Goal: Task Accomplishment & Management: Manage account settings

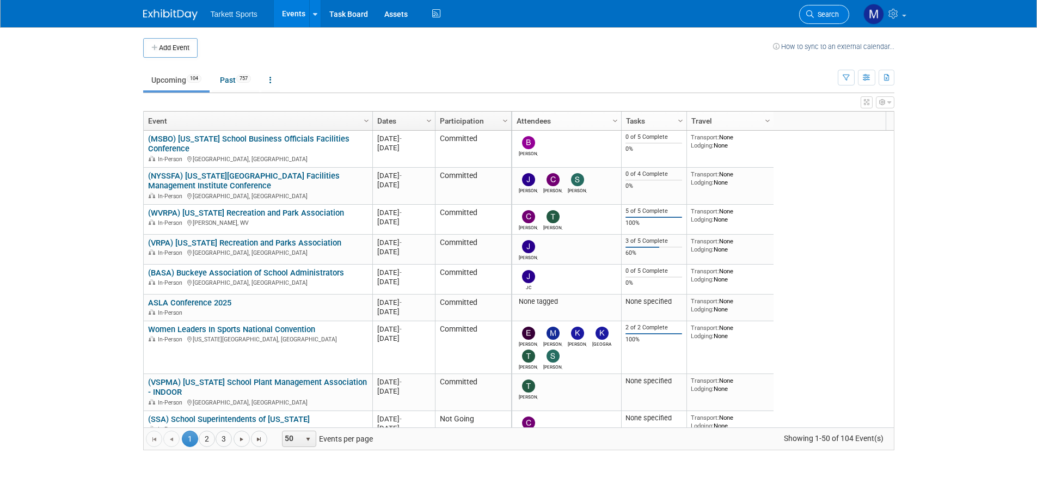
click at [817, 17] on span "Search" at bounding box center [826, 14] width 25 height 8
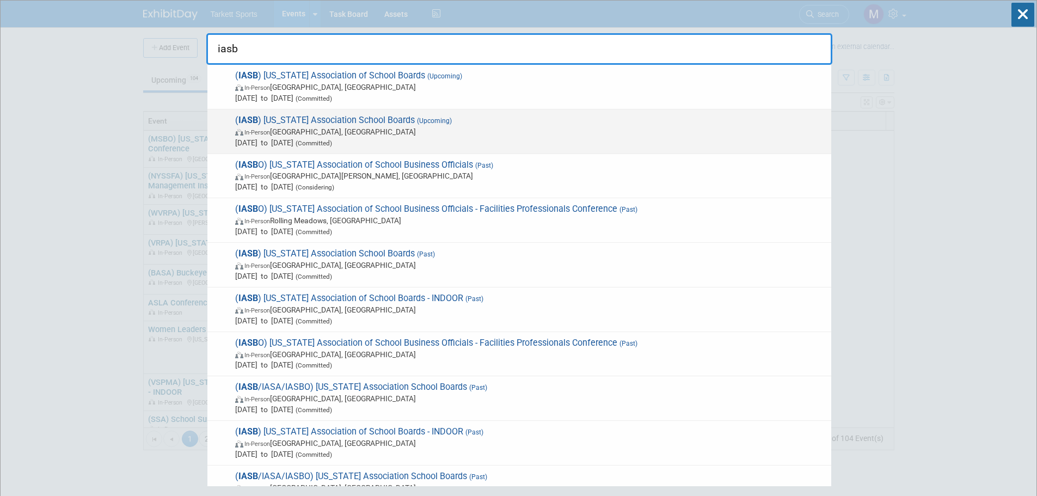
type input "iasb"
click at [322, 126] on span "( IASB ) Illinois Association School Boards (Upcoming) In-Person Chicago, IL No…" at bounding box center [529, 131] width 594 height 33
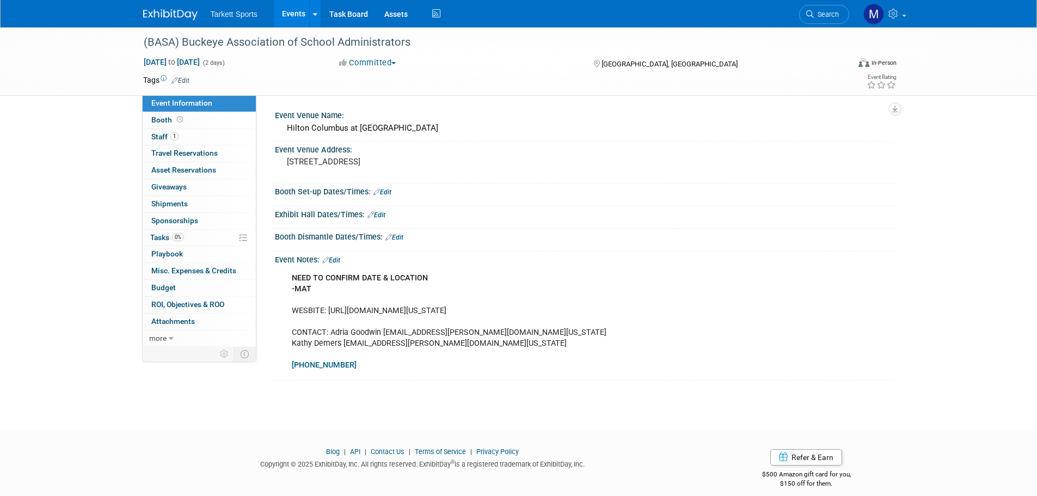
drag, startPoint x: 345, startPoint y: 312, endPoint x: 391, endPoint y: 312, distance: 45.7
click at [346, 312] on div "NEED TO CONFIRM DATE & LOCATION -MAT WESBITE: https://basa-ohio.org/events/basa…" at bounding box center [529, 321] width 490 height 109
drag, startPoint x: 527, startPoint y: 310, endPoint x: 502, endPoint y: 310, distance: 25.0
click at [502, 310] on div "NEED TO CONFIRM DATE & LOCATION -MAT WESBITE: https://basa-ohio.org/events/basa…" at bounding box center [529, 321] width 490 height 109
click at [401, 309] on div "NEED TO CONFIRM DATE & LOCATION -MAT WESBITE: https://basa-ohio.org/events/basa…" at bounding box center [529, 321] width 490 height 109
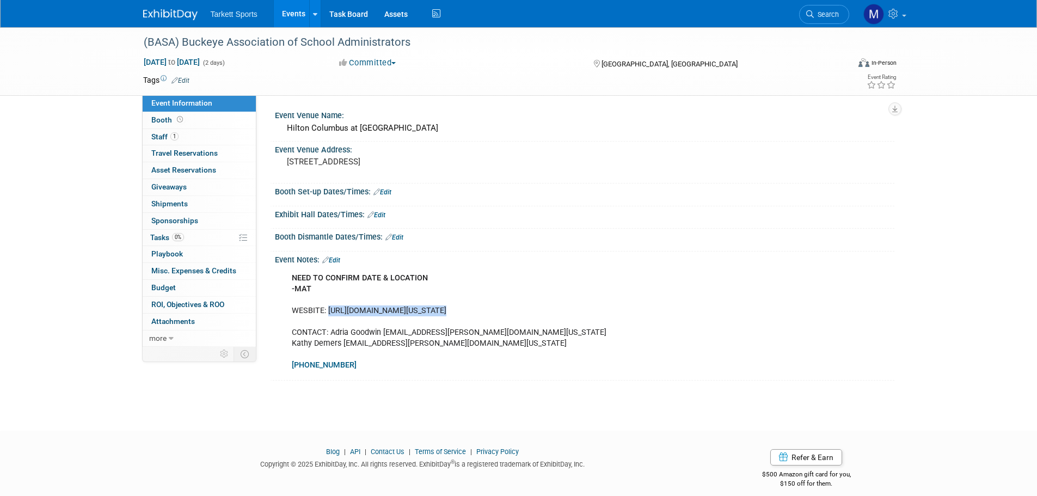
drag, startPoint x: 426, startPoint y: 311, endPoint x: 328, endPoint y: 308, distance: 98.0
click at [328, 308] on div "NEED TO CONFIRM DATE & LOCATION -MAT WESBITE: https://basa-ohio.org/events/basa…" at bounding box center [529, 321] width 490 height 109
copy div "https://basa-ohio.org/events"
drag, startPoint x: 425, startPoint y: 348, endPoint x: 342, endPoint y: 346, distance: 82.2
click at [342, 346] on div "NEED TO CONFIRM DATE & LOCATION -MAT WESBITE: [URL][DOMAIN_NAME][US_STATE] CONT…" at bounding box center [529, 321] width 490 height 109
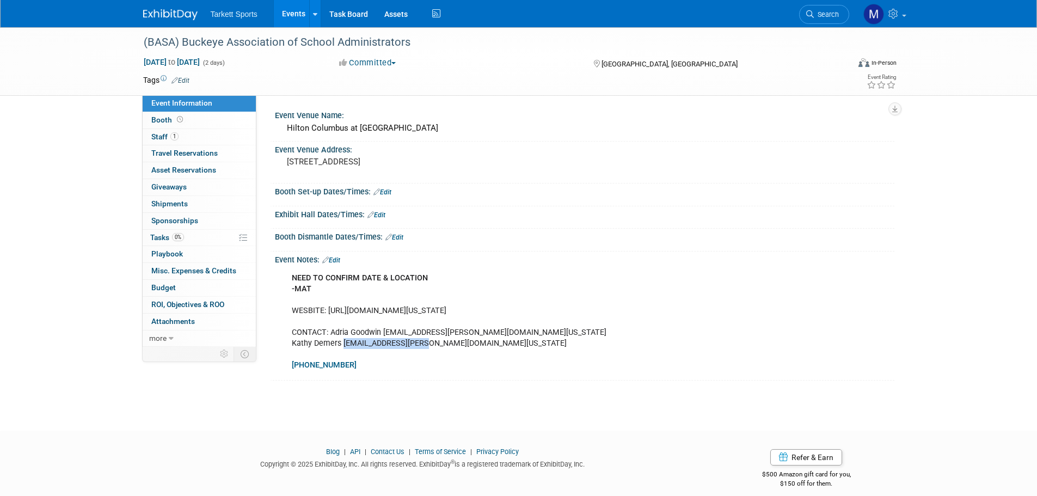
copy div "demers@basa-ohio.org"
click at [297, 37] on div "(BASA) Buckeye Association of School Administrators" at bounding box center [486, 43] width 693 height 20
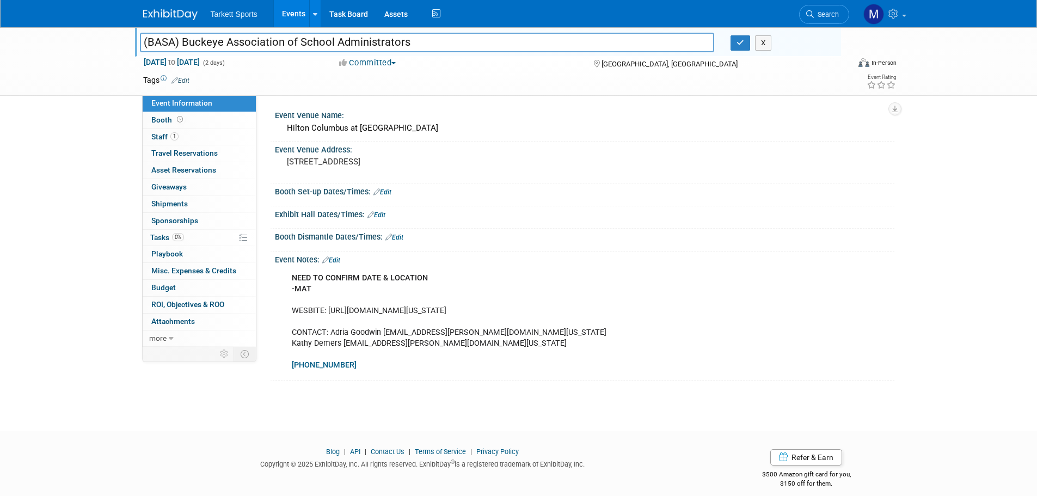
drag, startPoint x: 414, startPoint y: 45, endPoint x: -157, endPoint y: 35, distance: 571.1
click at [0, 35] on html "Tarkett Sports Events Add Event Bulk Upload Events Shareable Event Boards Recen…" at bounding box center [518, 248] width 1037 height 496
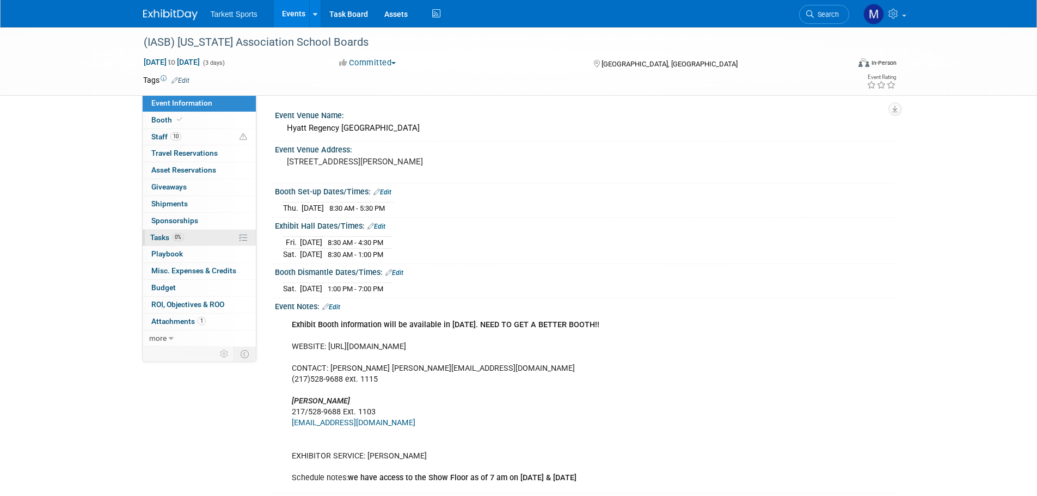
click at [186, 236] on link "0% Tasks 0%" at bounding box center [199, 238] width 113 height 16
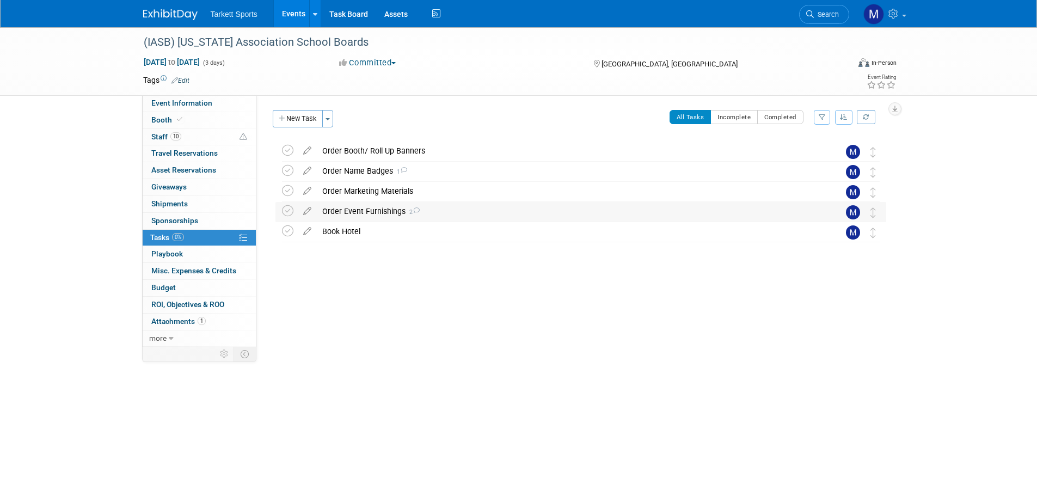
click at [403, 215] on div "Order Event Furnishings 2" at bounding box center [570, 211] width 507 height 19
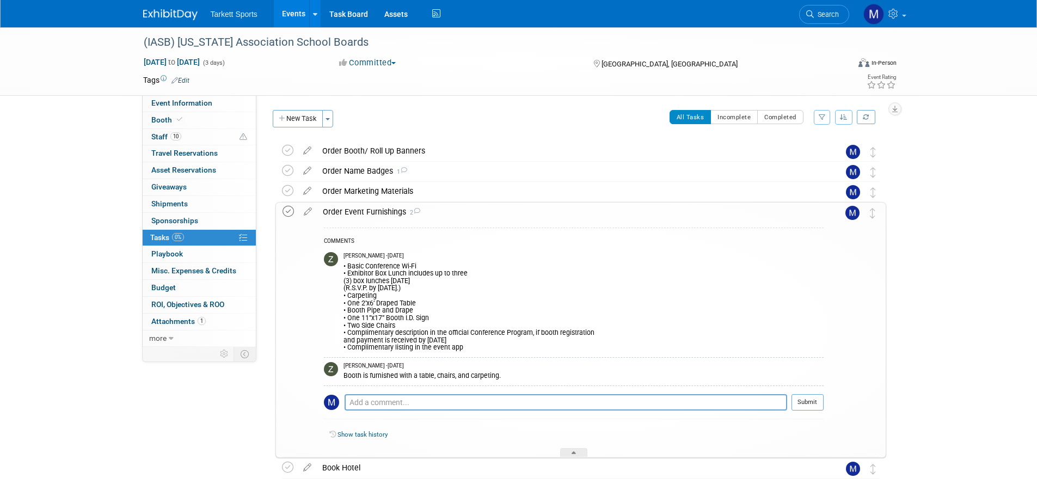
click at [284, 211] on icon at bounding box center [288, 211] width 11 height 11
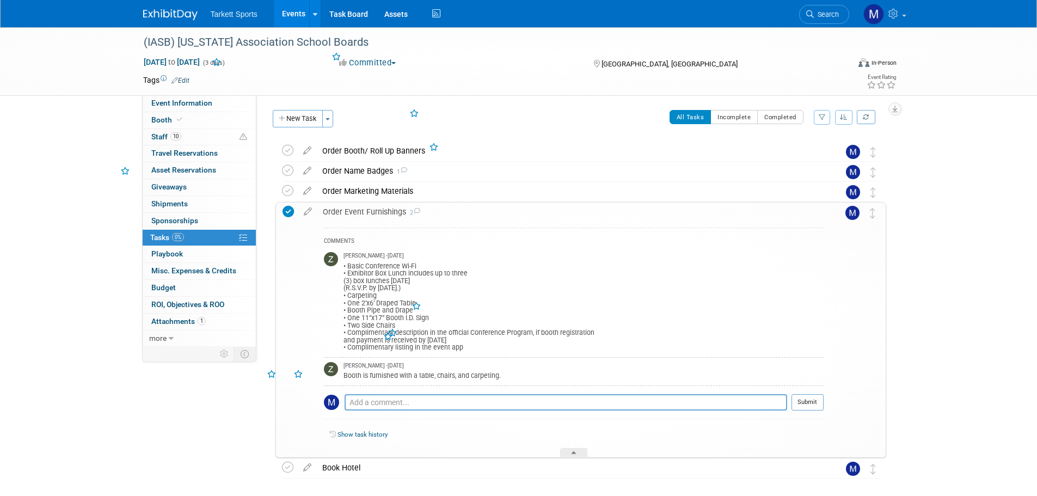
click at [360, 211] on div "Order Event Furnishings 2" at bounding box center [570, 211] width 506 height 19
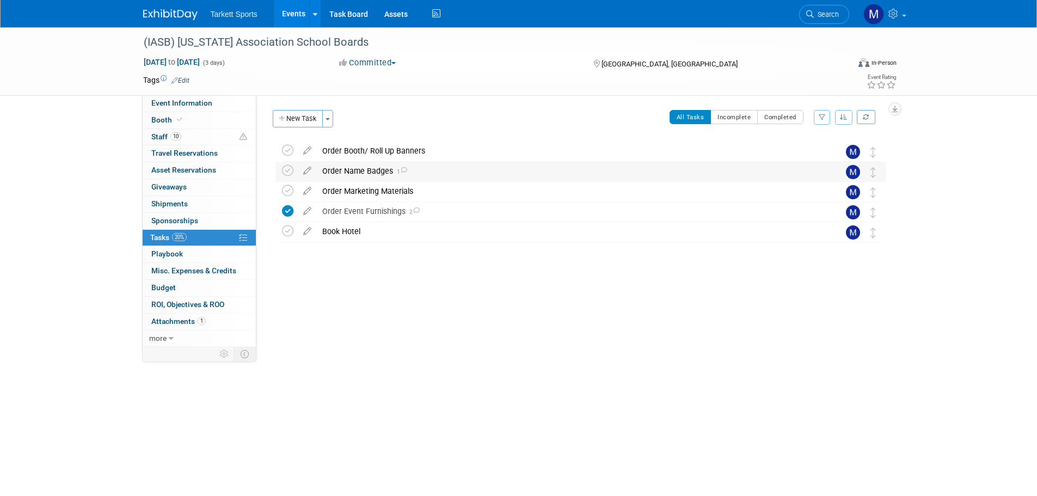
click at [336, 172] on div "Order Name Badges 1" at bounding box center [570, 171] width 507 height 19
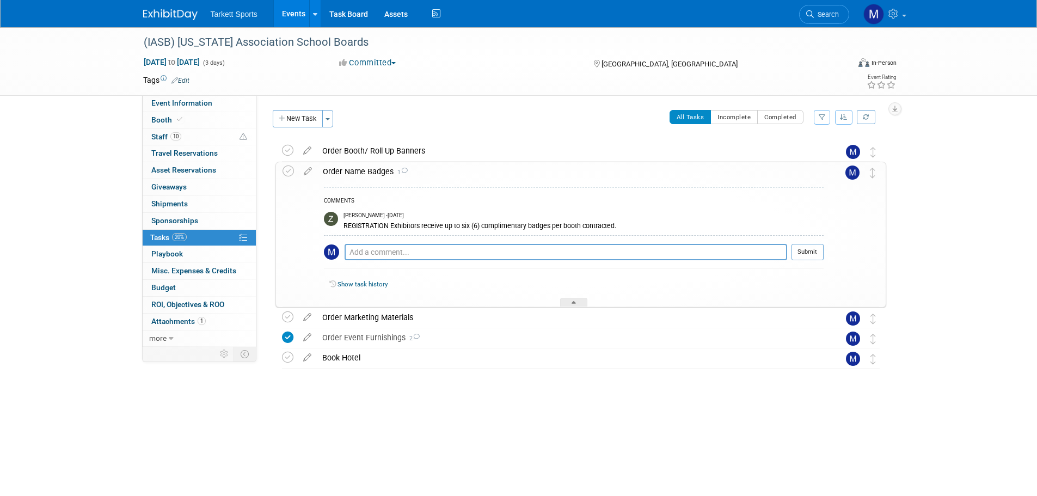
click at [345, 171] on div "Order Name Badges 1" at bounding box center [570, 171] width 506 height 19
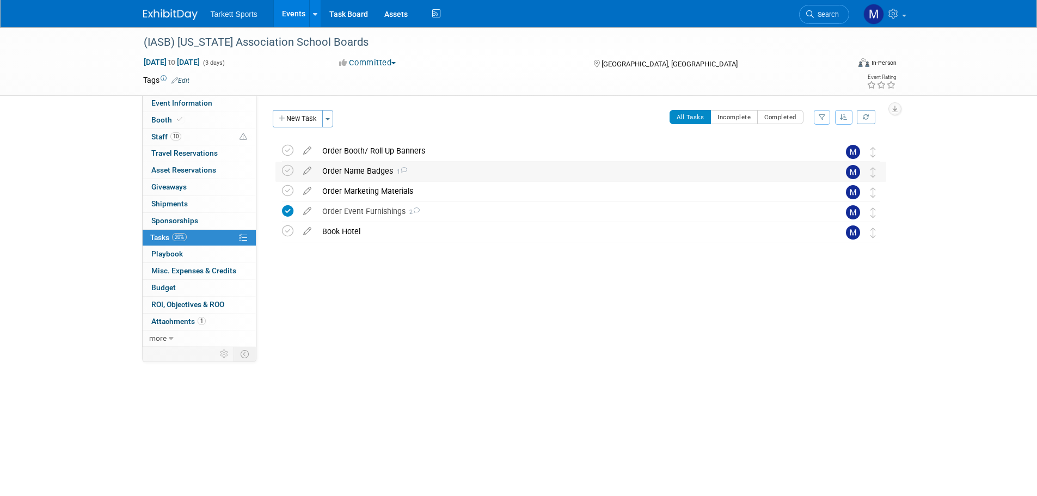
drag, startPoint x: 329, startPoint y: 173, endPoint x: 361, endPoint y: 184, distance: 33.9
click at [329, 173] on div "Order Name Badges 1" at bounding box center [570, 171] width 507 height 19
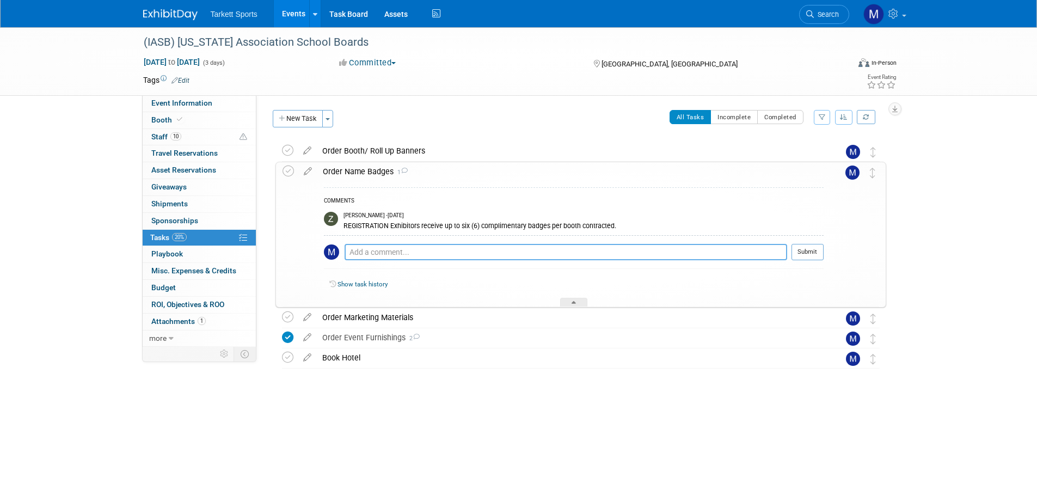
click at [384, 249] on textarea at bounding box center [566, 252] width 443 height 16
paste textarea "https://forms.office.com/pages/responsepage.aspx?id=TNh_HmlAjUCkuiltcYyNceY4-Oc…"
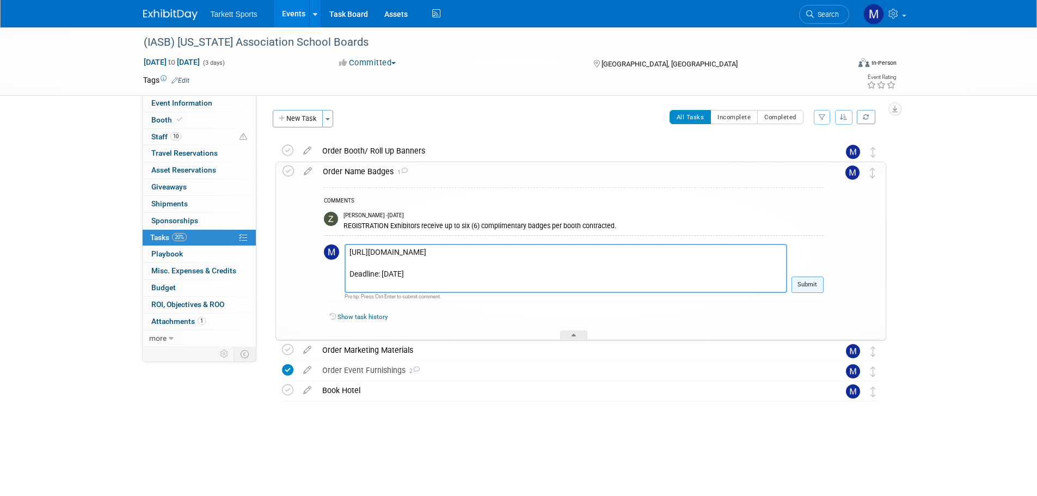
type textarea "https://forms.office.com/pages/responsepage.aspx?id=TNh_HmlAjUCkuiltcYyNceY4-Oc…"
click at [819, 285] on button "Submit" at bounding box center [807, 285] width 32 height 16
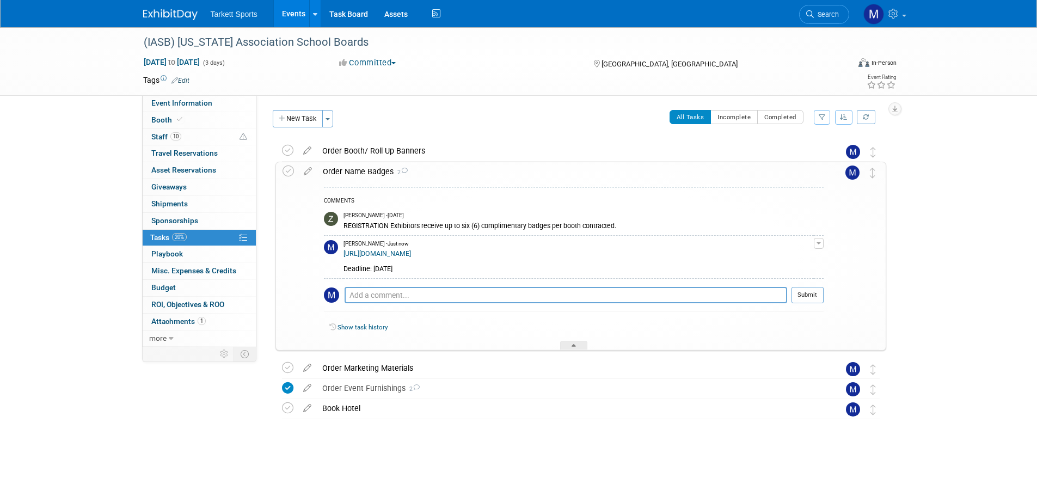
drag, startPoint x: 815, startPoint y: 23, endPoint x: 816, endPoint y: 33, distance: 10.4
click at [815, 23] on link "Search" at bounding box center [824, 14] width 50 height 19
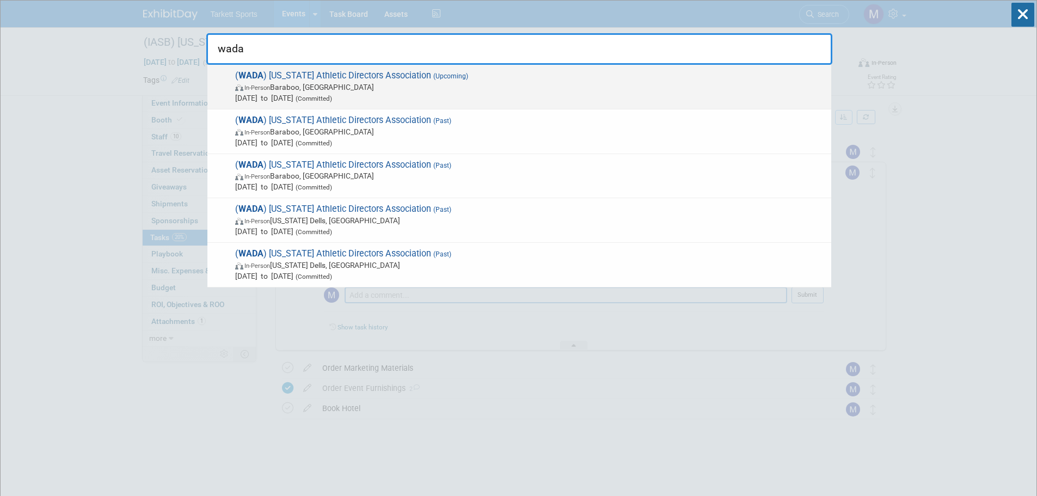
type input "wada"
click at [389, 91] on span "( WADA ) Wisconsin Athletic Directors Association (Upcoming) In-Person Baraboo,…" at bounding box center [529, 86] width 594 height 33
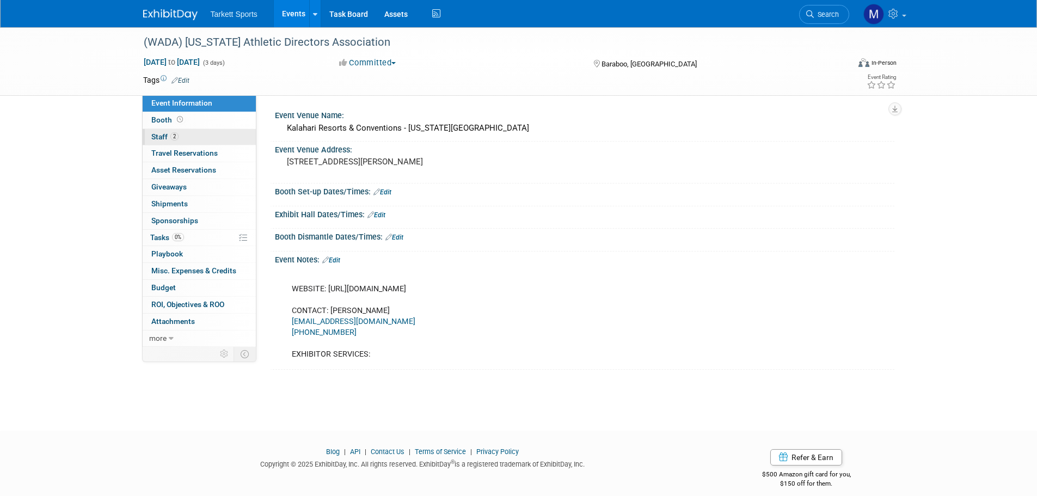
click at [159, 132] on span "Staff 2" at bounding box center [164, 136] width 27 height 9
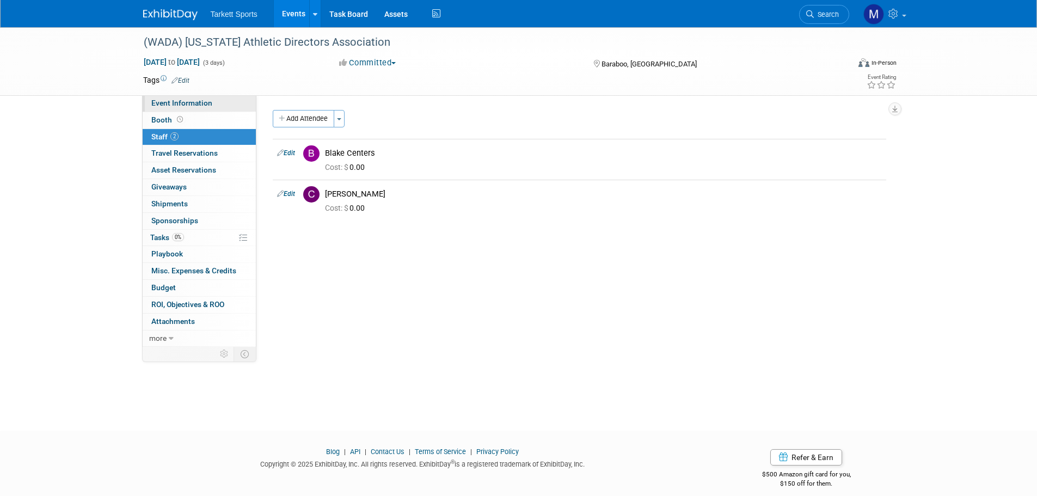
click at [187, 111] on link "Event Information" at bounding box center [199, 103] width 113 height 16
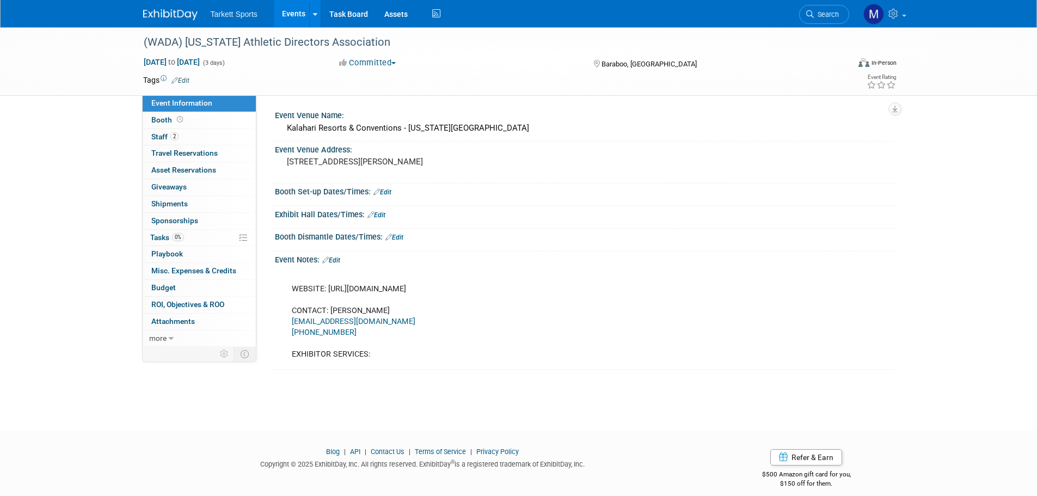
click at [384, 192] on link "Edit" at bounding box center [382, 192] width 18 height 8
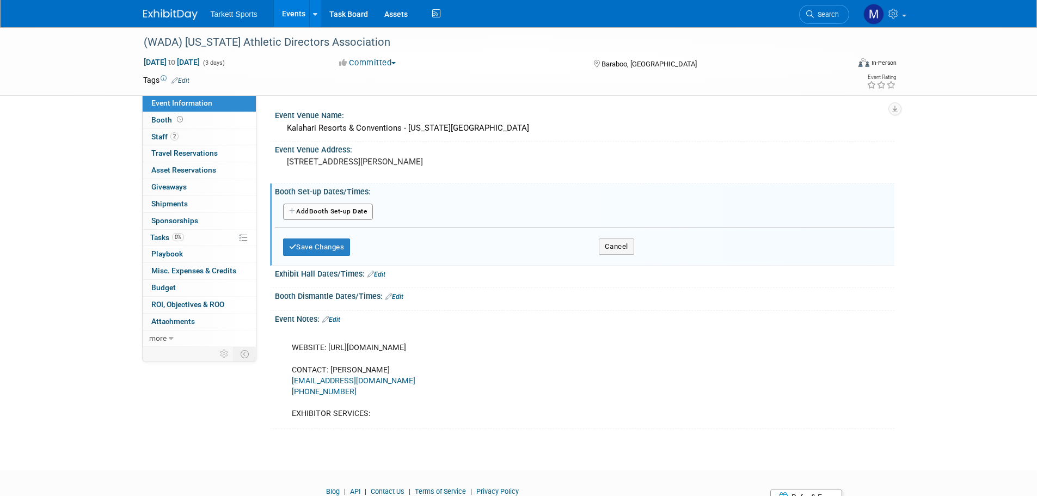
click at [364, 212] on button "Add Another Booth Set-up Date" at bounding box center [328, 212] width 90 height 16
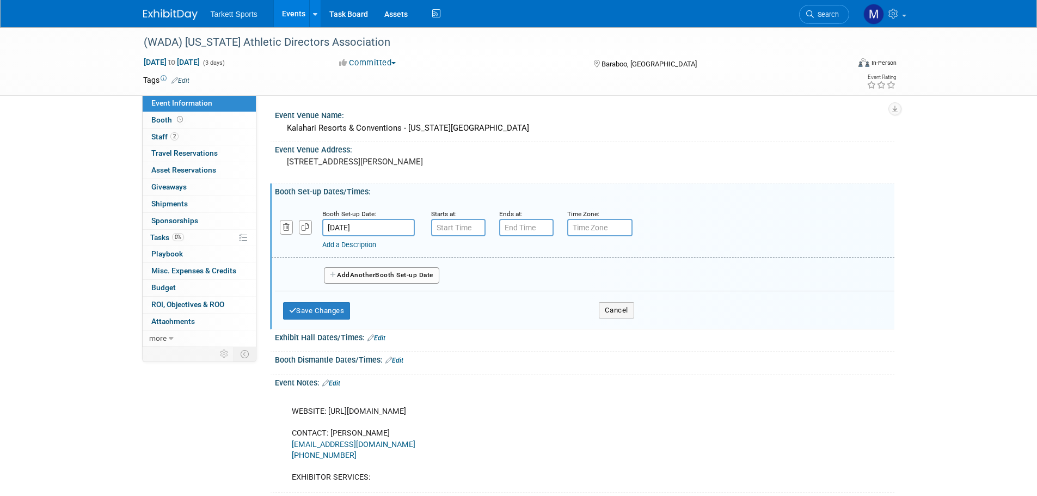
click at [380, 231] on body "Tarkett Sports Events Add Event Bulk Upload Events Shareable Event Boards Recen…" at bounding box center [518, 248] width 1037 height 496
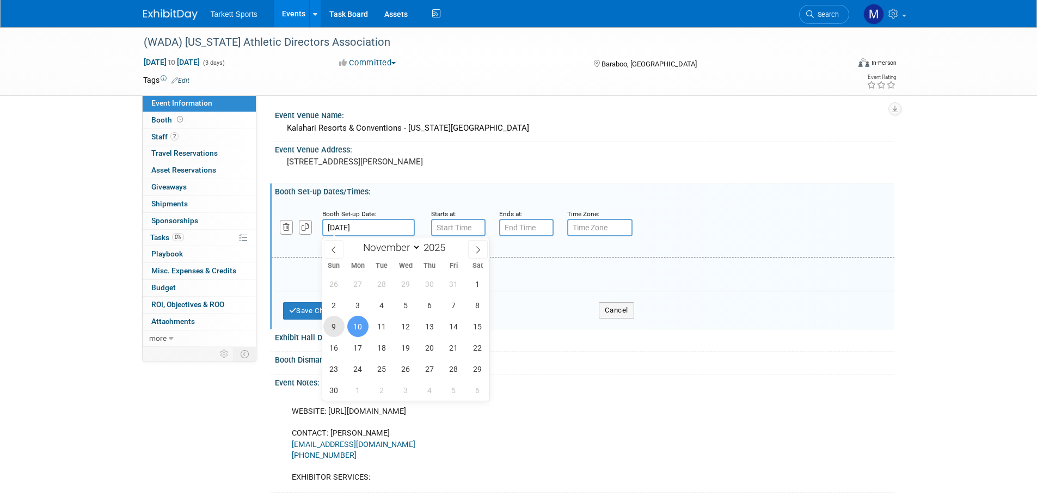
click at [342, 323] on span "9" at bounding box center [333, 326] width 21 height 21
type input "[DATE]"
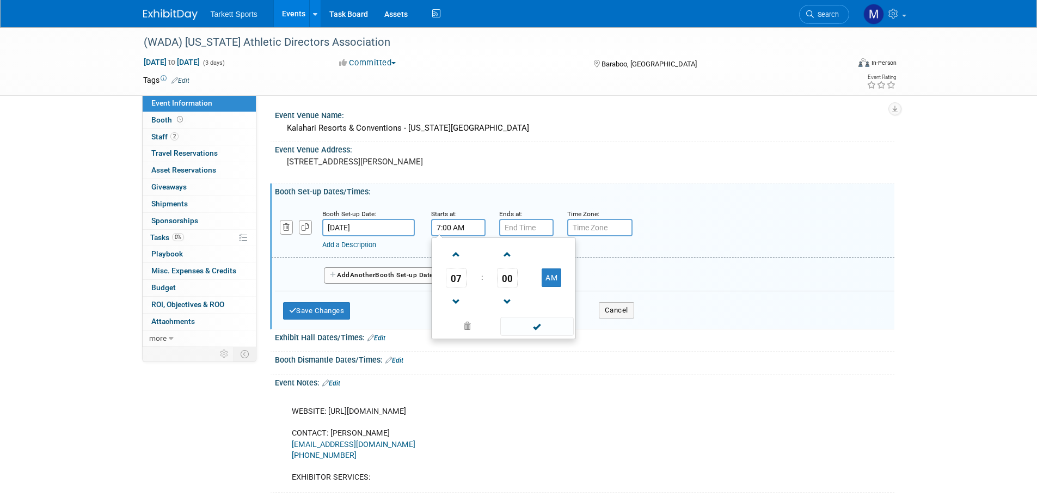
click at [446, 224] on input "7:00 AM" at bounding box center [458, 227] width 54 height 17
click at [459, 263] on span at bounding box center [456, 254] width 19 height 19
type input "9:00 AM"
click at [537, 327] on span at bounding box center [536, 326] width 73 height 19
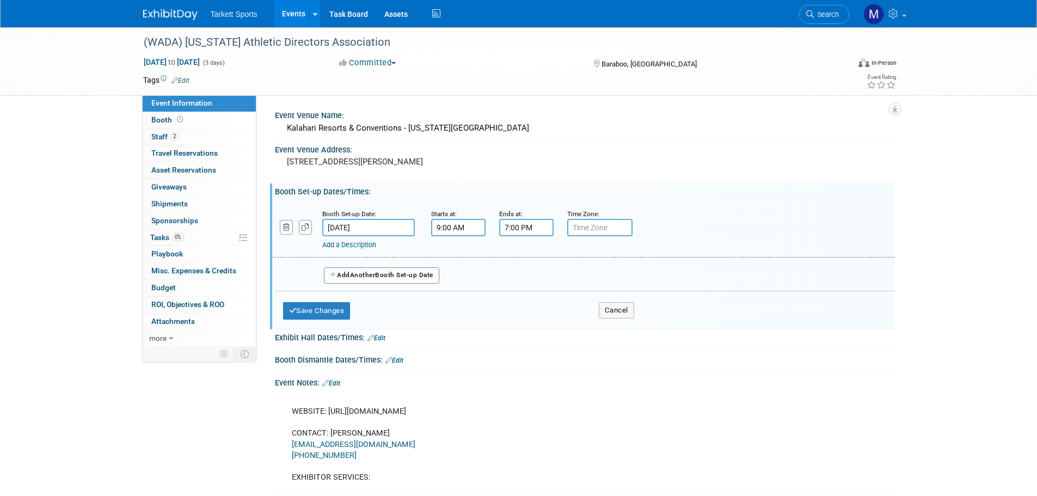
click at [527, 230] on input "7:00 PM" at bounding box center [526, 227] width 54 height 17
click at [528, 277] on span "07" at bounding box center [524, 278] width 21 height 20
click at [512, 250] on td "12" at bounding box center [519, 254] width 35 height 29
type input "12:00 PM"
drag, startPoint x: 587, startPoint y: 321, endPoint x: 568, endPoint y: 320, distance: 19.1
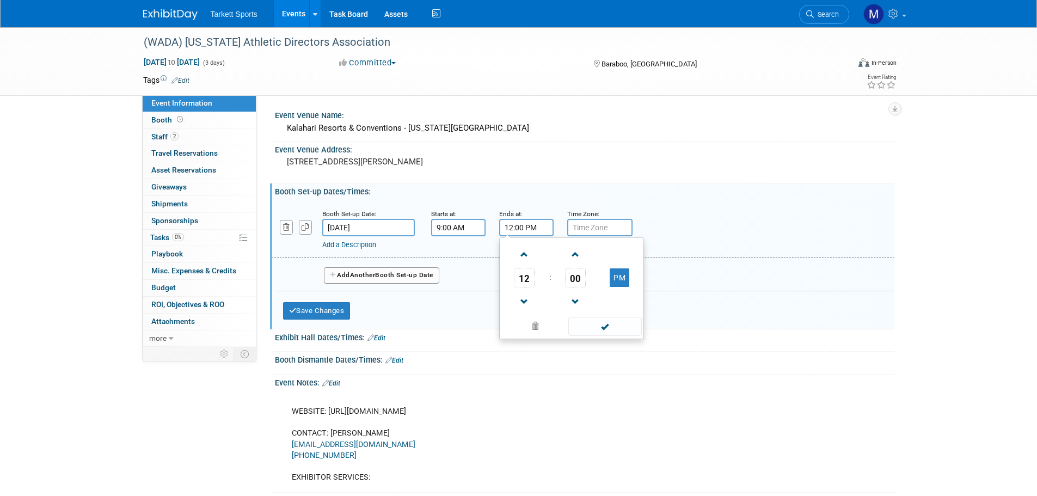
click at [588, 321] on span at bounding box center [604, 326] width 73 height 19
click at [320, 309] on button "Save Changes" at bounding box center [316, 310] width 67 height 17
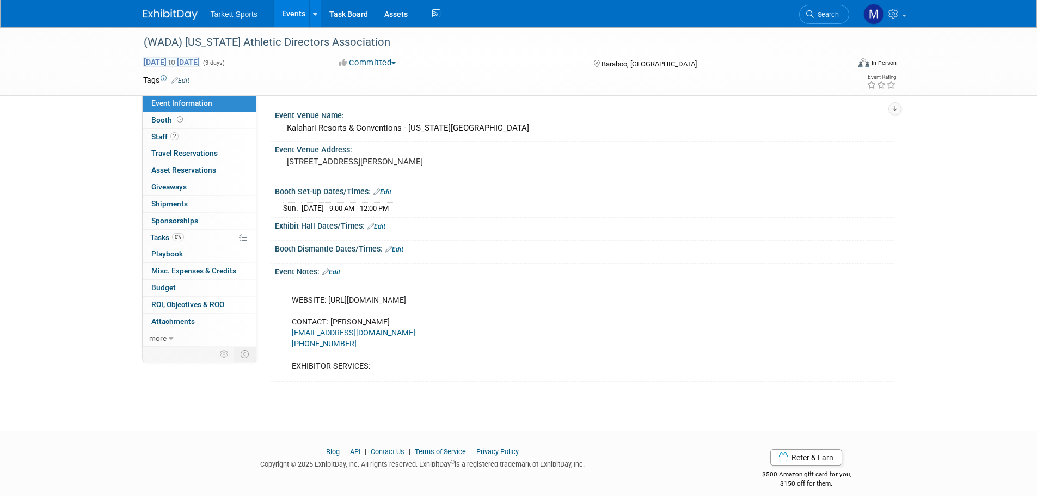
click at [177, 61] on span "to" at bounding box center [172, 62] width 10 height 9
select select "10"
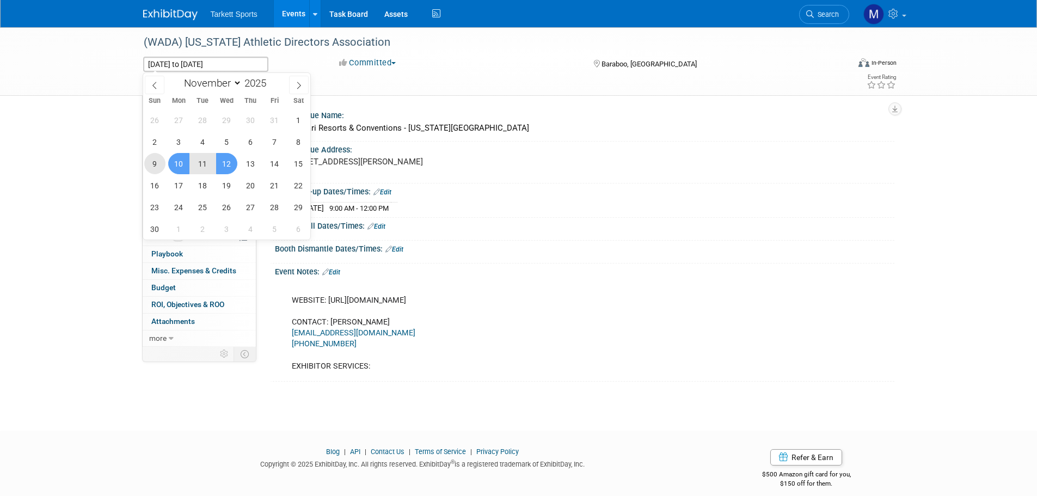
click at [159, 162] on span "9" at bounding box center [154, 163] width 21 height 21
type input "[DATE]"
click at [204, 163] on span "11" at bounding box center [202, 163] width 21 height 21
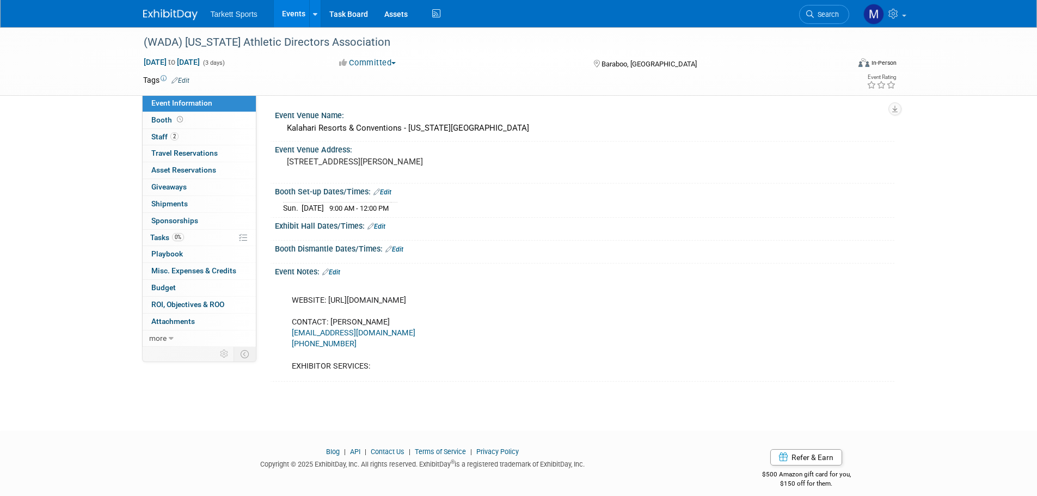
click at [204, 163] on link "0 Asset Reservations 0" at bounding box center [199, 170] width 113 height 16
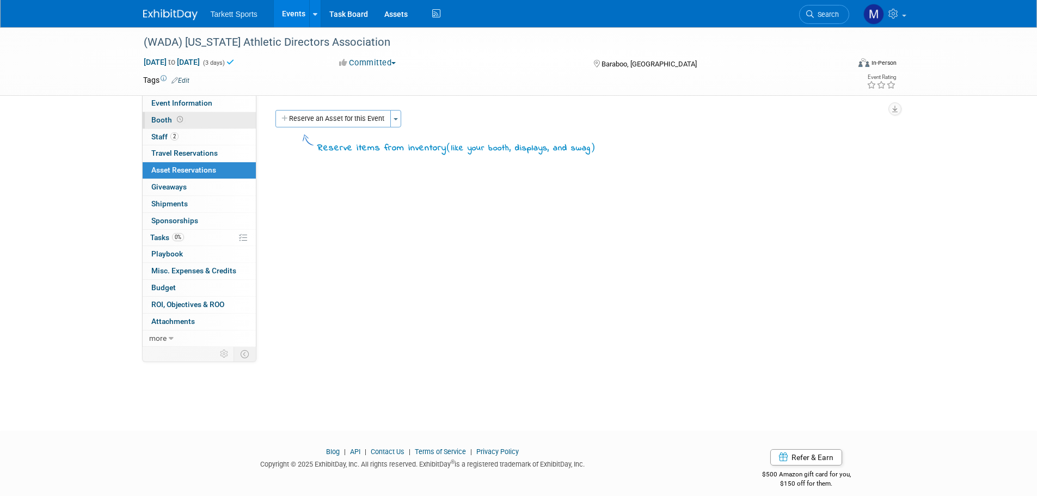
click at [214, 114] on link "Booth" at bounding box center [199, 120] width 113 height 16
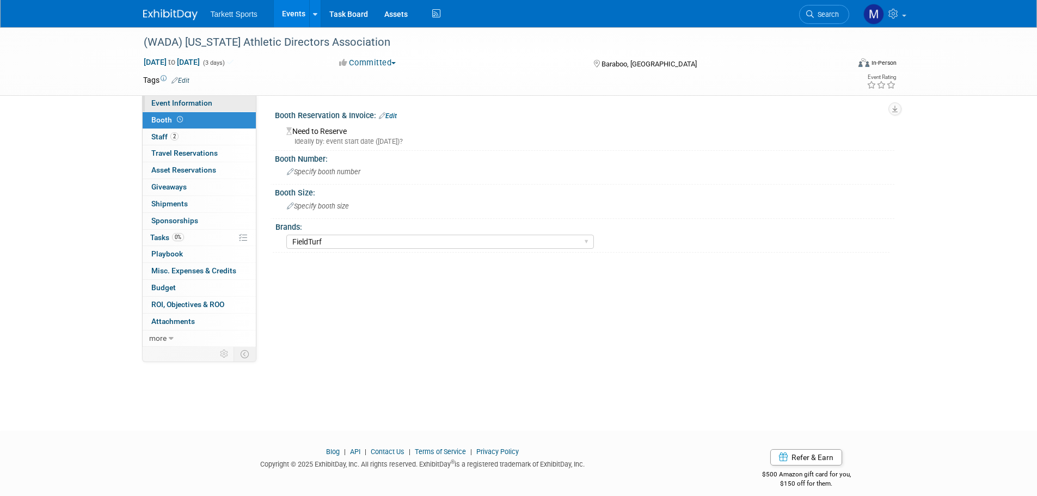
click at [212, 107] on link "Event Information" at bounding box center [199, 103] width 113 height 16
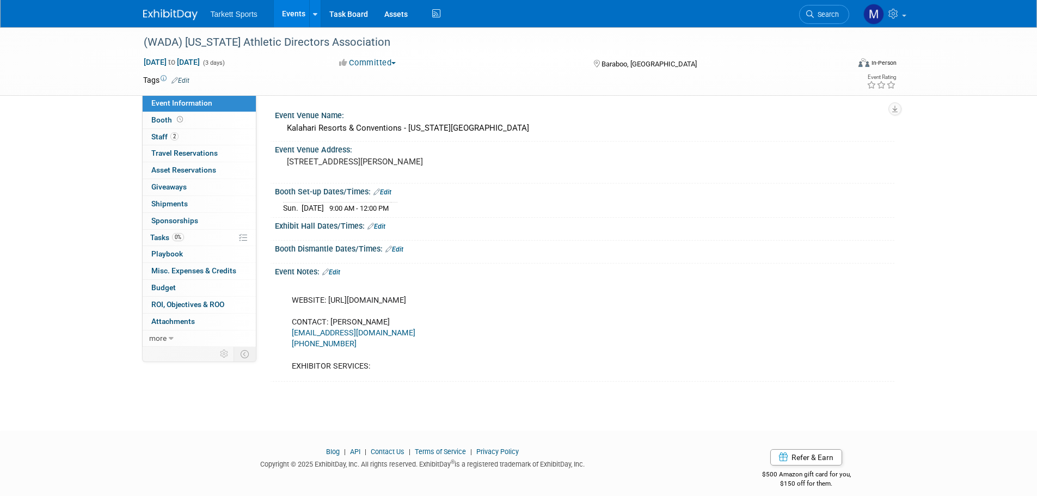
click at [376, 225] on link "Edit" at bounding box center [376, 227] width 18 height 8
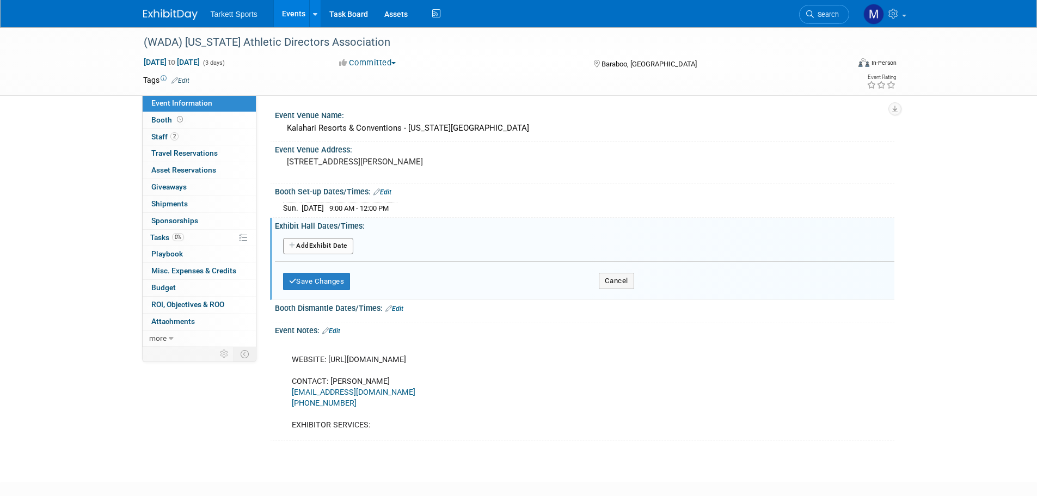
click at [308, 237] on div "Add Another Exhibit Date" at bounding box center [584, 246] width 619 height 21
click at [328, 242] on button "Add Another Exhibit Date" at bounding box center [318, 246] width 70 height 16
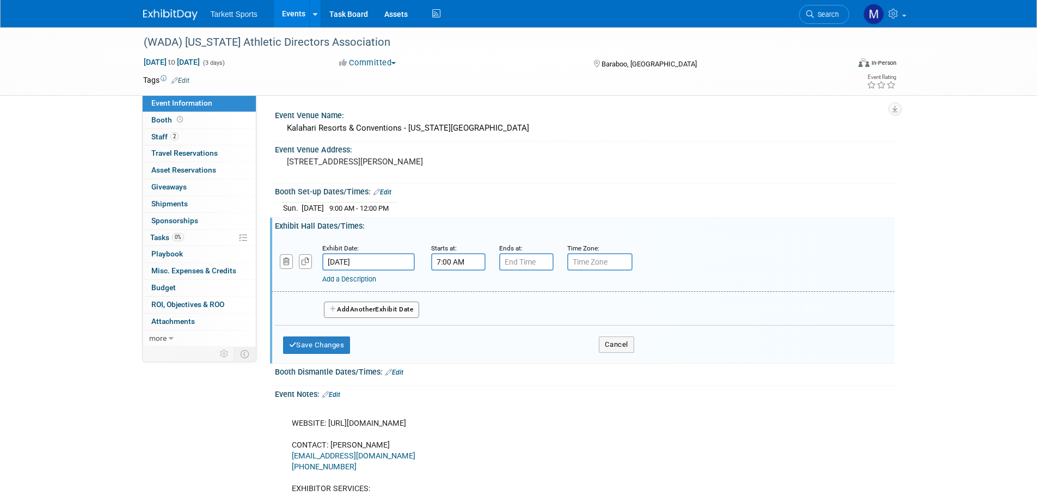
click at [452, 262] on input "7:00 AM" at bounding box center [458, 261] width 54 height 17
click at [458, 306] on span "07" at bounding box center [456, 312] width 21 height 20
click at [456, 293] on td "12" at bounding box center [451, 288] width 35 height 29
click at [551, 310] on button "AM" at bounding box center [552, 312] width 20 height 19
type input "12:00 PM"
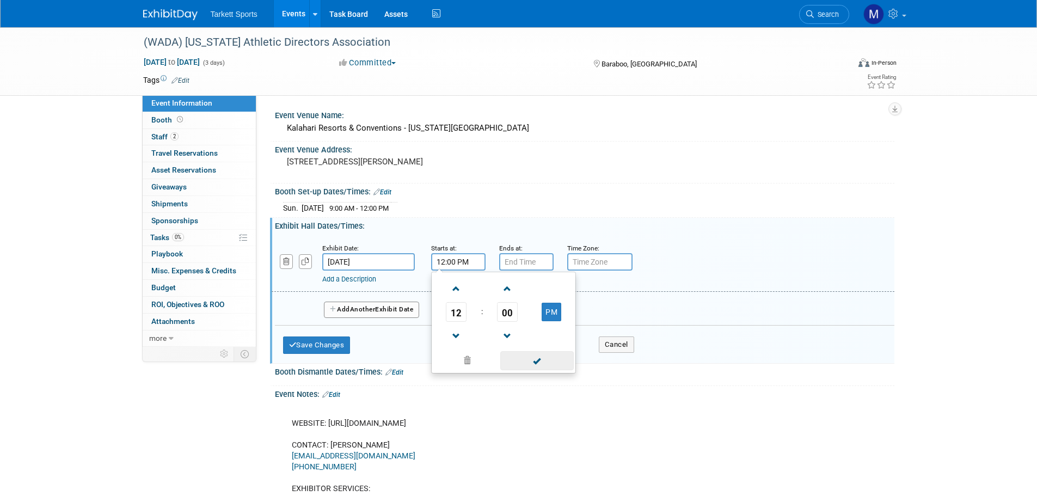
click at [537, 359] on span at bounding box center [536, 360] width 73 height 19
click at [531, 257] on input "7:00 PM" at bounding box center [526, 261] width 54 height 17
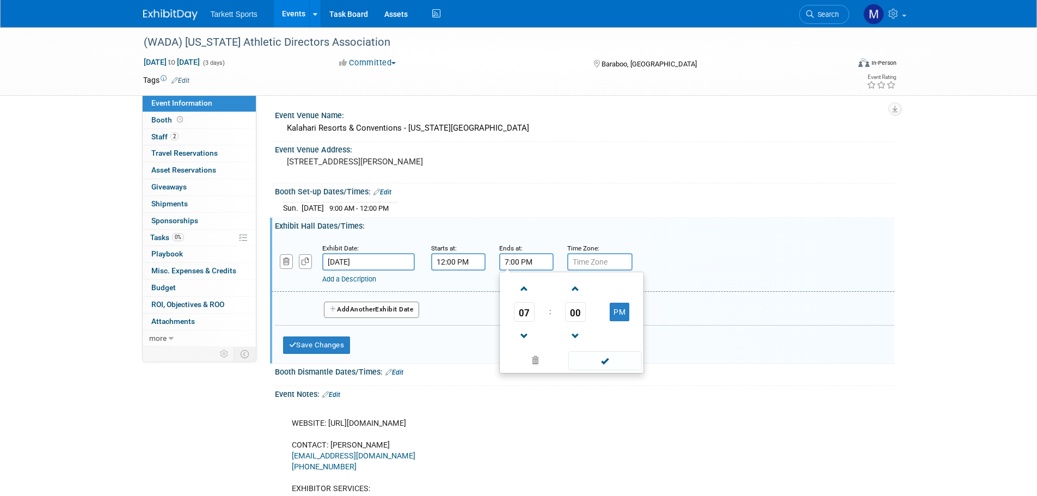
click at [521, 310] on span "07" at bounding box center [524, 312] width 21 height 20
click at [618, 291] on td "03" at bounding box center [623, 288] width 35 height 29
click at [576, 312] on span "00" at bounding box center [575, 312] width 21 height 20
click at [548, 342] on td "45" at bounding box center [554, 347] width 35 height 29
type input "3:45 PM"
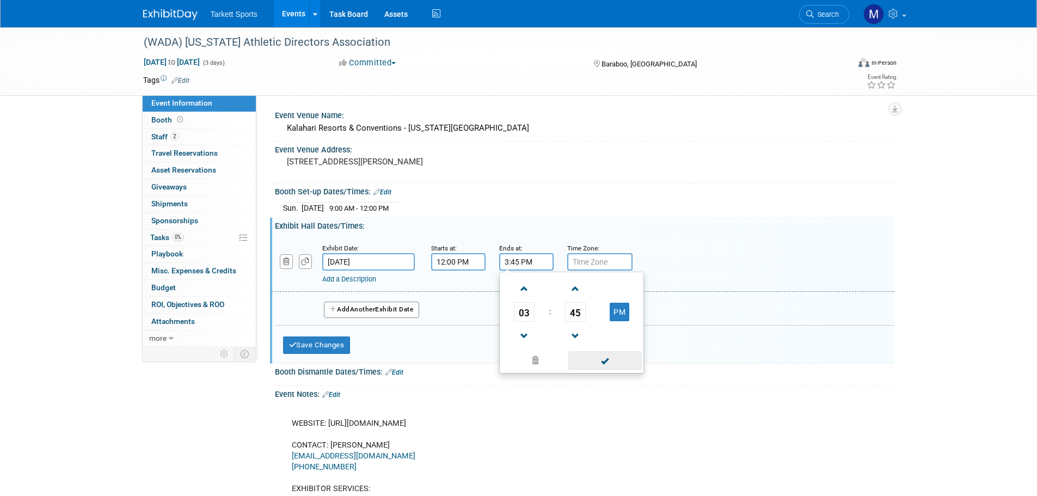
click at [583, 355] on span at bounding box center [604, 360] width 73 height 19
click at [388, 310] on button "Add Another Exhibit Date" at bounding box center [372, 310] width 96 height 16
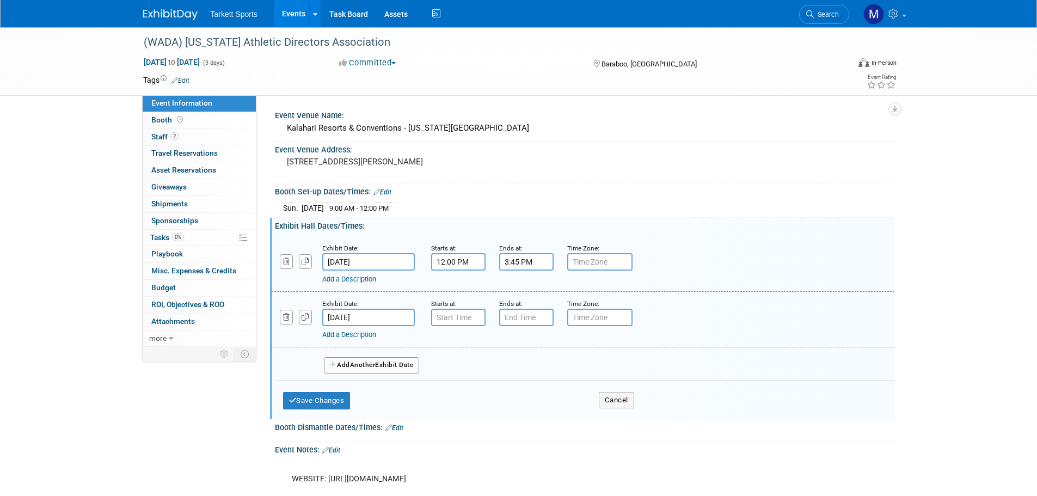
type input "7:00 AM"
click at [443, 316] on input "7:00 AM" at bounding box center [458, 317] width 54 height 17
click at [380, 308] on div "Exhibit Date:" at bounding box center [368, 303] width 93 height 11
click at [369, 316] on input "[DATE]" at bounding box center [368, 317] width 93 height 17
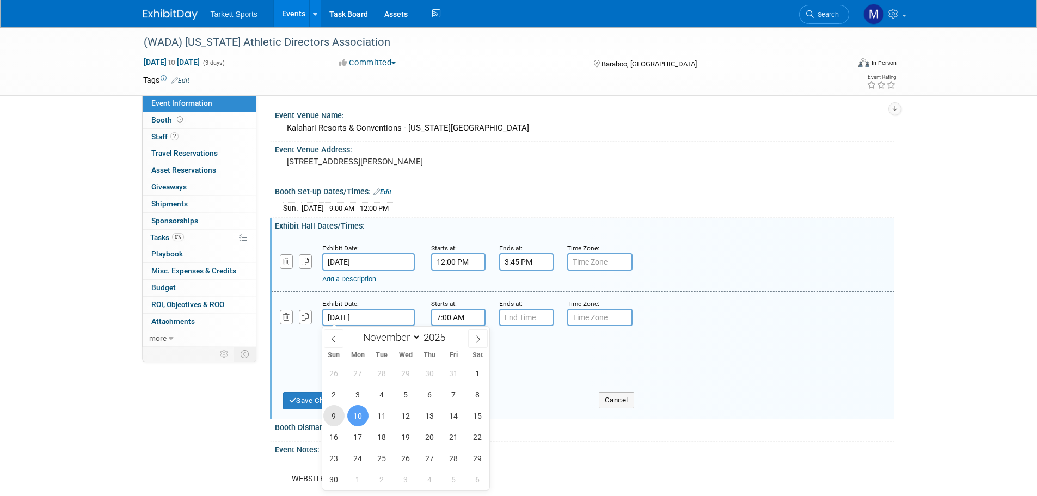
click at [335, 411] on span "9" at bounding box center [333, 415] width 21 height 21
type input "[DATE]"
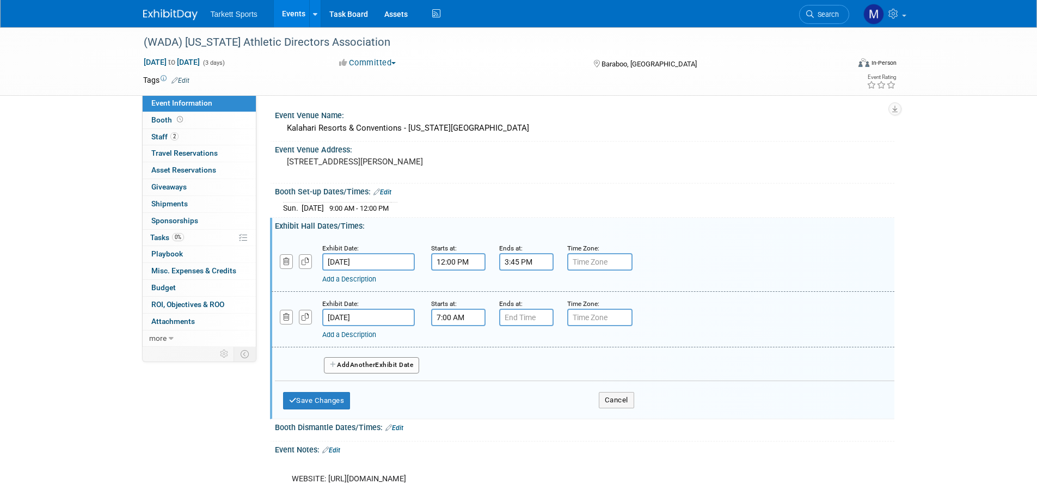
click at [465, 320] on input "7:00 AM" at bounding box center [458, 317] width 54 height 17
click at [504, 369] on span "00" at bounding box center [507, 368] width 21 height 20
click at [527, 372] on td "30" at bounding box center [521, 373] width 35 height 29
click at [550, 369] on button "AM" at bounding box center [552, 367] width 20 height 19
type input "7:30 PM"
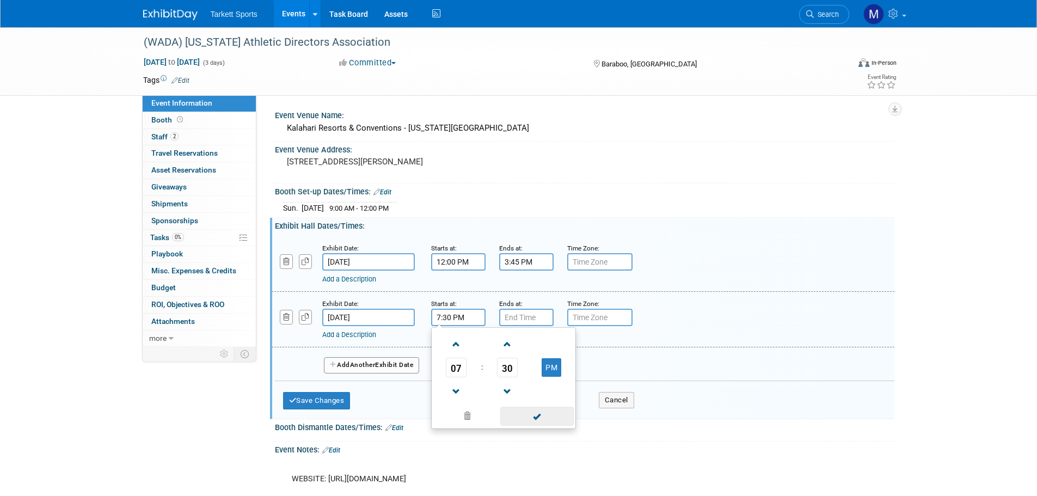
click at [534, 419] on span at bounding box center [536, 416] width 73 height 19
click at [522, 316] on input "7:00 PM" at bounding box center [526, 317] width 54 height 17
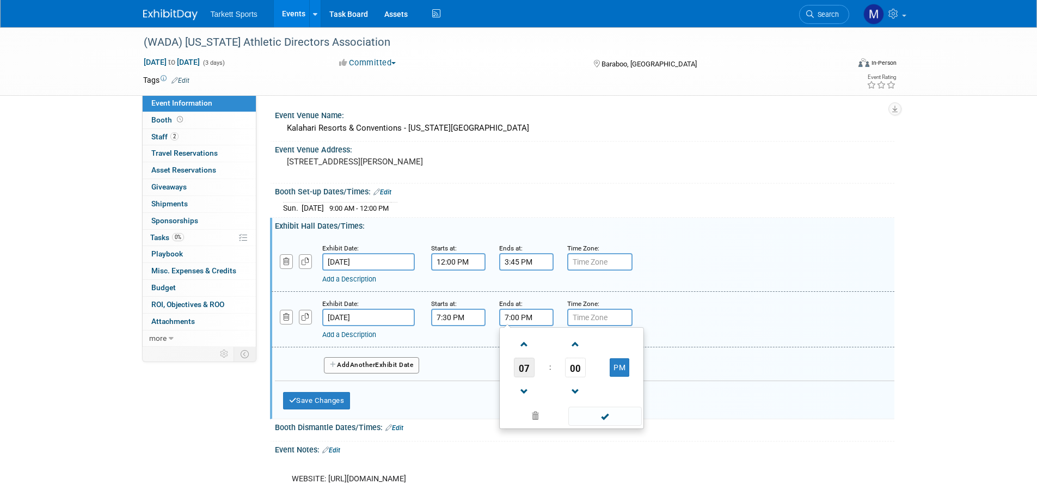
click at [521, 358] on span "07" at bounding box center [524, 368] width 21 height 20
click at [578, 395] on td "10" at bounding box center [589, 403] width 35 height 29
type input "10:00 PM"
click at [607, 416] on span at bounding box center [604, 416] width 73 height 19
click at [361, 366] on span "Another" at bounding box center [363, 365] width 26 height 8
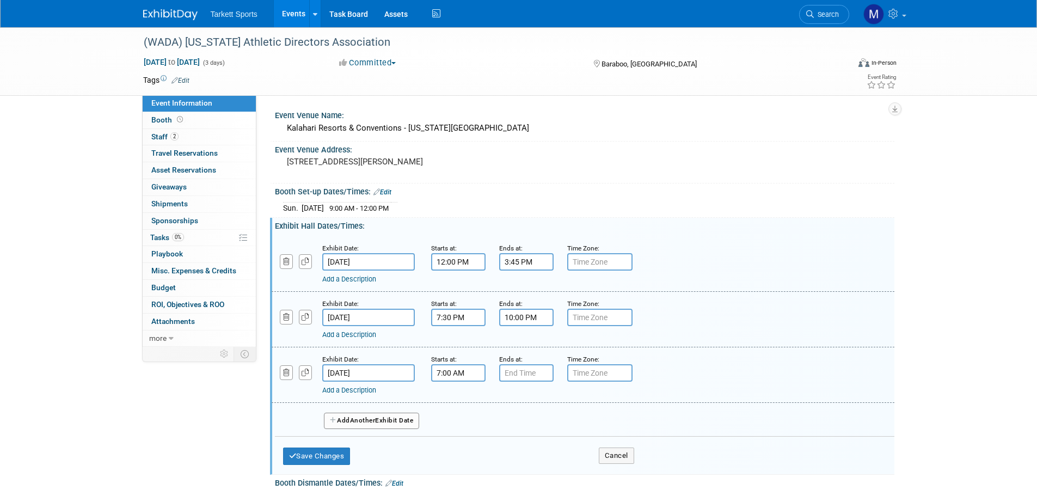
click at [459, 375] on input "7:00 AM" at bounding box center [458, 372] width 54 height 17
click at [490, 425] on td "00" at bounding box center [507, 423] width 45 height 20
click at [508, 422] on span "00" at bounding box center [507, 423] width 21 height 20
click at [517, 426] on td "30" at bounding box center [521, 429] width 35 height 29
type input "7:30 AM"
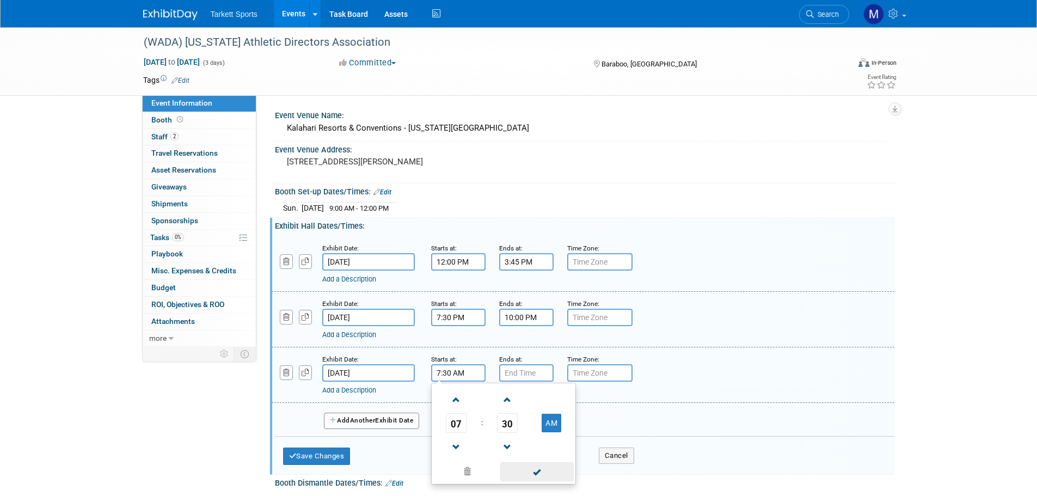
click at [529, 475] on span at bounding box center [536, 471] width 73 height 19
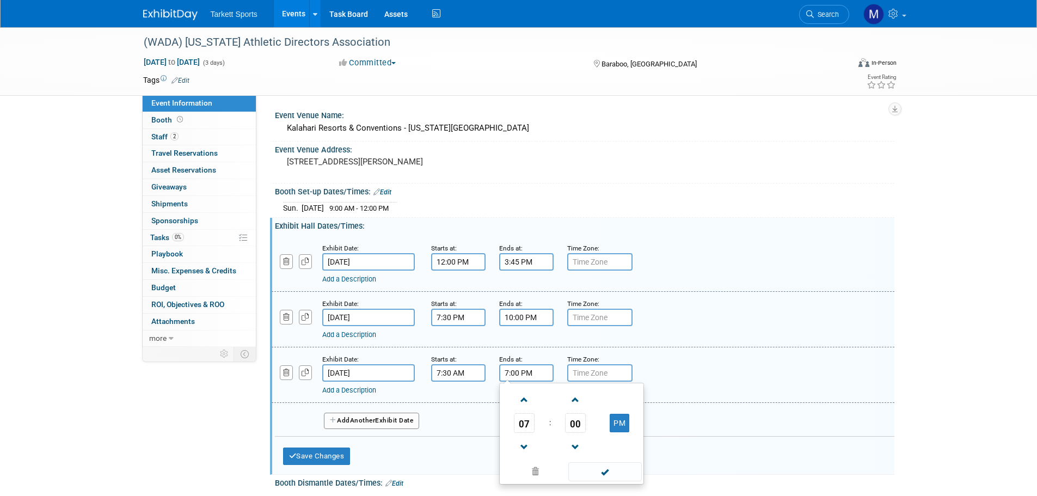
click at [518, 375] on input "7:00 PM" at bounding box center [526, 372] width 54 height 17
click at [519, 416] on span "07" at bounding box center [524, 423] width 21 height 20
click at [523, 402] on td "12" at bounding box center [519, 399] width 35 height 29
type input "12:00 PM"
click at [582, 465] on span at bounding box center [604, 471] width 73 height 19
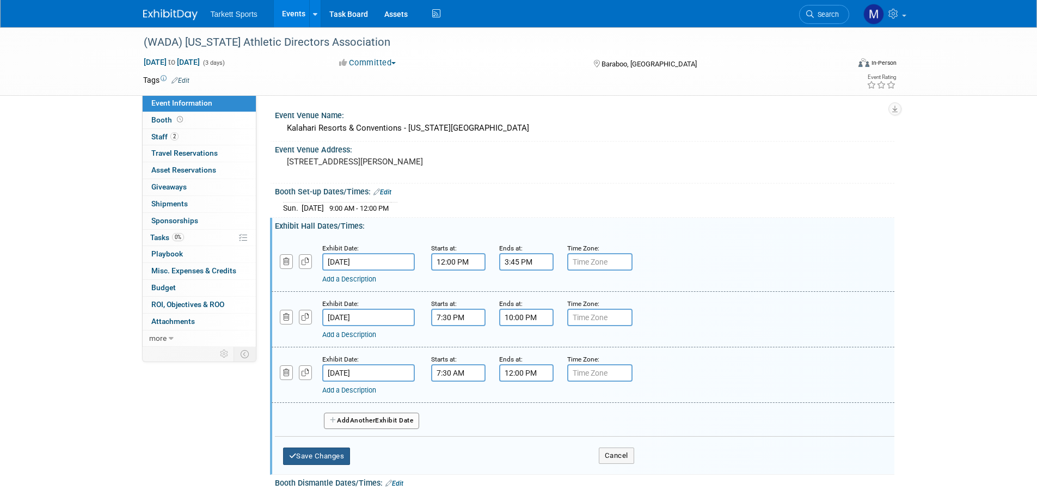
click at [327, 450] on button "Save Changes" at bounding box center [316, 455] width 67 height 17
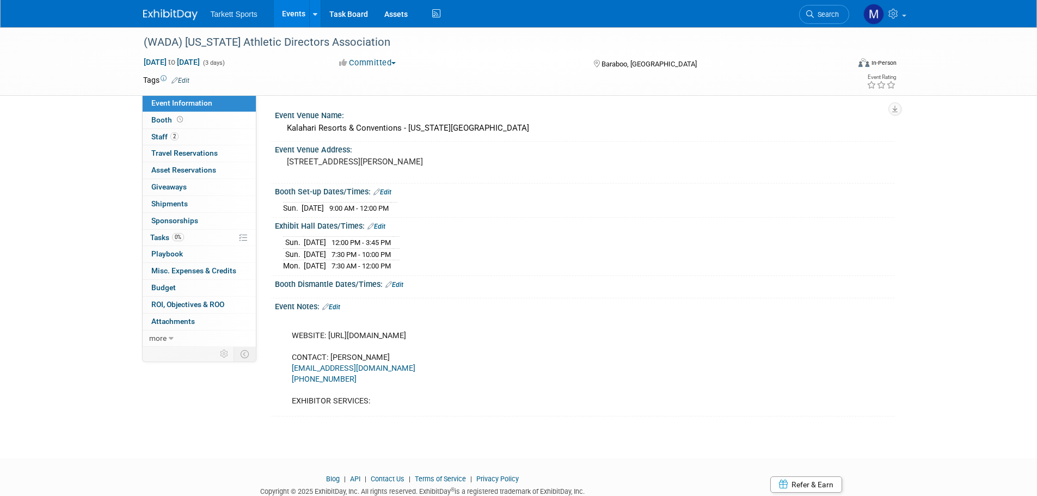
click at [395, 285] on link "Edit" at bounding box center [394, 285] width 18 height 8
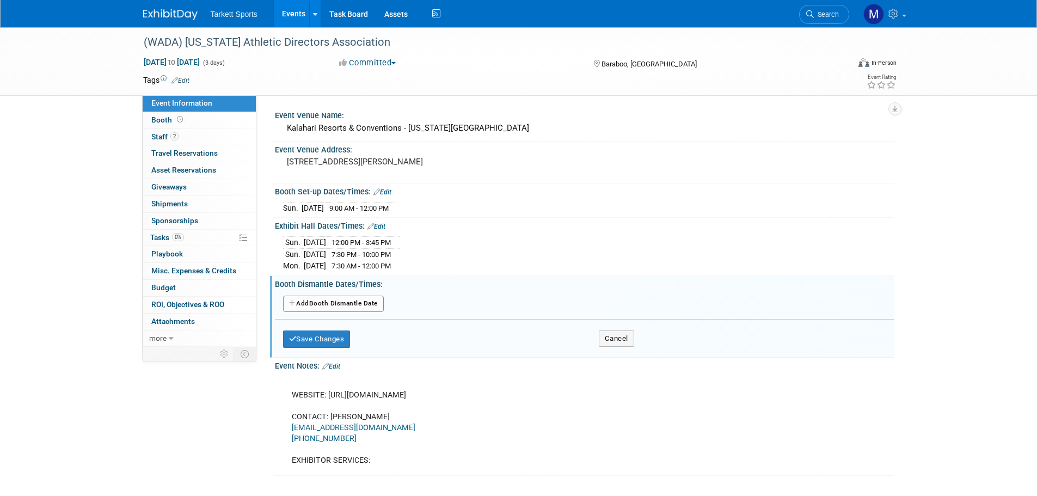
click at [373, 299] on button "Add Another Booth Dismantle Date" at bounding box center [333, 304] width 101 height 16
click at [0, 0] on div at bounding box center [0, 0] width 0 height 0
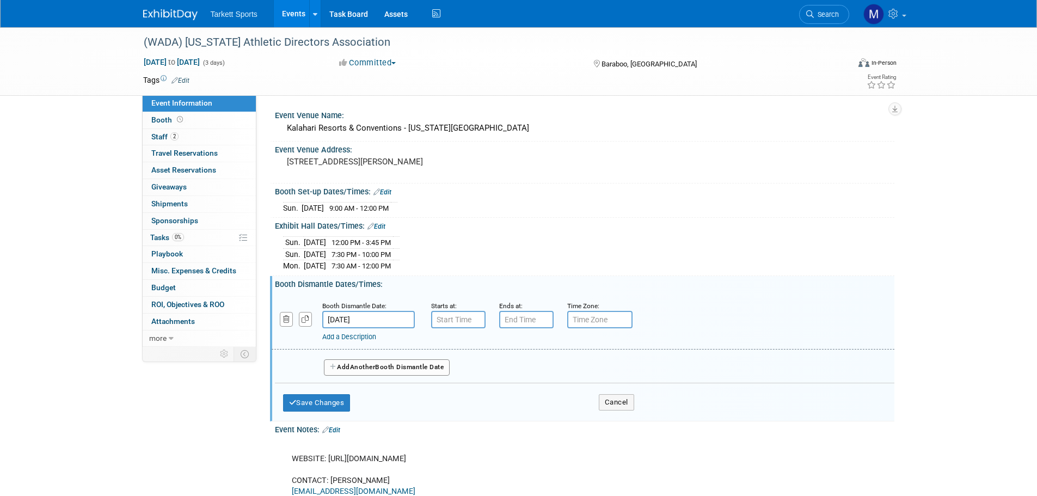
click at [384, 323] on body "Tarkett Sports Events Add Event Bulk Upload Events Shareable Event Boards Recen…" at bounding box center [518, 248] width 1037 height 496
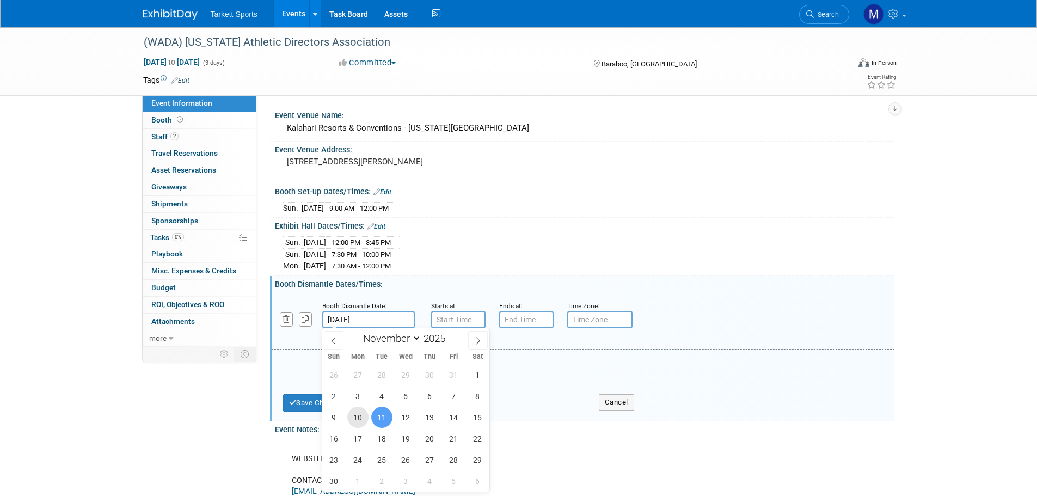
click at [367, 417] on span "10" at bounding box center [357, 417] width 21 height 21
type input "Nov 10, 2025"
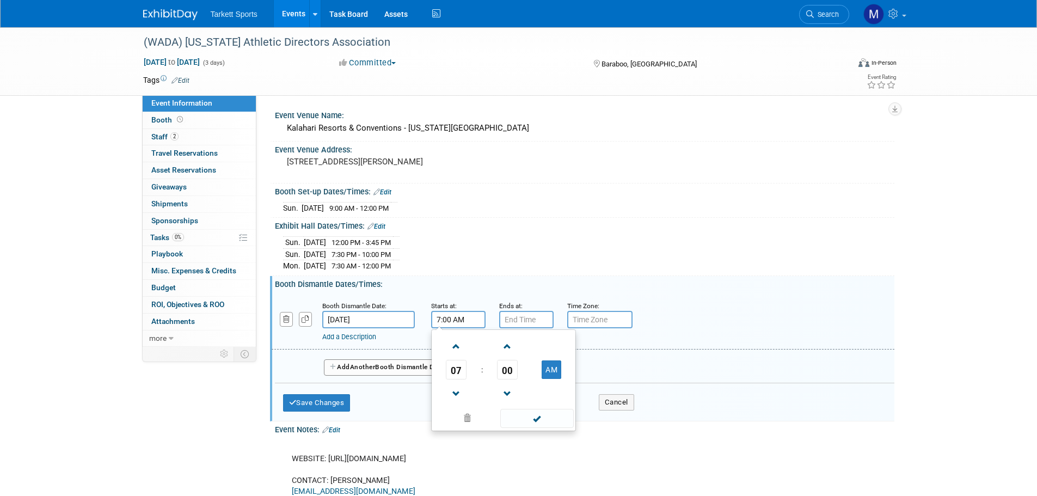
click at [439, 317] on input "7:00 AM" at bounding box center [458, 319] width 54 height 17
click at [452, 358] on link at bounding box center [456, 346] width 21 height 28
click at [457, 369] on span "08" at bounding box center [456, 370] width 21 height 20
click at [516, 401] on td "10" at bounding box center [521, 405] width 35 height 29
click at [463, 369] on span "10" at bounding box center [456, 370] width 21 height 20
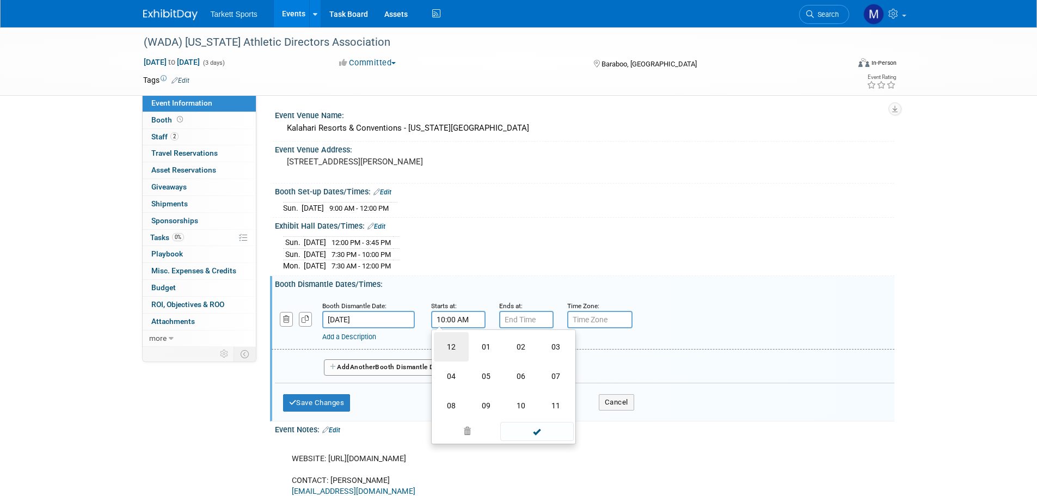
click at [445, 346] on td "12" at bounding box center [451, 346] width 35 height 29
click at [544, 372] on button "AM" at bounding box center [552, 369] width 20 height 19
type input "12:00 PM"
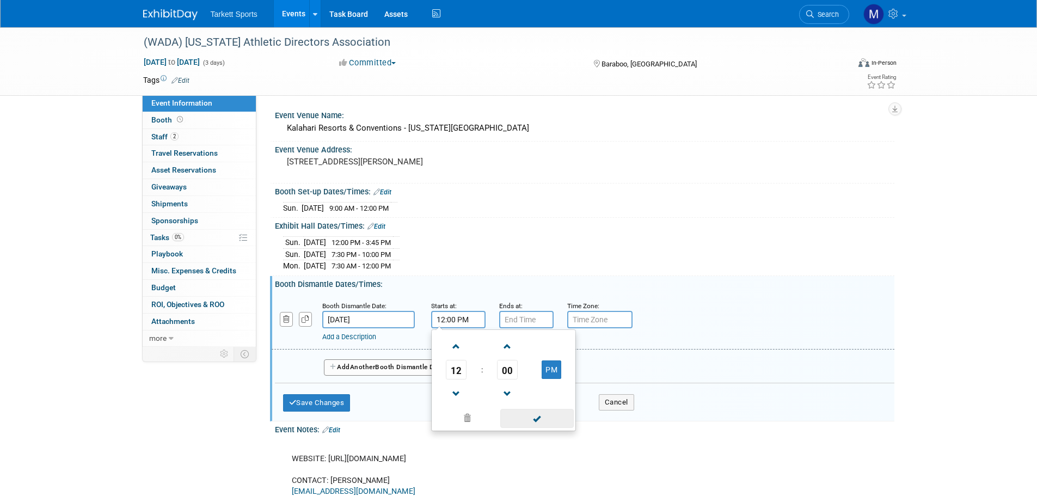
click at [538, 414] on span at bounding box center [536, 418] width 73 height 19
click at [525, 322] on input "7:00 PM" at bounding box center [526, 319] width 54 height 17
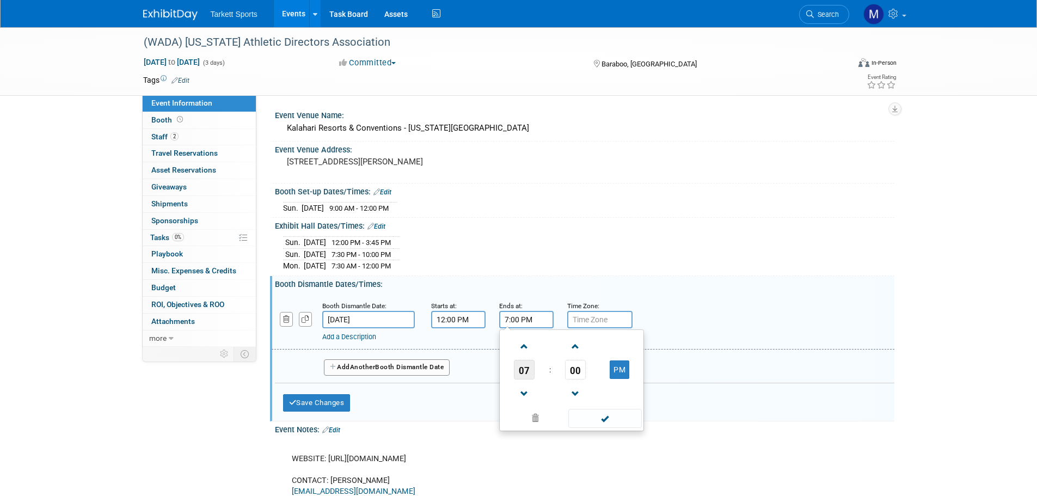
click at [515, 367] on span "07" at bounding box center [524, 370] width 21 height 20
click at [613, 346] on td "03" at bounding box center [623, 346] width 35 height 29
type input "3:00 PM"
click at [593, 409] on span at bounding box center [604, 418] width 73 height 19
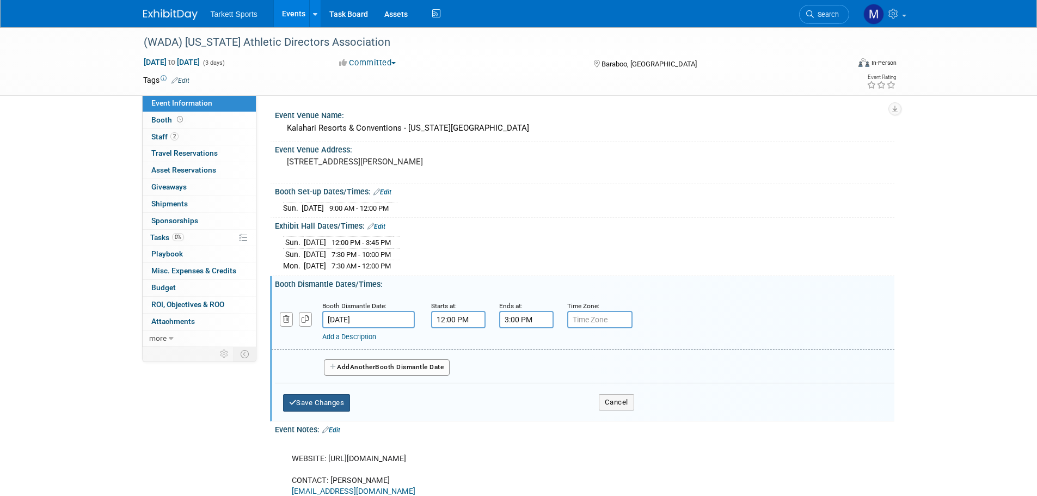
click at [336, 401] on button "Save Changes" at bounding box center [316, 402] width 67 height 17
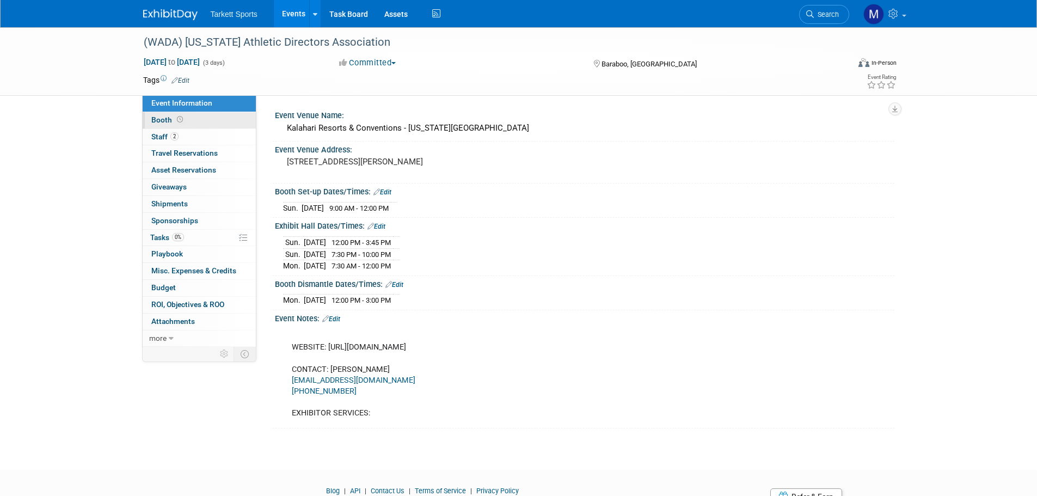
click at [192, 121] on link "Booth" at bounding box center [199, 120] width 113 height 16
select select "FieldTurf"
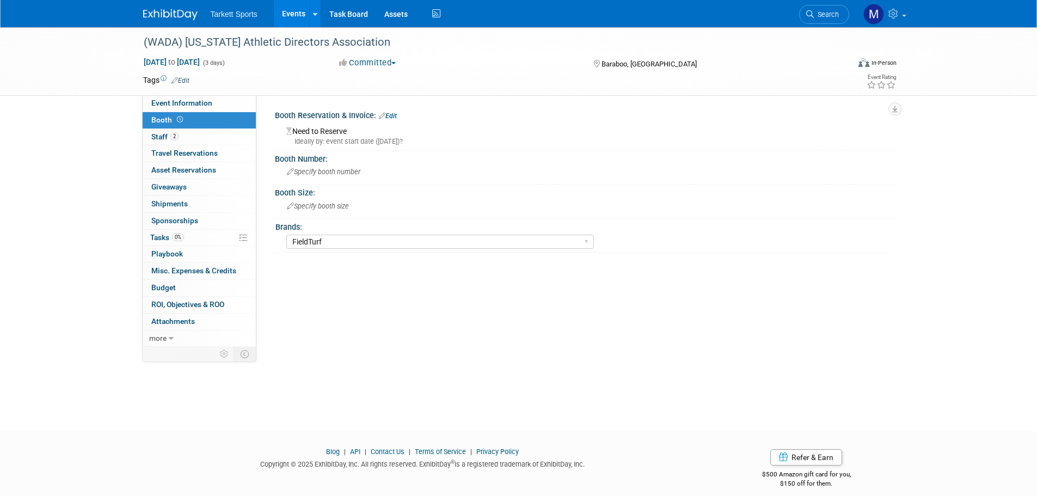
click at [385, 119] on icon at bounding box center [382, 115] width 7 height 7
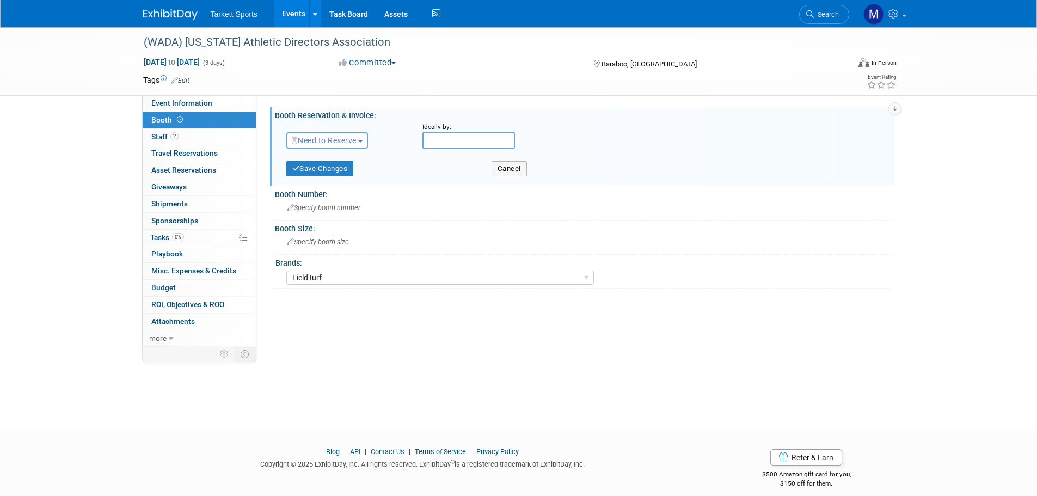
click at [352, 141] on span "Need to Reserve" at bounding box center [324, 140] width 65 height 9
click at [355, 171] on link "Reserved" at bounding box center [345, 174] width 116 height 15
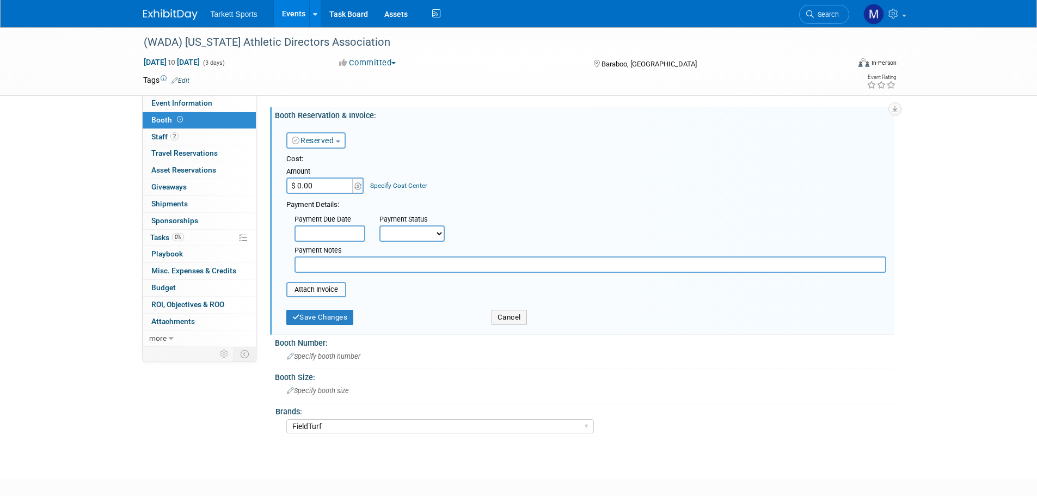
click at [331, 187] on input "$ 0.00" at bounding box center [320, 185] width 68 height 16
type input "$ 598.00"
click at [503, 224] on div "Payment Due Date Payment Status Not Paid Yet Partially Paid Paid in Full Next P…" at bounding box center [586, 241] width 616 height 63
click at [328, 318] on button "Save Changes" at bounding box center [319, 317] width 67 height 15
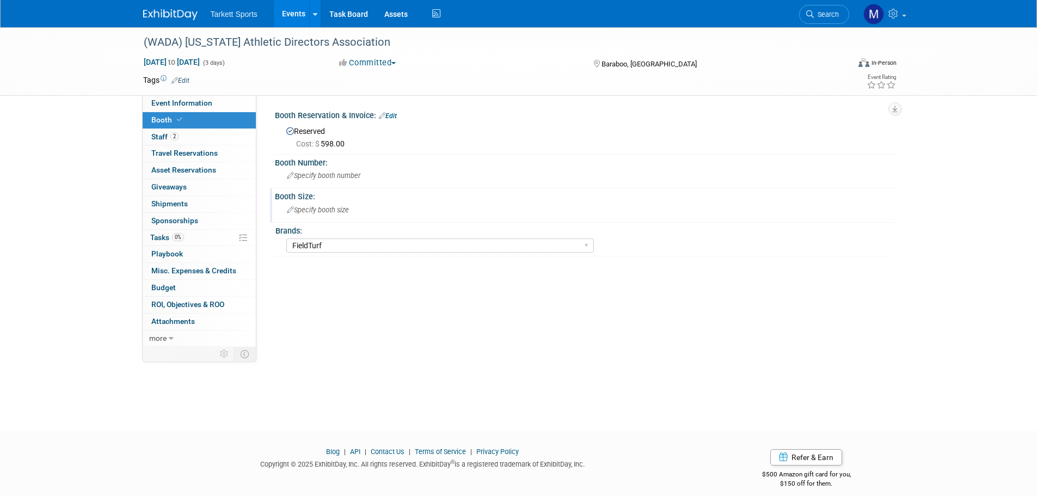
click at [309, 213] on span "Specify booth size" at bounding box center [318, 210] width 62 height 8
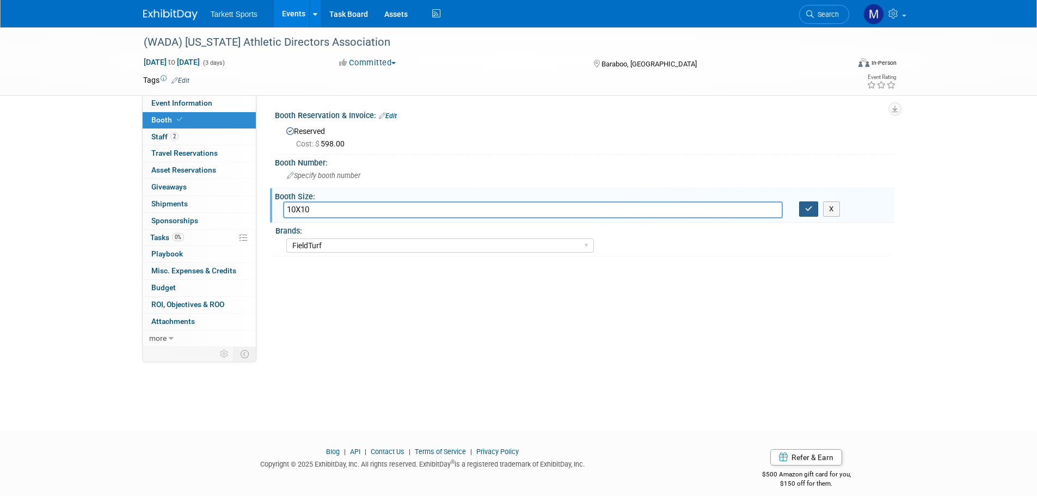
type input "10X10"
click at [811, 209] on icon "button" at bounding box center [809, 208] width 8 height 7
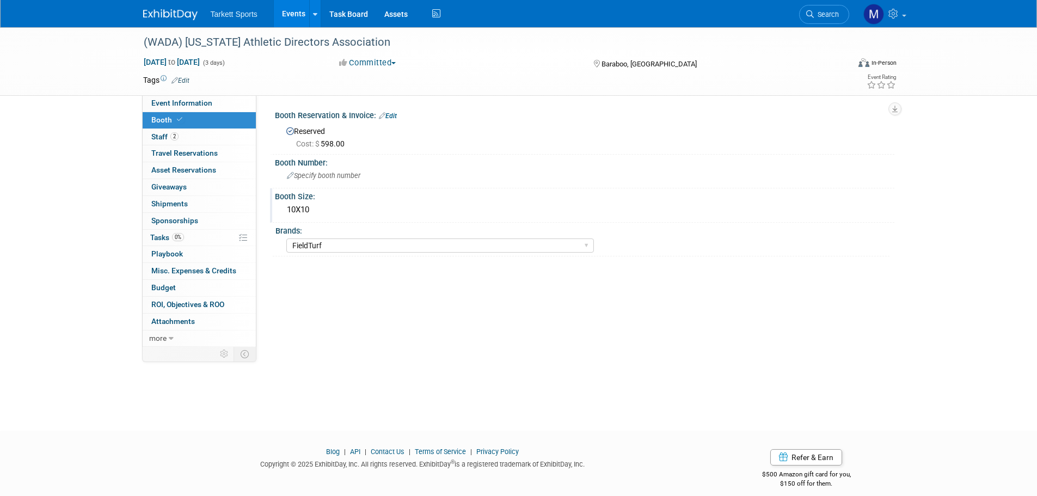
drag, startPoint x: 397, startPoint y: 112, endPoint x: 397, endPoint y: 118, distance: 6.5
click at [397, 112] on link "Edit" at bounding box center [388, 116] width 18 height 8
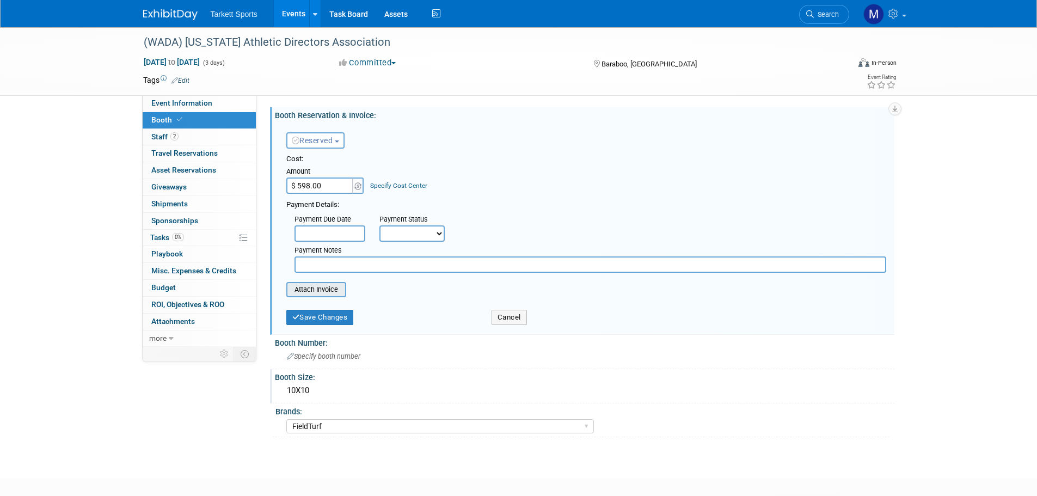
click at [322, 292] on input "file" at bounding box center [281, 289] width 130 height 13
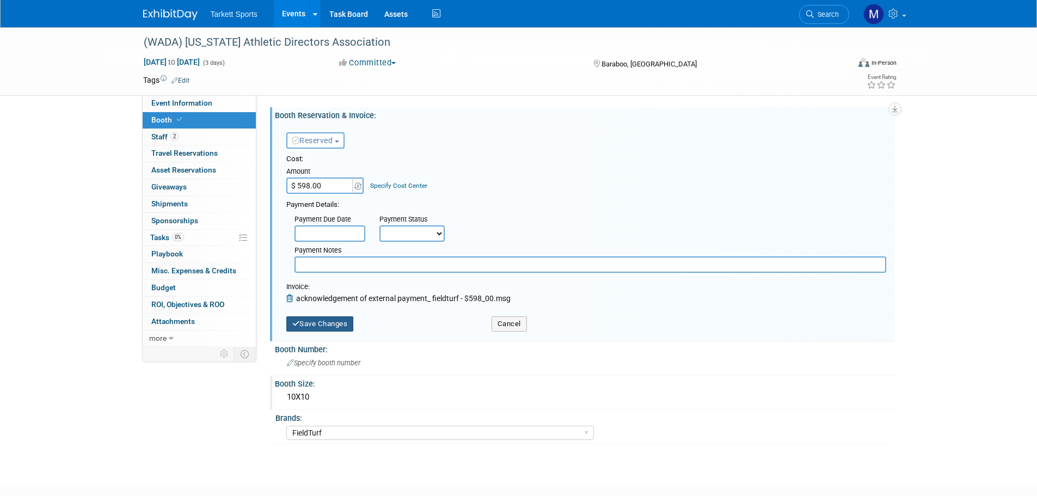
click at [317, 323] on button "Save Changes" at bounding box center [319, 323] width 67 height 15
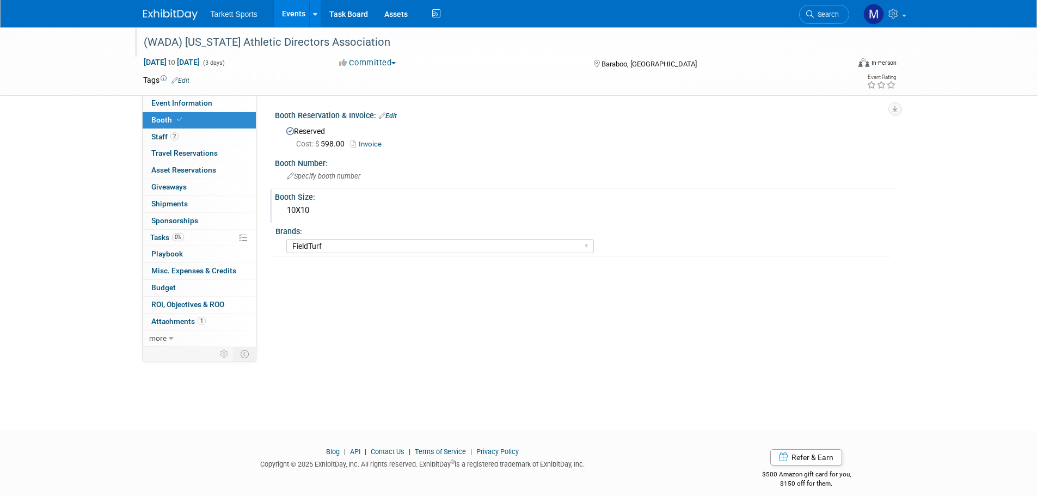
click at [330, 48] on div "(WADA) [US_STATE] Athletic Directors Association" at bounding box center [486, 43] width 693 height 20
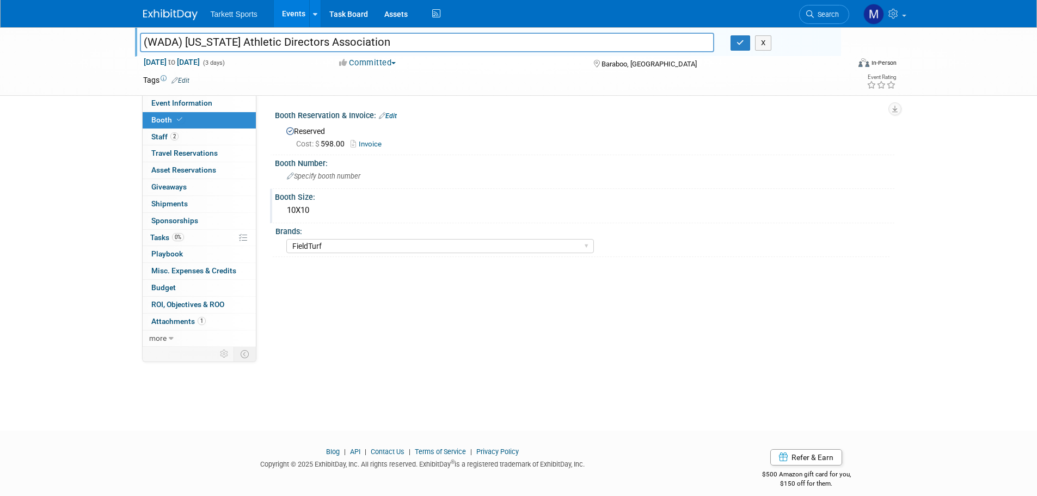
drag, startPoint x: 330, startPoint y: 48, endPoint x: -96, endPoint y: 9, distance: 428.0
click at [0, 9] on html "Tarkett Sports Events Add Event Bulk Upload Events Shareable Event Boards Recen…" at bounding box center [518, 248] width 1037 height 496
click at [179, 102] on span "Event Information" at bounding box center [181, 103] width 61 height 9
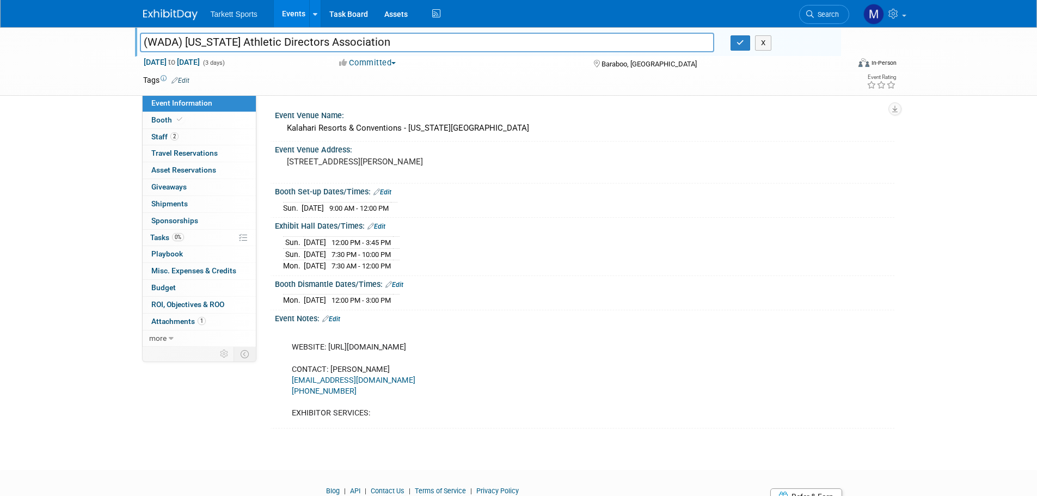
drag, startPoint x: 329, startPoint y: 345, endPoint x: 413, endPoint y: 346, distance: 83.8
click at [413, 346] on div "WEBSITE: https://www.gowada.org/wada-annual-conference-2/wada-annual-conference…" at bounding box center [529, 375] width 490 height 99
copy div "https://www.gowada.org"
drag, startPoint x: 421, startPoint y: 164, endPoint x: 267, endPoint y: 118, distance: 160.7
click at [267, 118] on div "Event Venue Name: Kalahari Resorts & Conventions - Wisconsin Dells Event Venue …" at bounding box center [575, 220] width 638 height 251
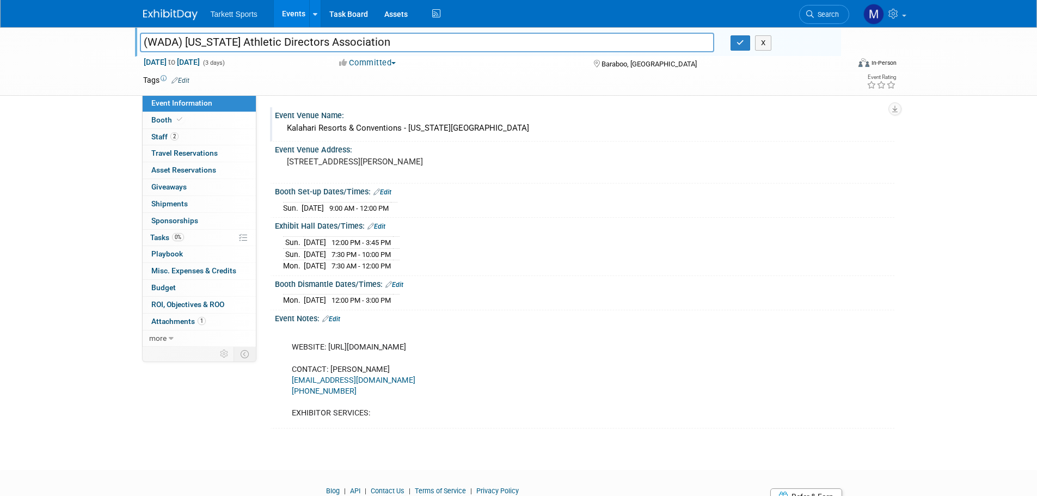
copy div "Event Venue Name: Kalahari Resorts & Conventions - Wisconsin Dells Event Venue …"
drag, startPoint x: 418, startPoint y: 298, endPoint x: 273, endPoint y: 234, distance: 158.4
click at [273, 234] on div "Event Venue Name: Kalahari Resorts & Conventions - Wisconsin Dells Event Venue …" at bounding box center [579, 267] width 613 height 321
copy div "Exhibit Hall Dates/Times: Edit Sun. Nov 9, 2025 12:00 PM - 3:45 PM Sun. Nov 9, …"
click at [812, 17] on icon at bounding box center [810, 14] width 8 height 8
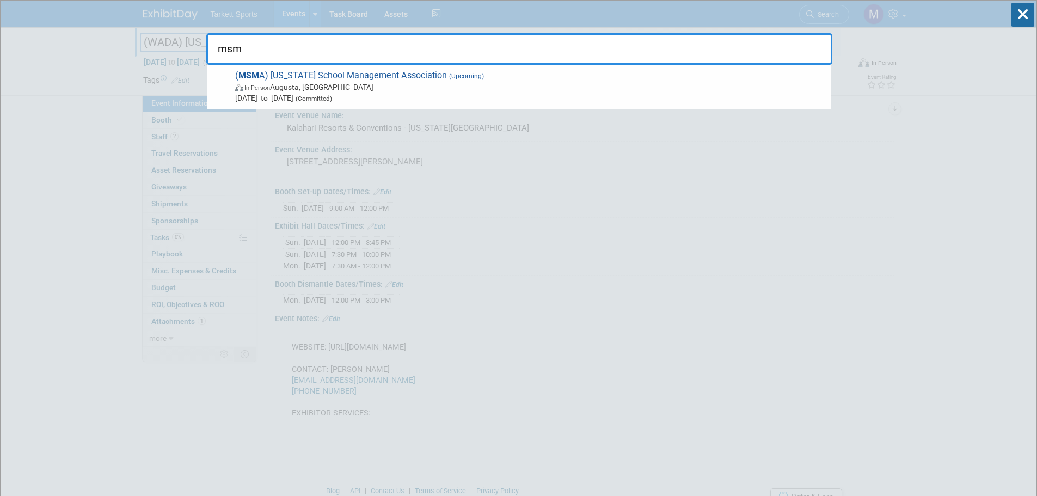
type input "msma"
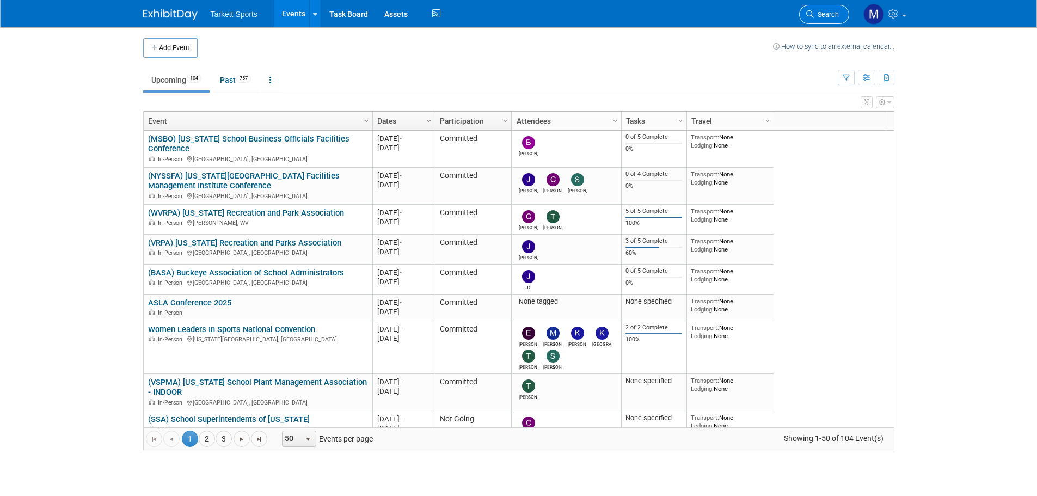
click at [841, 17] on link "Search" at bounding box center [824, 14] width 50 height 19
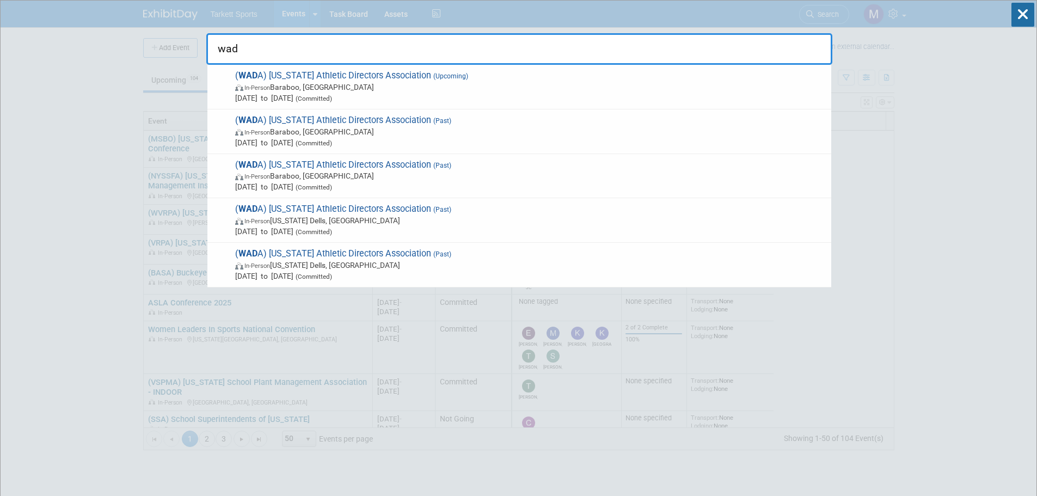
type input "wada"
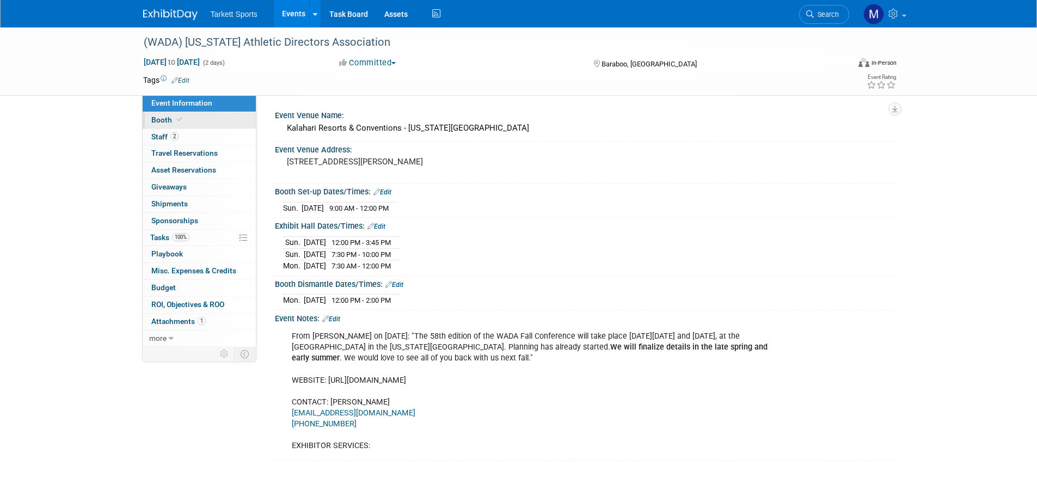
click at [223, 120] on link "Booth" at bounding box center [199, 120] width 113 height 16
select select "FieldTurf"
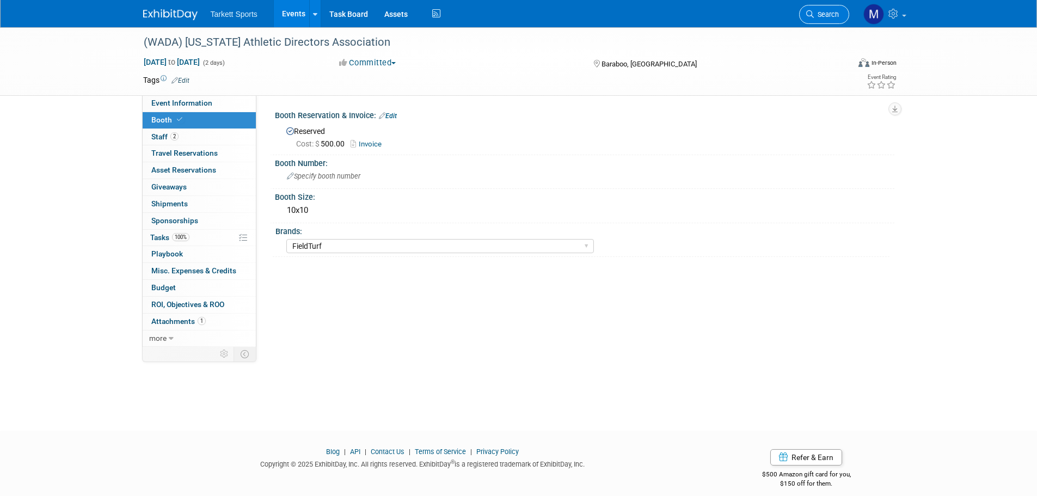
click at [818, 11] on span "Search" at bounding box center [826, 14] width 25 height 8
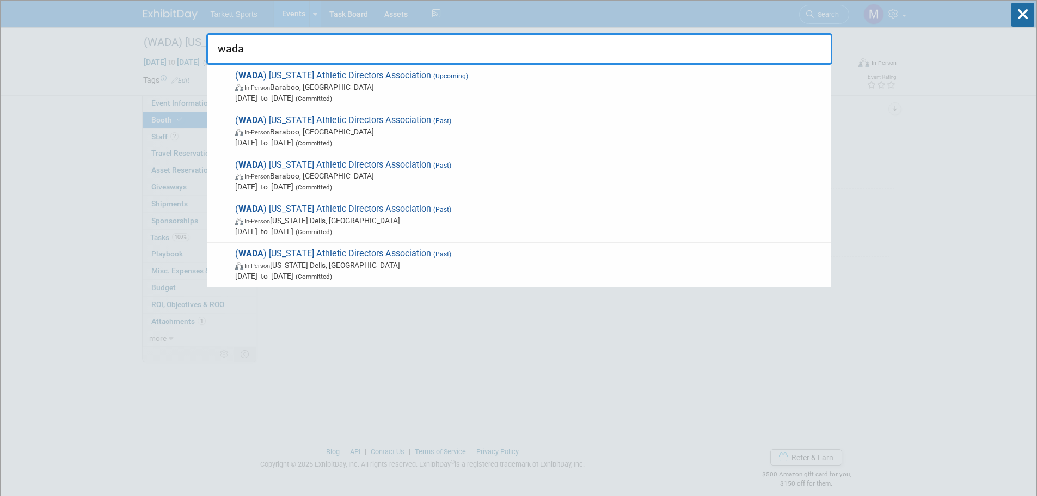
type input "wada"
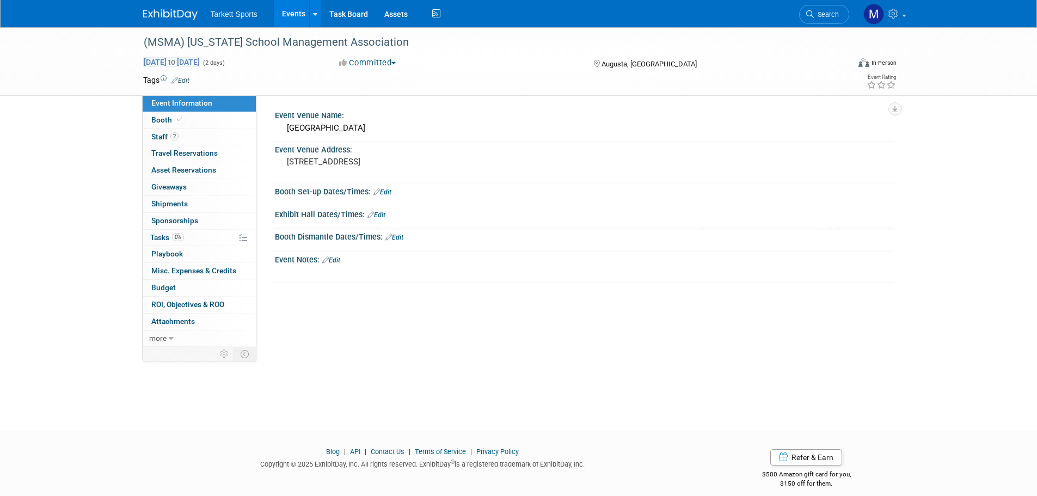
click at [200, 64] on span "[DATE] to [DATE]" at bounding box center [171, 62] width 57 height 10
select select "9"
click at [48, 167] on div "(MSMA) [US_STATE] School Management Association [DATE] to [DATE] (2 days) [DATE…" at bounding box center [518, 219] width 1037 height 384
drag, startPoint x: 204, startPoint y: 240, endPoint x: 289, endPoint y: 266, distance: 89.0
click at [204, 240] on link "0% Tasks 0%" at bounding box center [199, 238] width 113 height 16
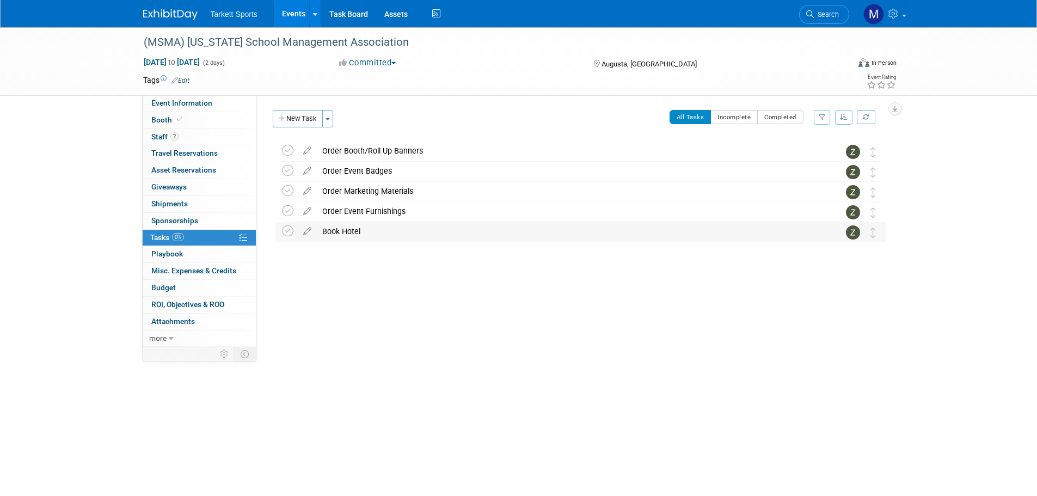
click at [358, 237] on div "Book Hotel" at bounding box center [570, 231] width 507 height 19
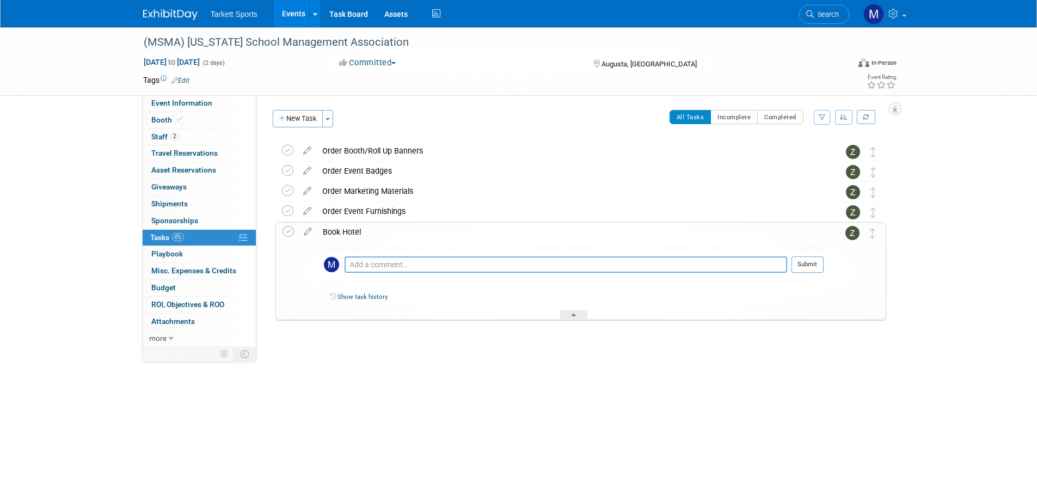
click at [376, 264] on textarea at bounding box center [566, 264] width 443 height 16
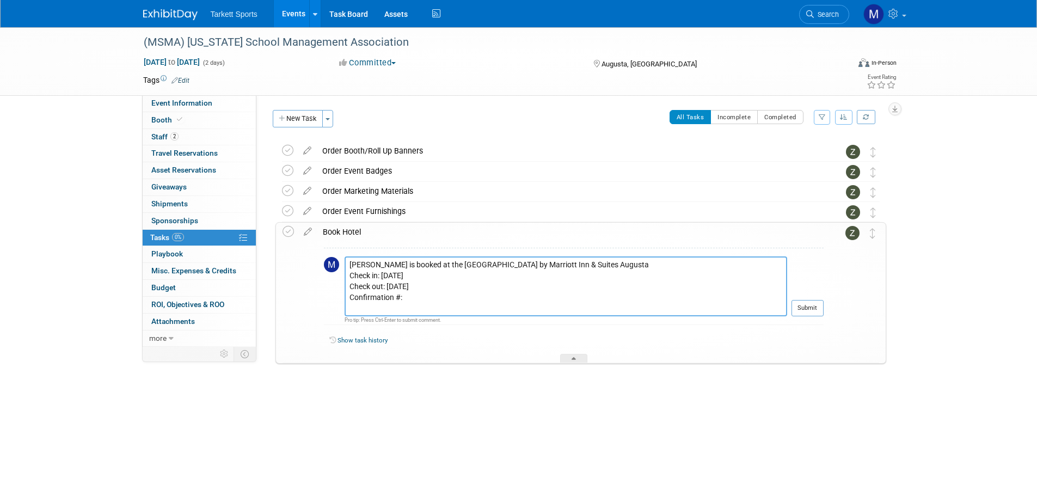
click at [407, 295] on textarea "Jeremy is booked at the Fairfield by Marriott Inn & Suites Augusta Check in: We…" at bounding box center [566, 286] width 443 height 60
paste textarea "93279180"
type textarea "Jeremy is booked at the Fairfield by Marriott Inn & Suites Augusta Check in: We…"
click at [806, 309] on button "Submit" at bounding box center [807, 308] width 32 height 16
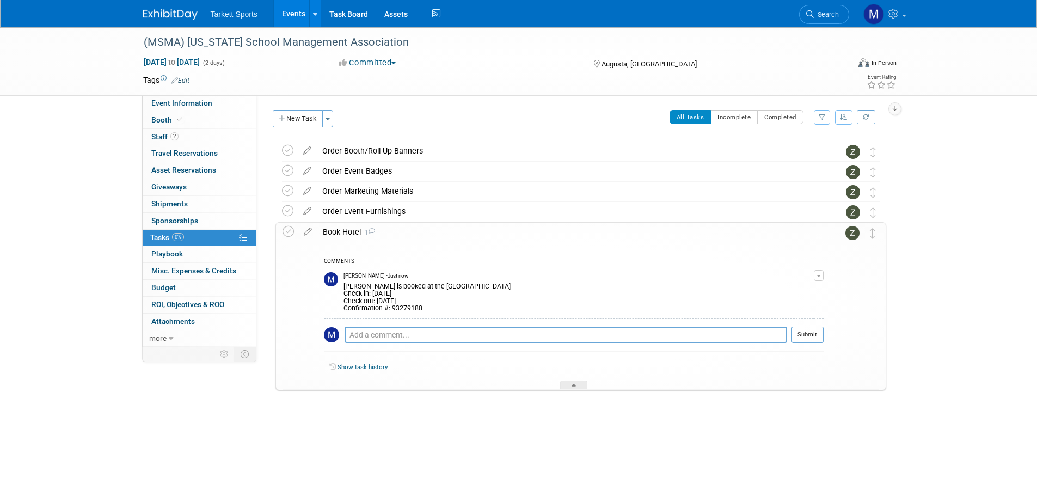
click at [820, 18] on span "Search" at bounding box center [826, 14] width 25 height 8
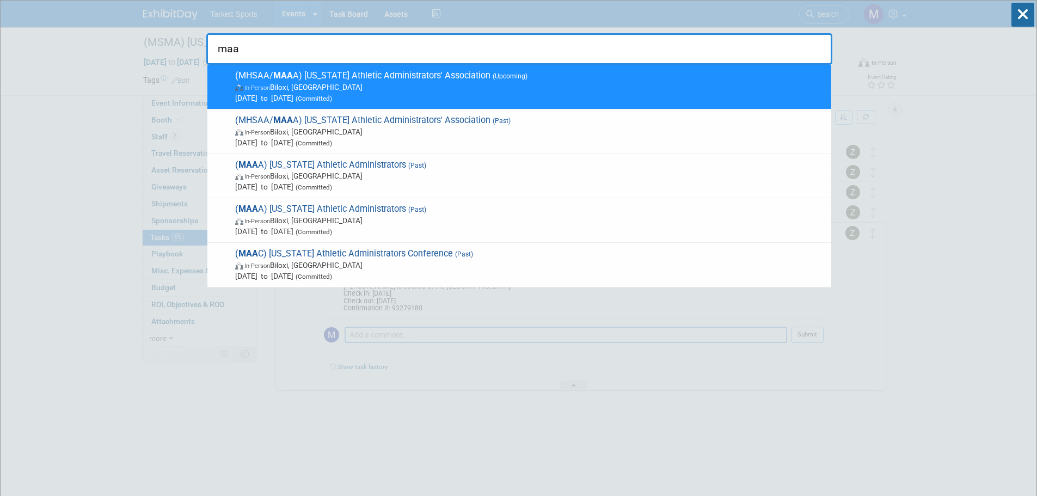
type input "maa"
click at [401, 93] on span "Jan 14, 2026 to Jan 16, 2026 (Committed)" at bounding box center [530, 98] width 591 height 11
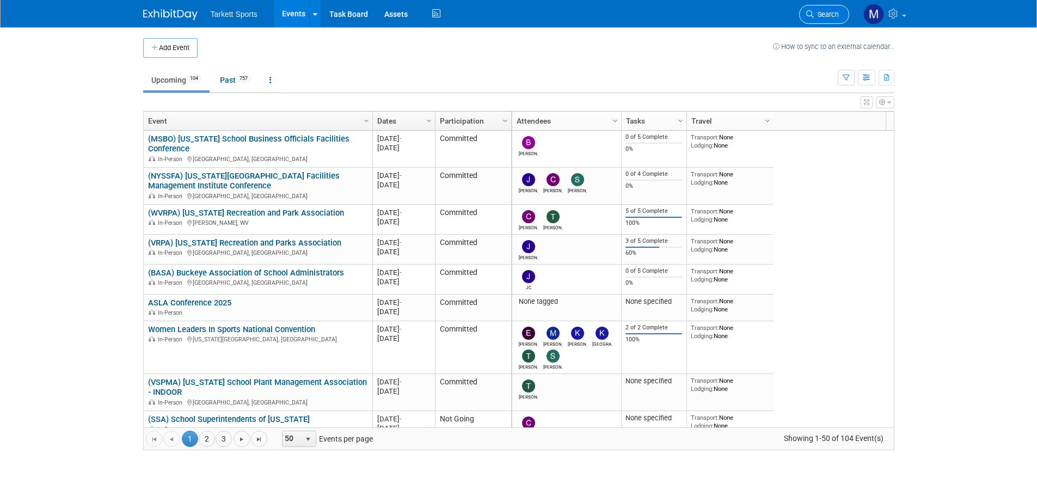
click at [836, 16] on span "Search" at bounding box center [826, 14] width 25 height 8
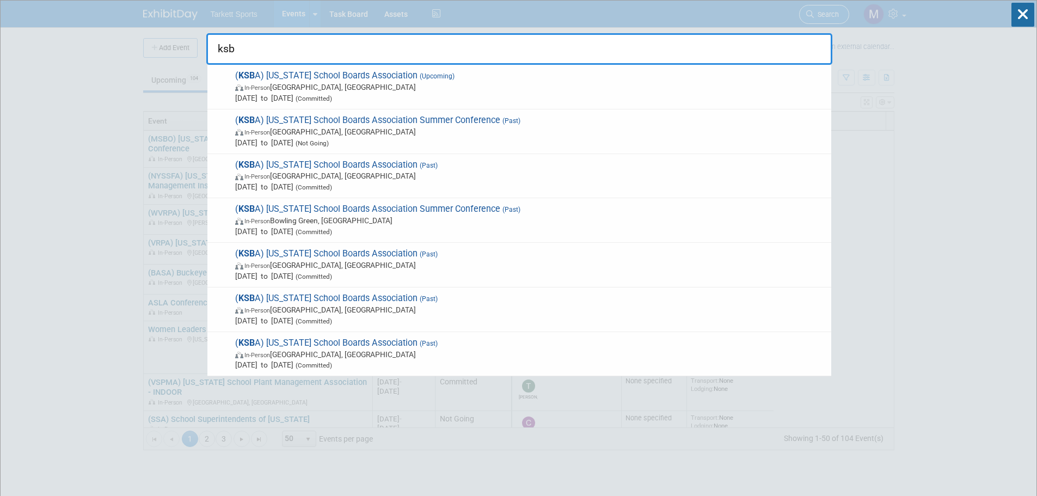
type input "ksba"
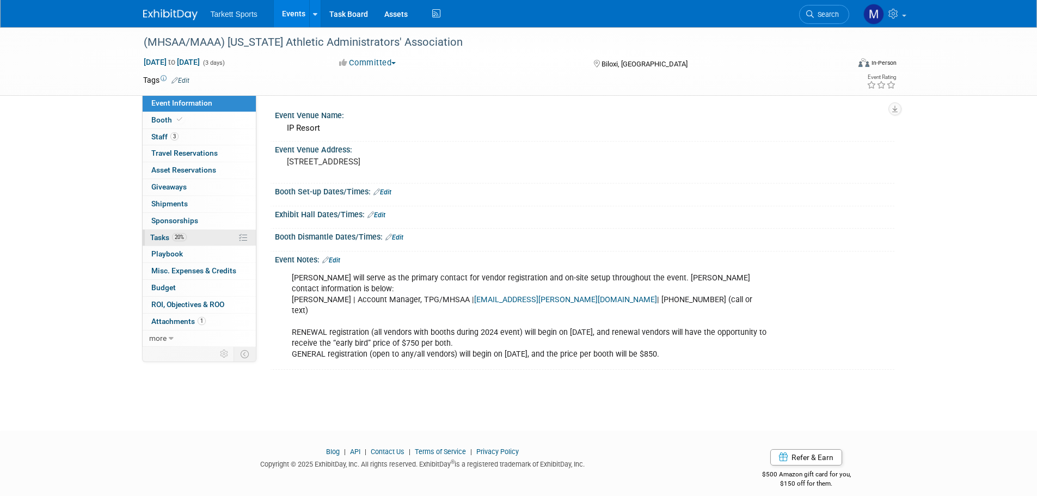
click at [192, 243] on link "20% Tasks 20%" at bounding box center [199, 238] width 113 height 16
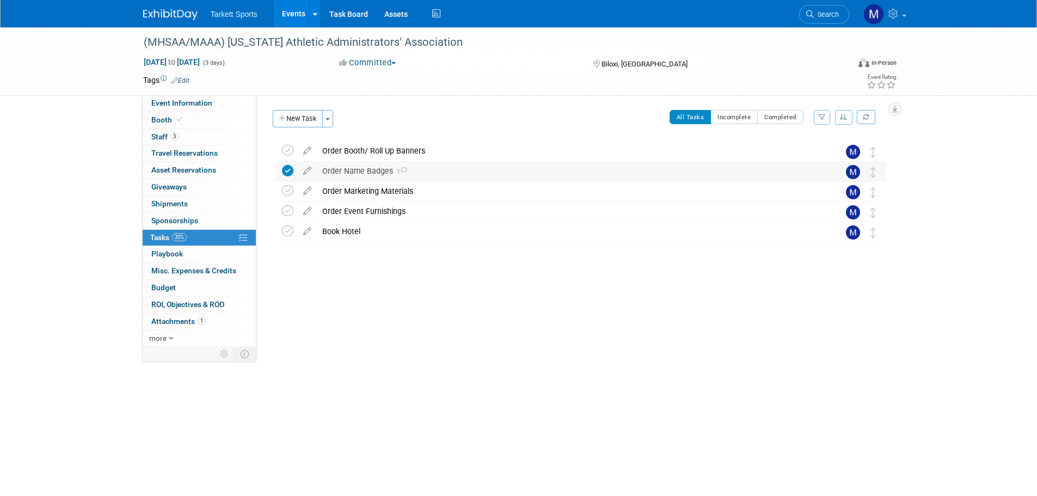
click at [352, 174] on div "Order Name Badges 1" at bounding box center [570, 171] width 507 height 19
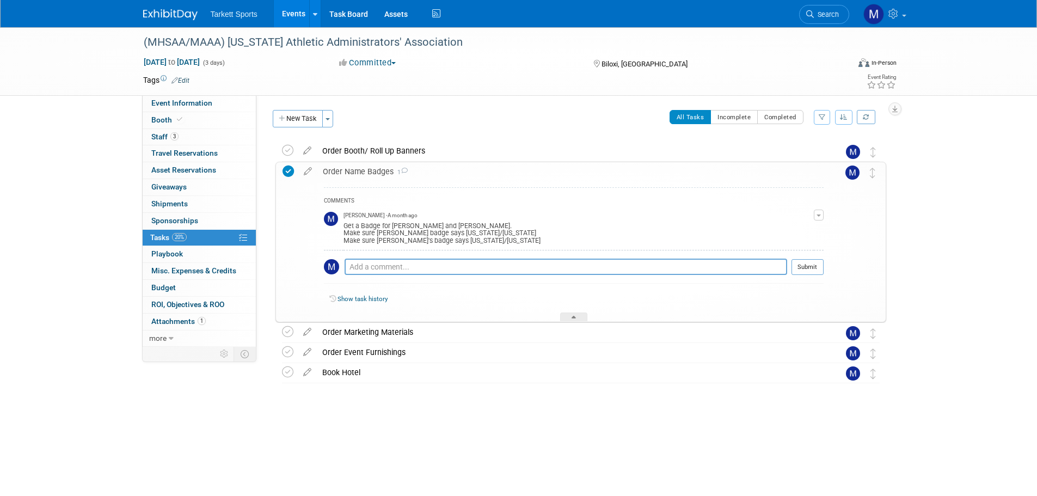
click at [360, 173] on div "Order Name Badges 1" at bounding box center [570, 171] width 506 height 19
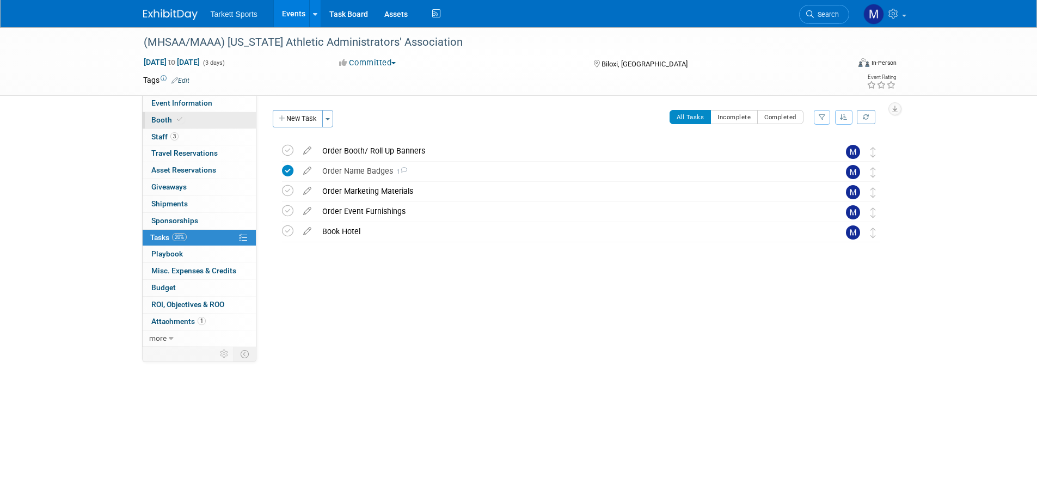
click at [186, 116] on link "Booth" at bounding box center [199, 120] width 113 height 16
select select "FieldTurf, [GEOGRAPHIC_DATA]"
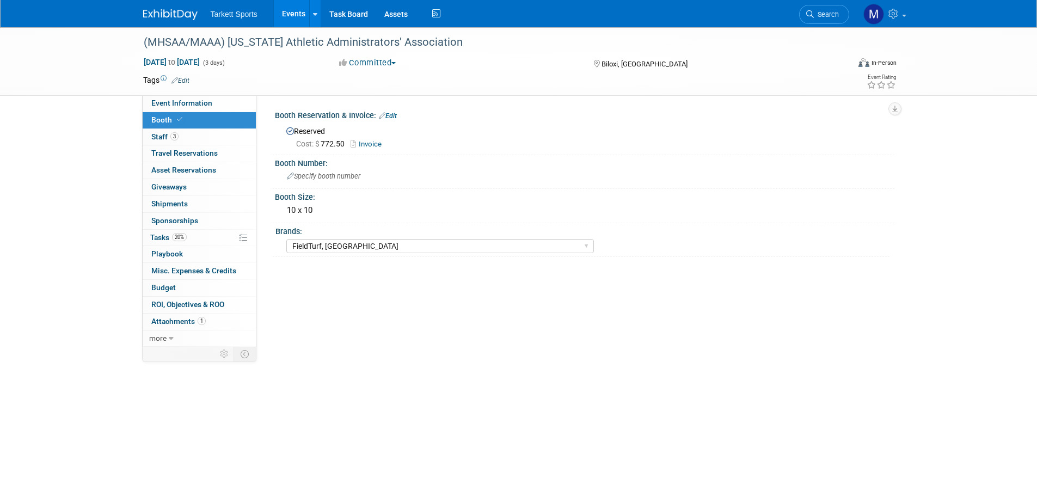
click at [377, 140] on link "Invoice" at bounding box center [369, 144] width 36 height 8
click at [815, 18] on span "Search" at bounding box center [826, 14] width 25 height 8
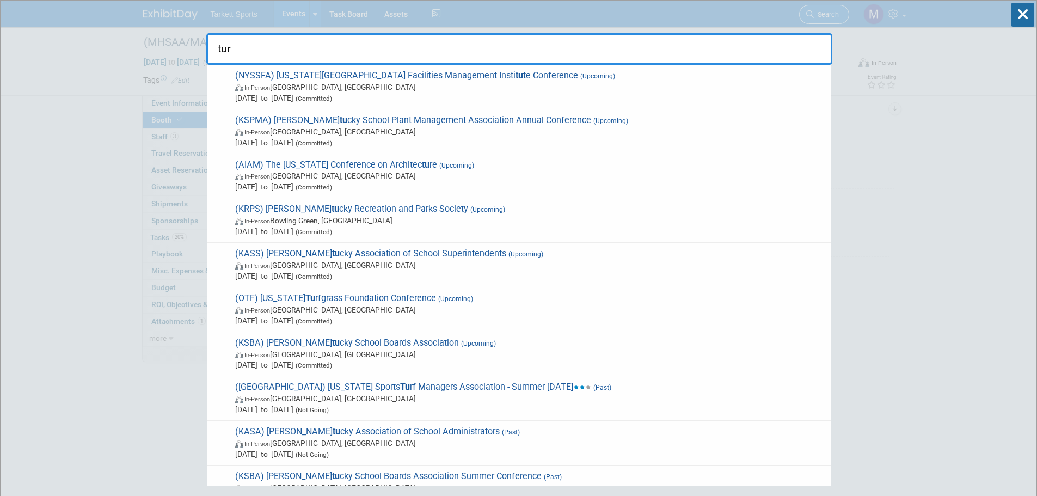
type input "turf"
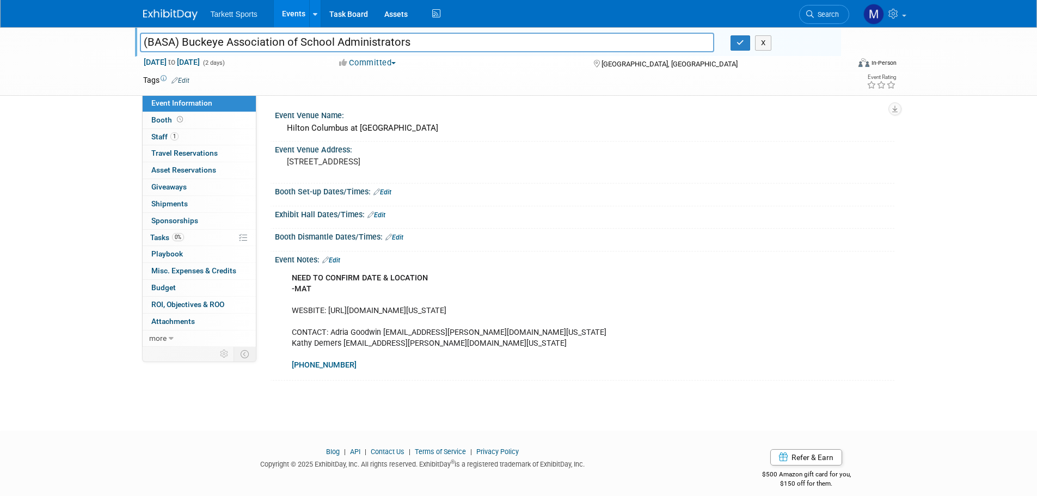
click at [435, 41] on input "(BASA) Buckeye Association of School Administrators" at bounding box center [427, 42] width 575 height 19
click at [435, 39] on input "(BASA) Buckeye Association of School Administrators" at bounding box center [427, 42] width 575 height 19
drag, startPoint x: 434, startPoint y: 39, endPoint x: -355, endPoint y: 6, distance: 790.5
click at [0, 6] on html "Tarkett Sports Events Add Event Bulk Upload Events Shareable Event Boards Recen…" at bounding box center [518, 248] width 1037 height 496
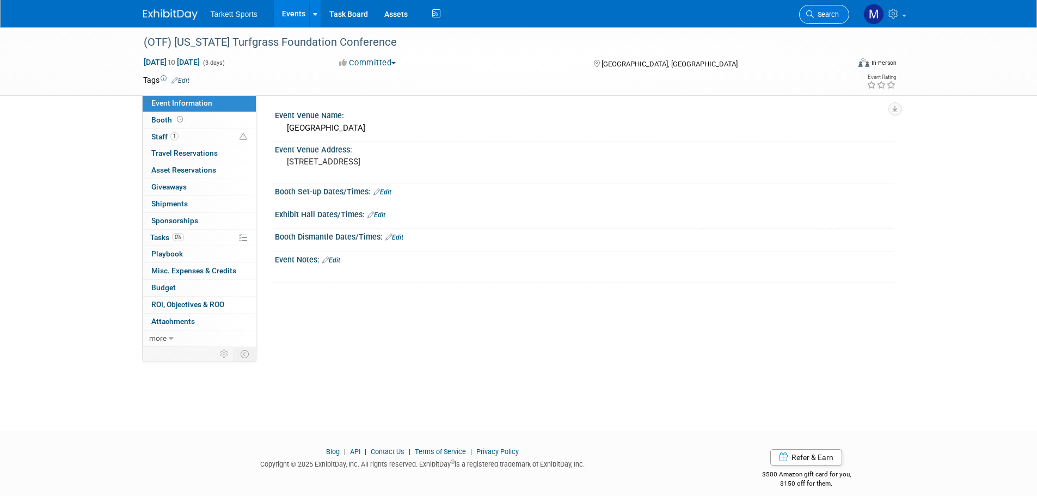
click at [812, 13] on icon at bounding box center [810, 14] width 8 height 8
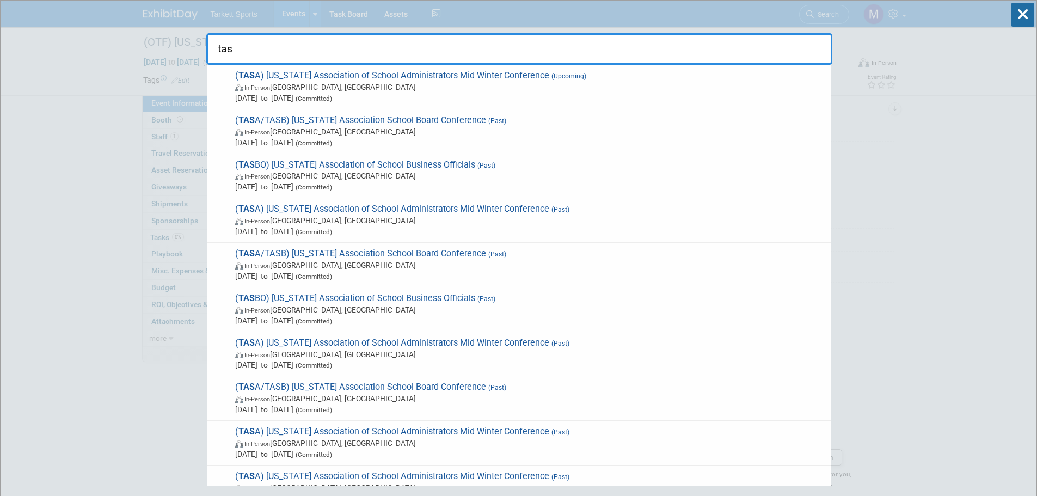
type input "tasa"
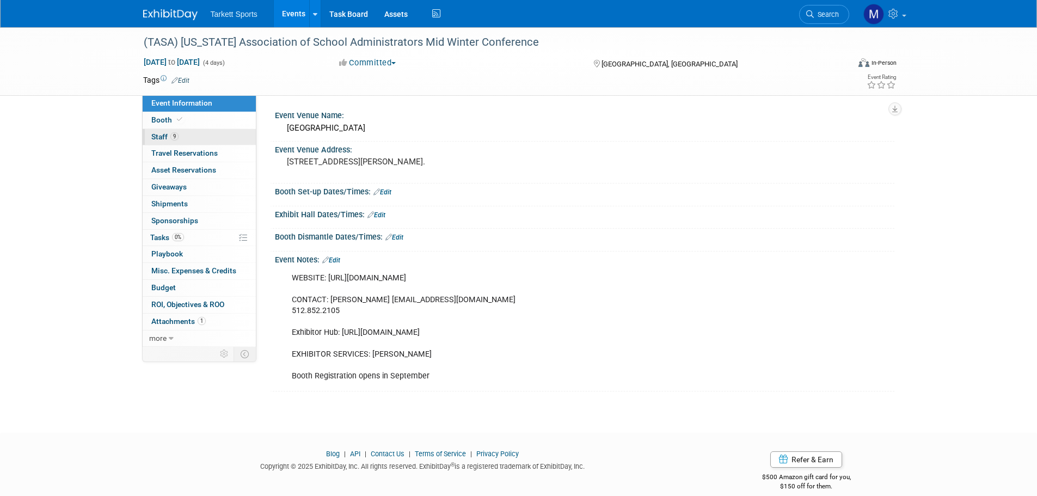
click at [193, 134] on link "9 Staff 9" at bounding box center [199, 137] width 113 height 16
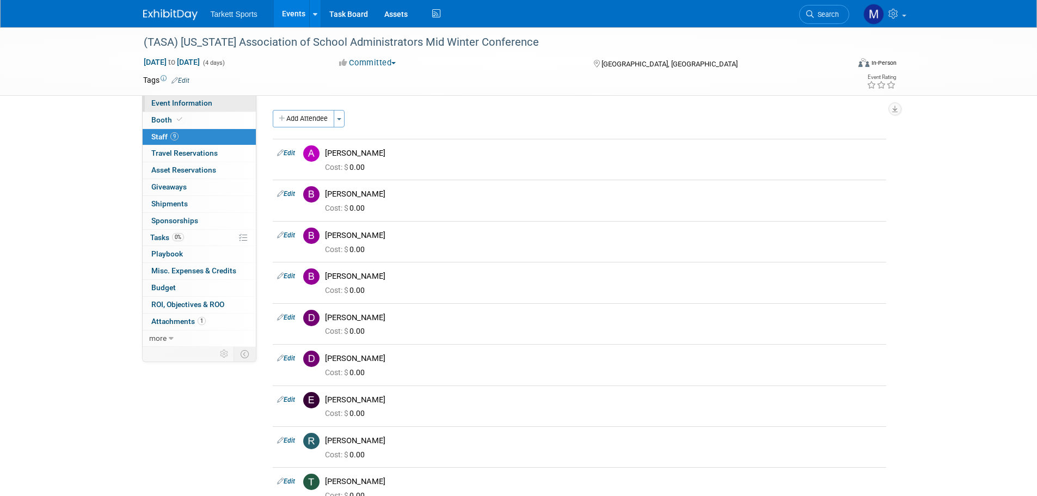
click at [201, 103] on span "Event Information" at bounding box center [181, 103] width 61 height 9
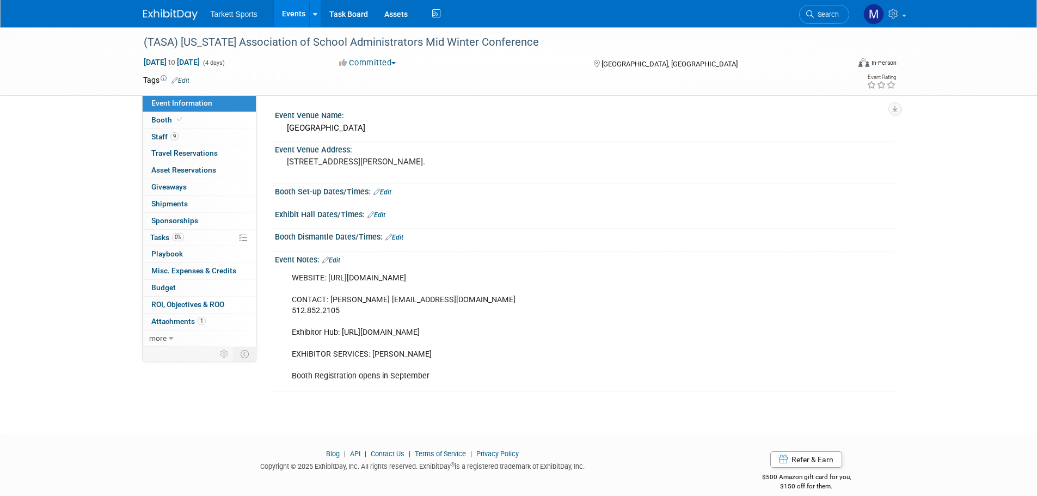
click at [441, 280] on div "WEBSITE: https://tasamidwinter.org/exhibits/ CONTACT: Jennifer Garrido jgarrido…" at bounding box center [529, 327] width 490 height 120
drag, startPoint x: 449, startPoint y: 277, endPoint x: 329, endPoint y: 274, distance: 119.2
click at [329, 274] on div "WEBSITE: https://tasamidwinter.org/exhibits/ CONTACT: Jennifer Garrido jgarrido…" at bounding box center [529, 327] width 490 height 120
copy div "https://tasamidwinter.org/exhibits/"
click at [197, 137] on link "9 Staff 9" at bounding box center [199, 137] width 113 height 16
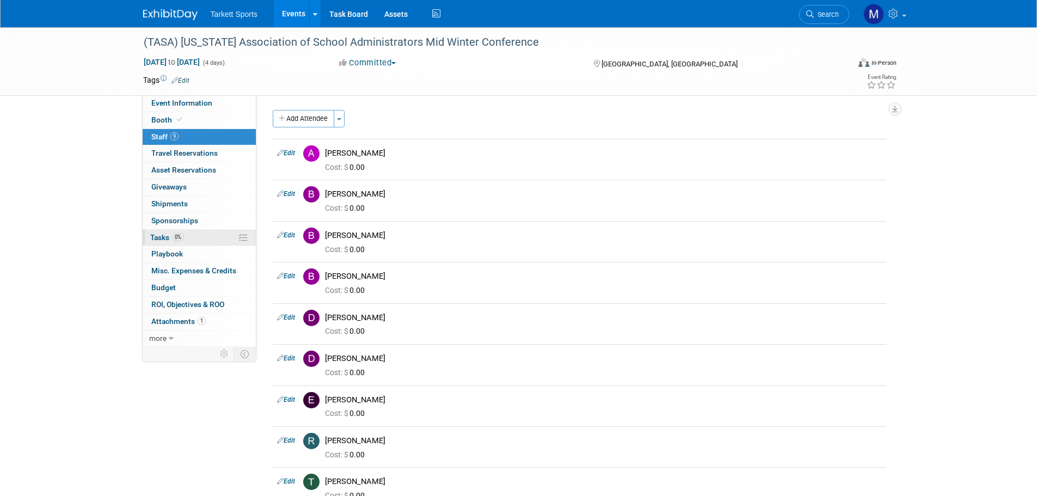
click at [200, 237] on link "0% Tasks 0%" at bounding box center [199, 238] width 113 height 16
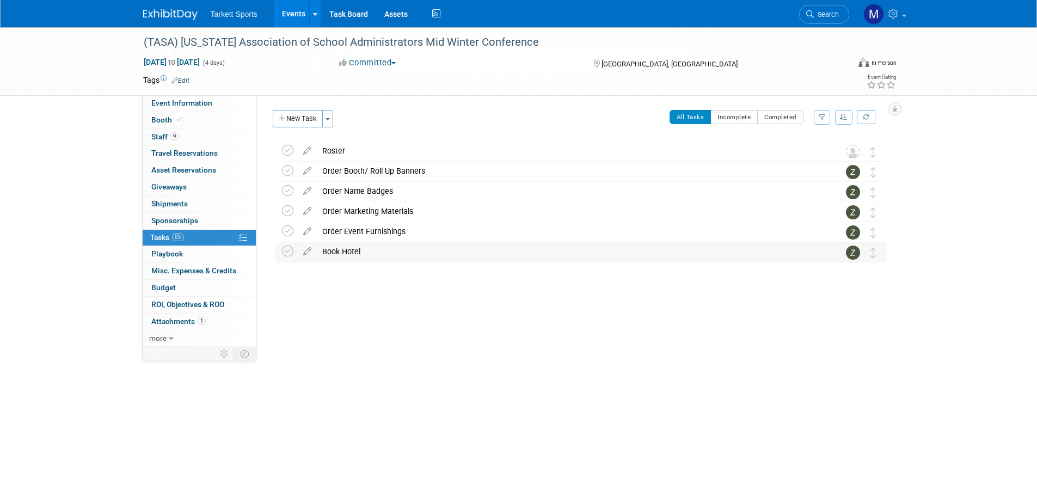
click at [328, 255] on div "Book Hotel" at bounding box center [570, 251] width 507 height 19
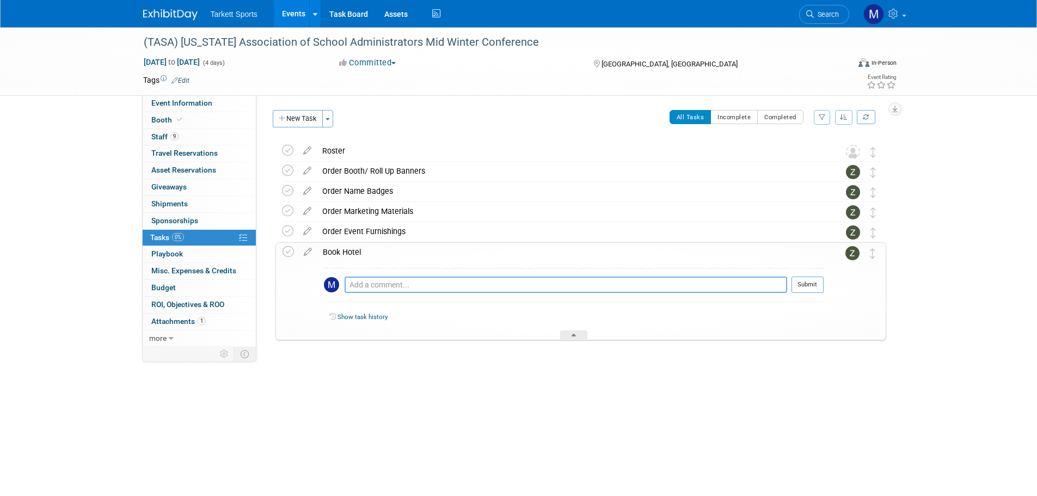
click at [373, 281] on textarea at bounding box center [566, 285] width 443 height 16
click at [537, 280] on textarea "(10) Rooms booked at the San Antonio Marriott Rivercenter on the River Walk" at bounding box center [566, 290] width 443 height 27
drag, startPoint x: 536, startPoint y: 281, endPoint x: 495, endPoint y: 259, distance: 47.0
click at [495, 259] on div "Book Hotel" at bounding box center [570, 252] width 506 height 19
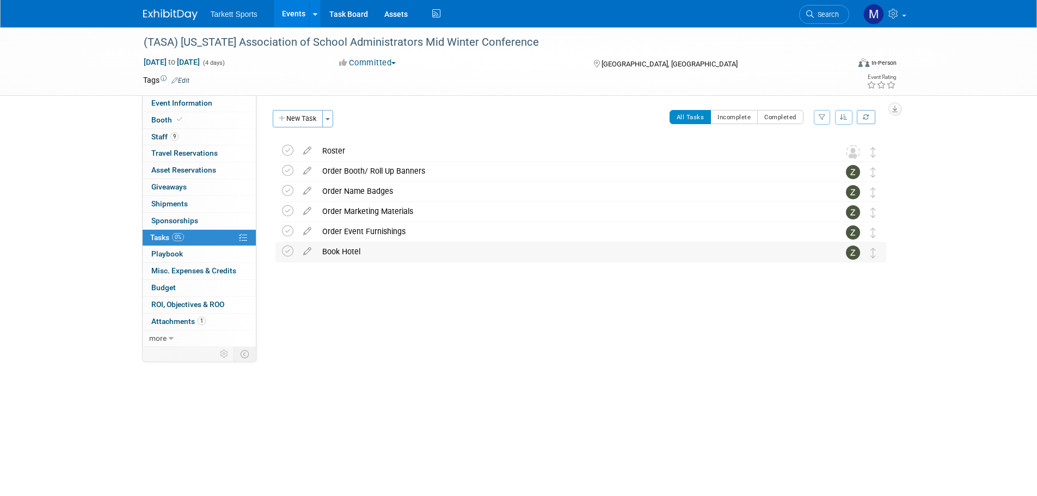
click at [435, 250] on div "Book Hotel" at bounding box center [570, 251] width 507 height 19
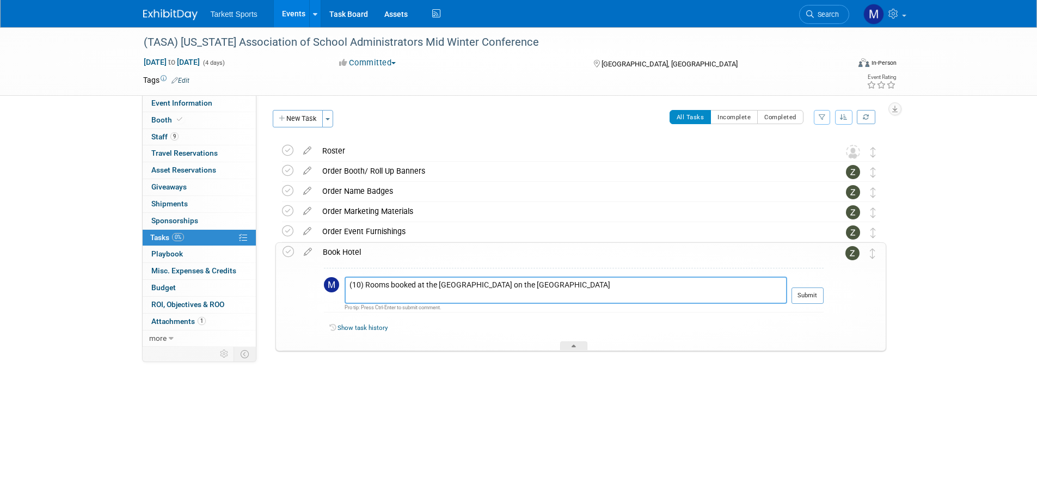
click at [368, 296] on textarea "(10) Rooms booked at the San Antonio Marriott Rivercenter on the River Walk" at bounding box center [566, 290] width 443 height 27
click at [360, 295] on textarea "(10) Rooms booked at the San Antonio Marriott Rivercenter on the River Walk" at bounding box center [566, 290] width 443 height 27
click at [385, 291] on textarea "(10) Rooms booked at the San Antonio Marriott Rivercenter on the River Walk" at bounding box center [566, 290] width 443 height 27
paste textarea "101 Bowie Street San Antonio , TX 78205 , United States of America"
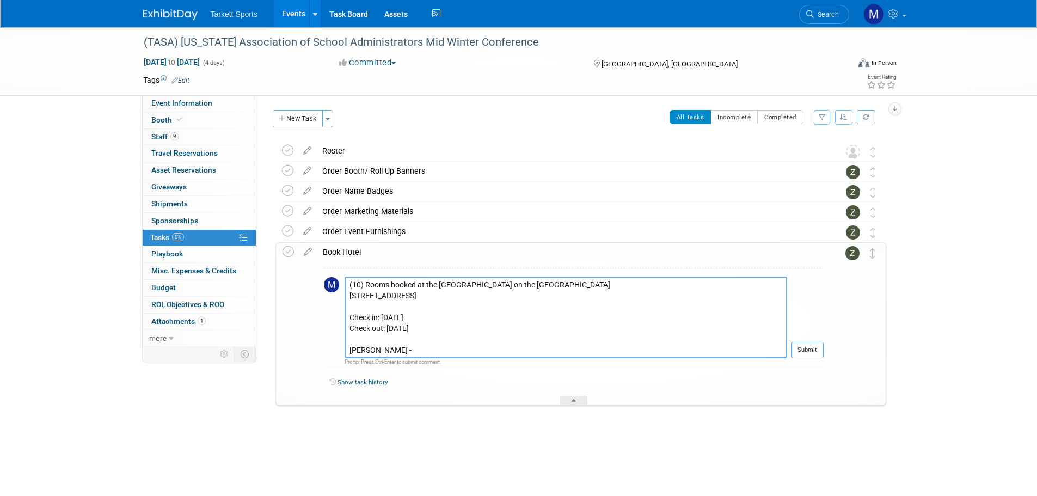
scroll to position [22, 0]
click at [407, 336] on textarea "(10) Rooms booked at the San Antonio Marriott Rivercenter on the River Walk 101…" at bounding box center [566, 318] width 443 height 82
click at [400, 340] on textarea "(10) Rooms booked at the San Antonio Marriott Rivercenter on the River Walk 101…" at bounding box center [566, 318] width 443 height 82
paste textarea "CWFJ7WN5"
click at [373, 327] on textarea "(10) Rooms booked at the San Antonio Marriott Rivercenter on the River Walk 101…" at bounding box center [566, 318] width 443 height 82
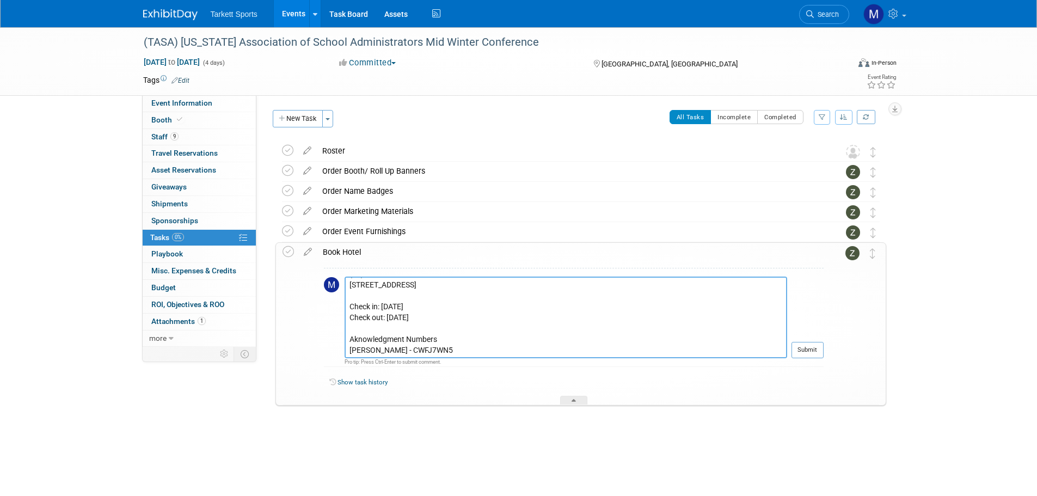
click at [388, 339] on textarea "(10) Rooms booked at the San Antonio Marriott Rivercenter on the River Walk 101…" at bounding box center [566, 318] width 443 height 82
click at [443, 334] on textarea "(10) Rooms booked at the San Antonio Marriott Rivercenter on the River Walk 101…" at bounding box center [566, 318] width 443 height 82
click at [378, 345] on textarea "(10) Rooms booked at the San Antonio Marriott Rivercenter on the River Walk 101…" at bounding box center [566, 318] width 443 height 82
click at [424, 352] on textarea "(10) Rooms booked at the San Antonio Marriott Rivercenter on the River Walk 101…" at bounding box center [566, 318] width 443 height 82
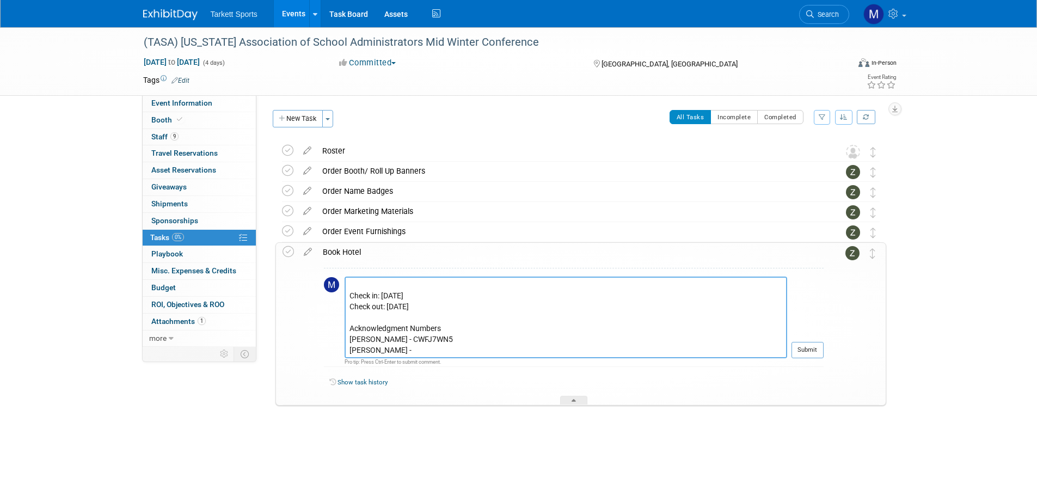
paste textarea "8QN8AMBF"
click at [368, 353] on textarea "(10) Rooms booked at the San Antonio Marriott Rivercenter on the River Walk 101…" at bounding box center [566, 318] width 443 height 82
drag, startPoint x: 414, startPoint y: 357, endPoint x: 419, endPoint y: 353, distance: 5.9
click at [414, 357] on textarea "(10) Rooms booked at the San Antonio Marriott Rivercenter on the River Walk 101…" at bounding box center [566, 318] width 443 height 82
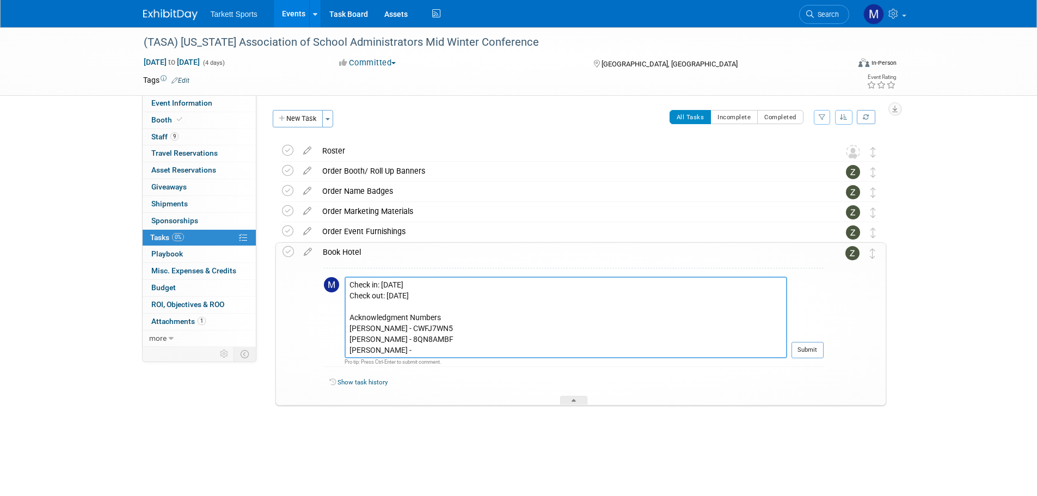
paste textarea "E5JTIBDW"
click at [357, 349] on textarea "(10) Rooms booked at the San Antonio Marriott Rivercenter on the River Walk 101…" at bounding box center [566, 318] width 443 height 82
click at [411, 353] on textarea "(10) Rooms booked at the San Antonio Marriott Rivercenter on the River Walk 101…" at bounding box center [566, 318] width 443 height 82
paste textarea "FRVJR5OX"
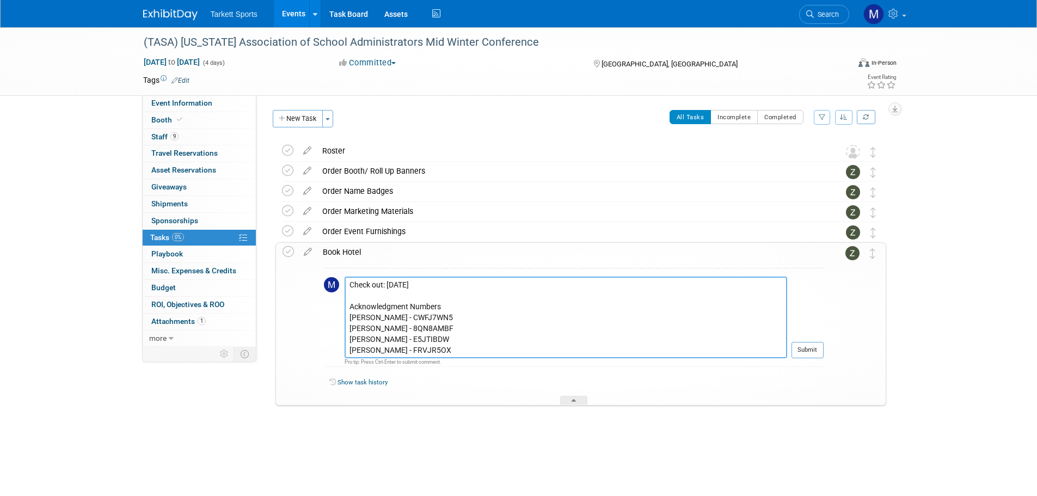
scroll to position [63, 0]
click at [356, 351] on textarea "(10) Rooms booked at the San Antonio Marriott Rivercenter on the River Walk 101…" at bounding box center [566, 318] width 443 height 82
click at [407, 352] on textarea "(10) Rooms booked at the San Antonio Marriott Rivercenter on the River Walk 101…" at bounding box center [566, 318] width 443 height 82
paste textarea "BWCRR47X"
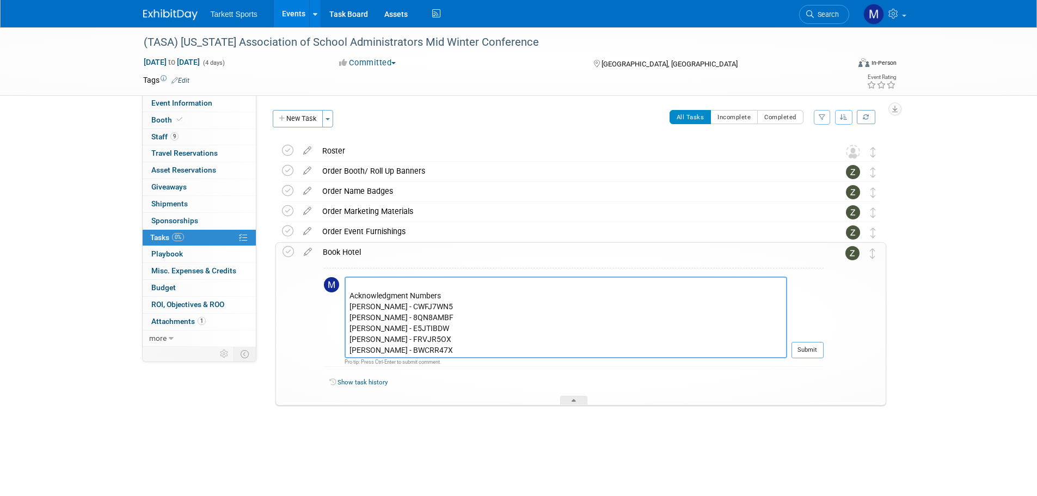
click at [405, 350] on textarea "(10) Rooms booked at the San Antonio Marriott Rivercenter on the River Walk 101…" at bounding box center [566, 318] width 443 height 82
click at [421, 353] on textarea "(10) Rooms booked at the San Antonio Marriott Rivercenter on the River Walk 101…" at bounding box center [566, 318] width 443 height 82
paste textarea "YJ8M7MJS"
click at [362, 349] on textarea "(10) Rooms booked at the San Antonio Marriott Rivercenter on the River Walk 101…" at bounding box center [566, 318] width 443 height 82
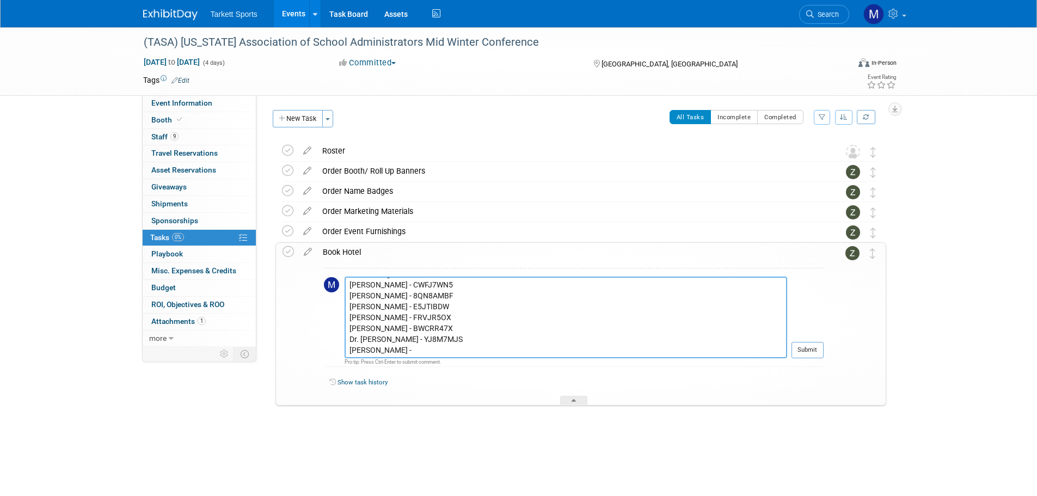
click at [404, 351] on textarea "(10) Rooms booked at the San Antonio Marriott Rivercenter on the River Walk 101…" at bounding box center [566, 318] width 443 height 82
paste textarea "F5VQB2FK"
click at [367, 353] on textarea "(10) Rooms booked at the San Antonio Marriott Rivercenter on the River Walk 101…" at bounding box center [566, 318] width 443 height 82
paste textarea "O6LA5K2U"
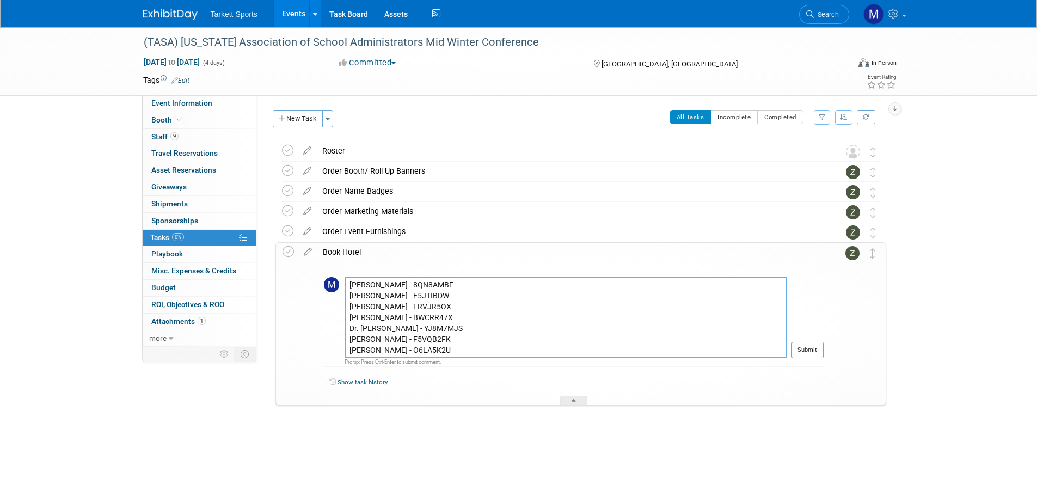
scroll to position [107, 0]
click at [396, 349] on textarea "(10) Rooms booked at the San Antonio Marriott Rivercenter on the River Walk 101…" at bounding box center [566, 318] width 443 height 82
paste textarea "5MORO3BO"
click at [411, 352] on textarea "(10) Rooms booked at the San Antonio Marriott Rivercenter on the River Walk 101…" at bounding box center [566, 318] width 443 height 82
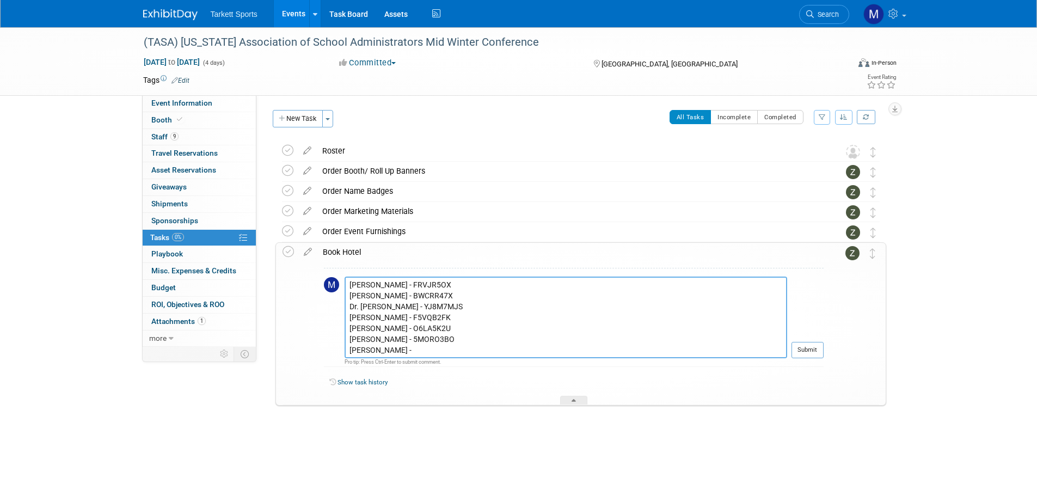
paste textarea "L5XF72MD"
type textarea "(10) Rooms booked at the San Antonio Marriott Rivercenter on the River Walk 101…"
click at [812, 353] on button "Submit" at bounding box center [807, 350] width 32 height 16
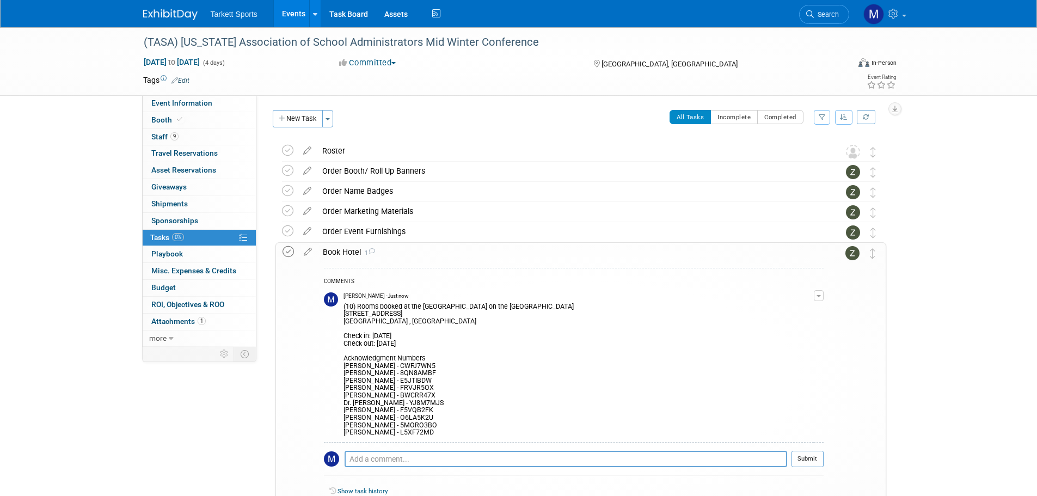
click at [285, 252] on icon at bounding box center [288, 251] width 11 height 11
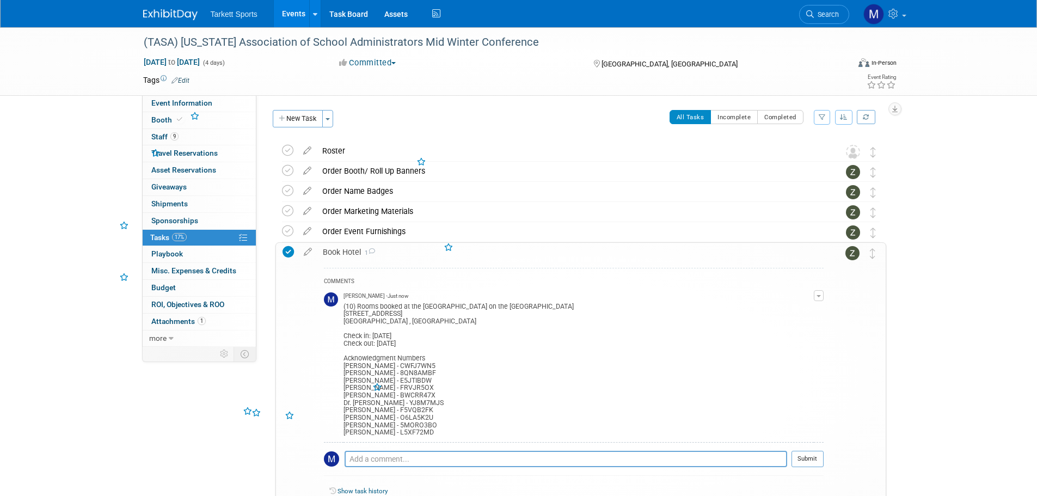
click at [418, 267] on div "COMMENTS Mathieu Martel - Just now (10) Rooms booked at the San Antonio Marriot…" at bounding box center [570, 387] width 506 height 252
click at [395, 259] on div "Book Hotel 1" at bounding box center [570, 252] width 506 height 19
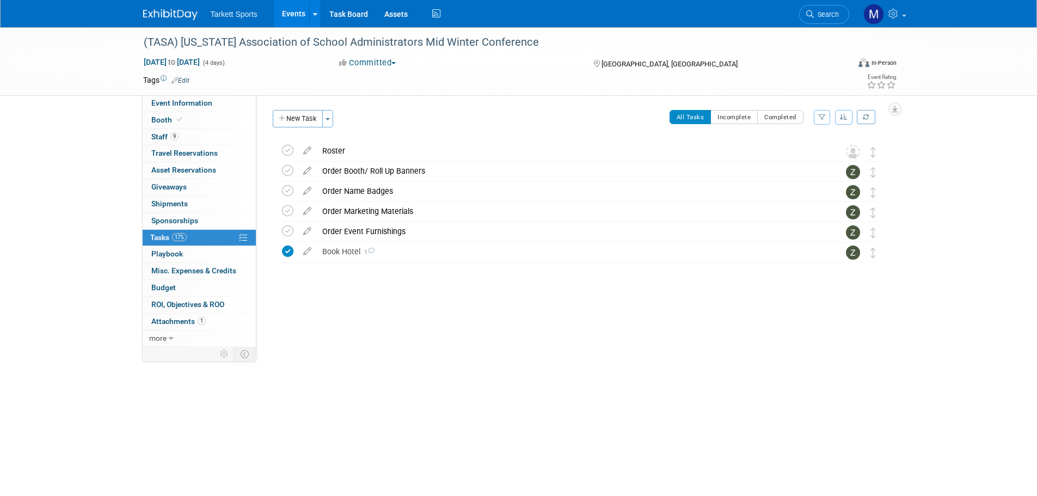
drag, startPoint x: 284, startPoint y: 16, endPoint x: 293, endPoint y: 20, distance: 10.3
click at [284, 16] on link "Events" at bounding box center [294, 13] width 40 height 27
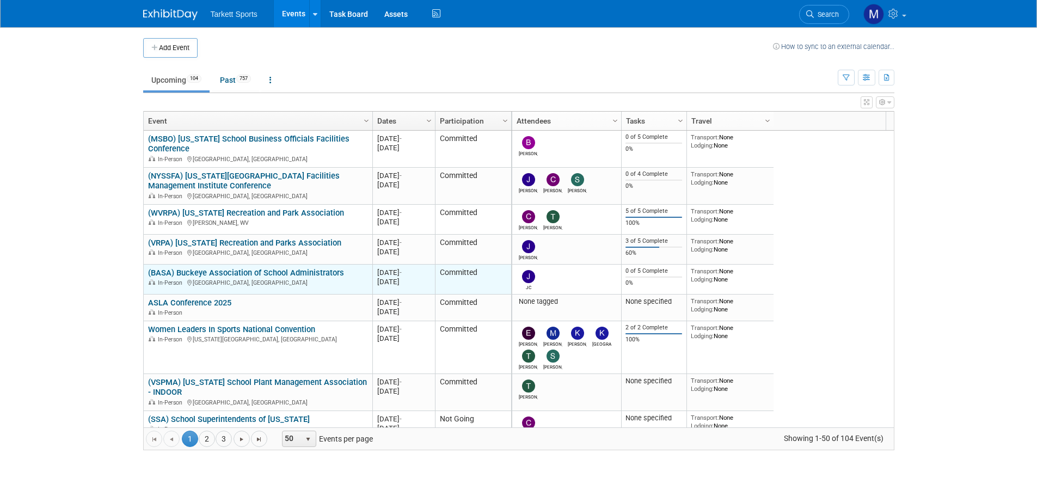
click at [222, 270] on link "(BASA) Buckeye Association of School Administrators" at bounding box center [246, 273] width 196 height 10
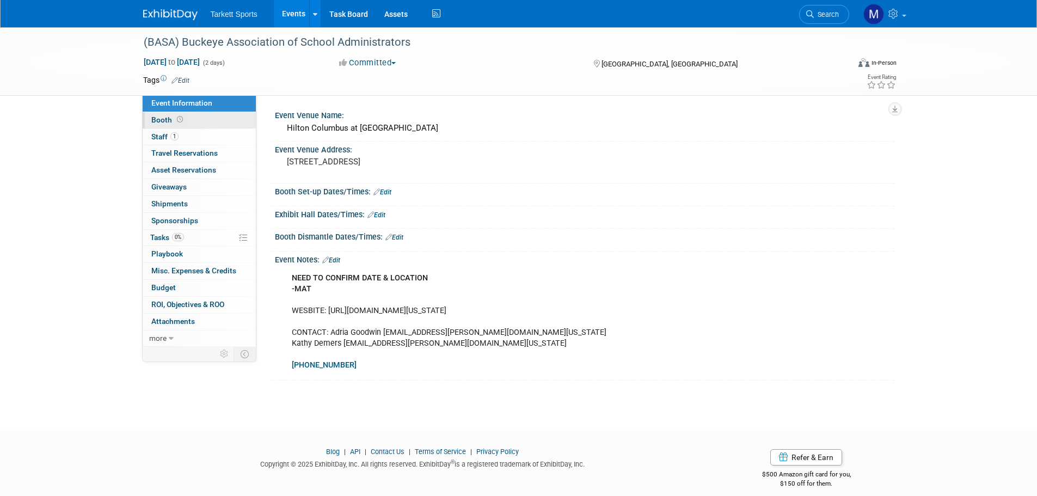
click at [201, 121] on link "Booth" at bounding box center [199, 120] width 113 height 16
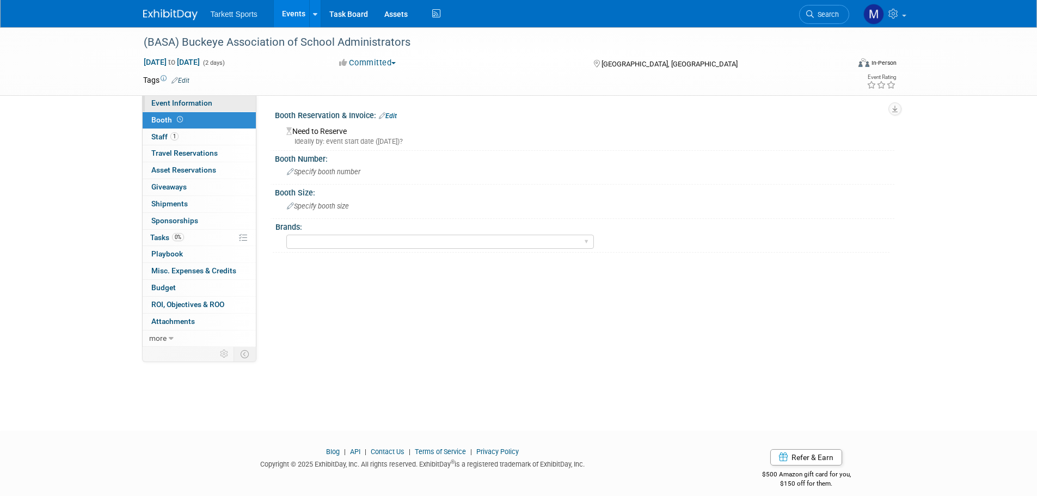
click at [210, 99] on span "Event Information" at bounding box center [181, 103] width 61 height 9
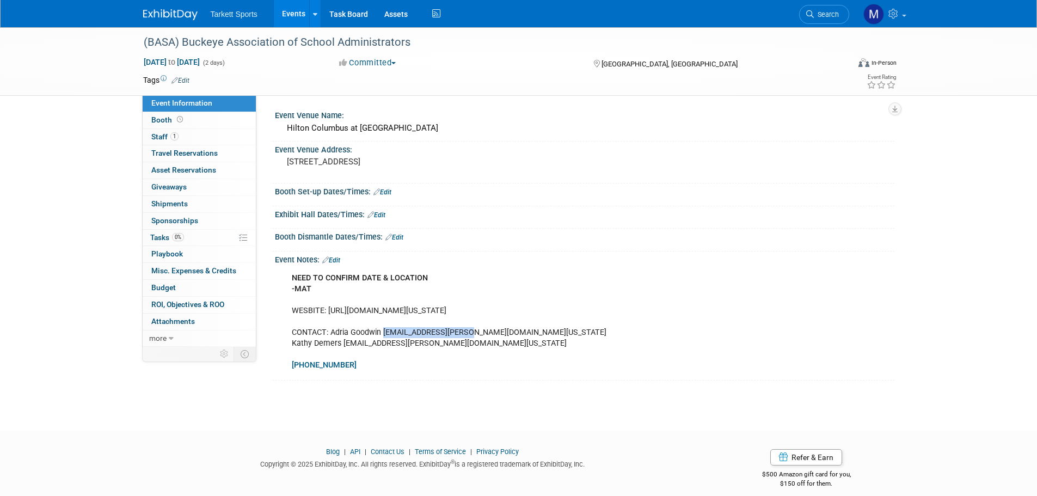
drag, startPoint x: 455, startPoint y: 332, endPoint x: 383, endPoint y: 333, distance: 71.9
click at [383, 333] on div "NEED TO CONFIRM DATE & LOCATION -MAT WESBITE: [URL][DOMAIN_NAME][US_STATE] CONT…" at bounding box center [529, 321] width 490 height 109
copy div "goodwin@basa-ohio.org"
drag, startPoint x: 344, startPoint y: 312, endPoint x: 326, endPoint y: 313, distance: 18.5
click at [343, 312] on div "NEED TO CONFIRM DATE & LOCATION -MAT WESBITE: [URL][DOMAIN_NAME][US_STATE] CONT…" at bounding box center [529, 321] width 490 height 109
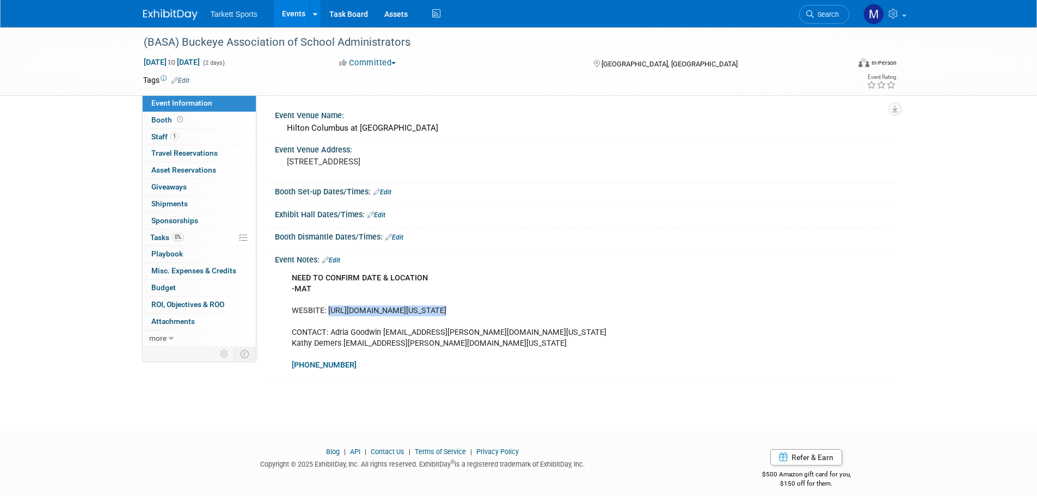
drag, startPoint x: 327, startPoint y: 311, endPoint x: 425, endPoint y: 307, distance: 98.6
click at [425, 307] on div "NEED TO CONFIRM DATE & LOCATION -MAT WESBITE: [URL][DOMAIN_NAME][US_STATE] CONT…" at bounding box center [529, 321] width 490 height 109
copy div "https://basa-ohio.org/events"
click at [255, 413] on body "Tarkett Sports Events Add Event Bulk Upload Events Shareable Event Boards Recen…" at bounding box center [518, 248] width 1037 height 496
click at [372, 320] on div "NEED TO CONFIRM DATE & LOCATION -MAT WESBITE: [URL][DOMAIN_NAME][US_STATE] CONT…" at bounding box center [529, 321] width 490 height 109
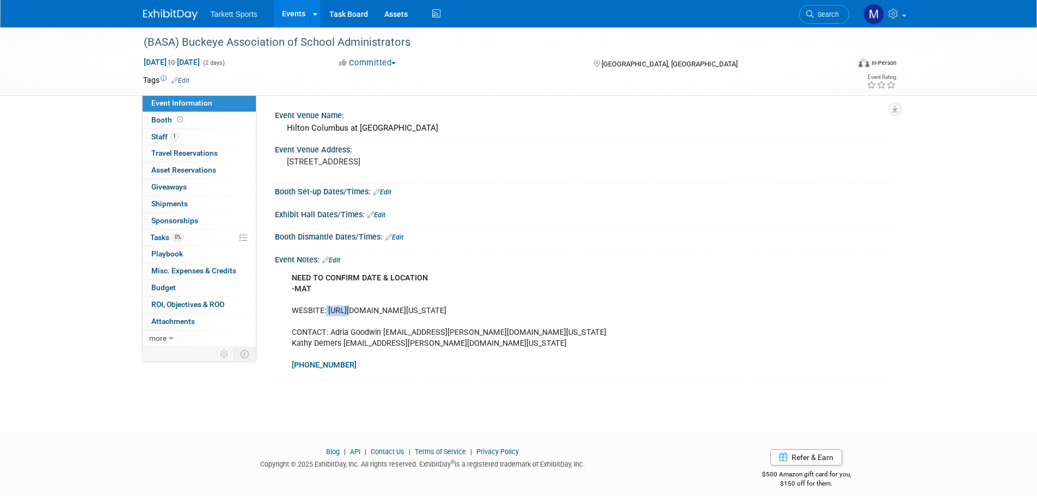
drag, startPoint x: 326, startPoint y: 312, endPoint x: 346, endPoint y: 310, distance: 20.2
click at [346, 310] on div "NEED TO CONFIRM DATE & LOCATION -MAT WESBITE: [URL][DOMAIN_NAME][US_STATE] CONT…" at bounding box center [529, 321] width 490 height 109
click at [323, 311] on div "NEED TO CONFIRM DATE & LOCATION -MAT WESBITE: [URL][DOMAIN_NAME][US_STATE] CONT…" at bounding box center [529, 321] width 490 height 109
drag, startPoint x: 327, startPoint y: 311, endPoint x: 401, endPoint y: 315, distance: 74.2
click at [401, 315] on div "NEED TO CONFIRM DATE & LOCATION -MAT WESBITE: [URL][DOMAIN_NAME][US_STATE] CONT…" at bounding box center [529, 321] width 490 height 109
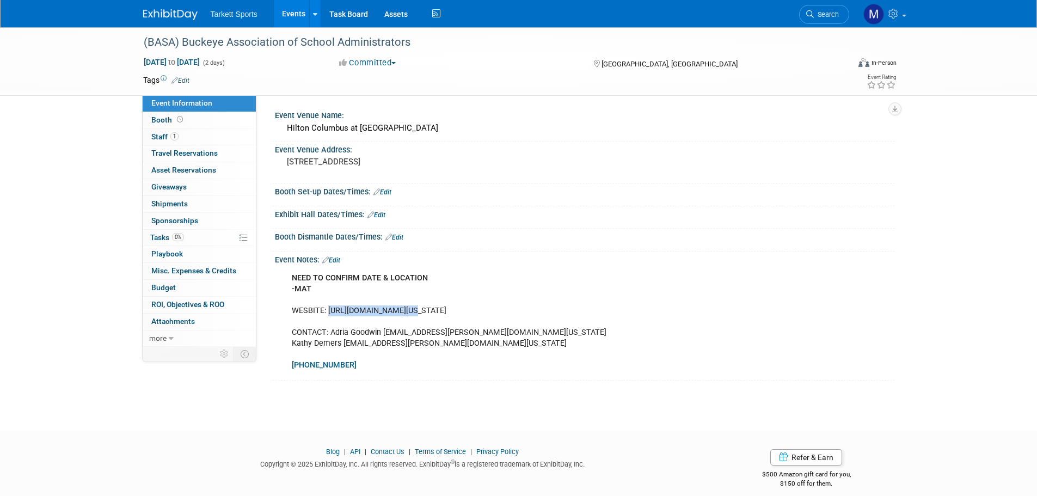
copy div "https://basa-ohio.org"
click at [199, 116] on link "Booth" at bounding box center [199, 120] width 113 height 16
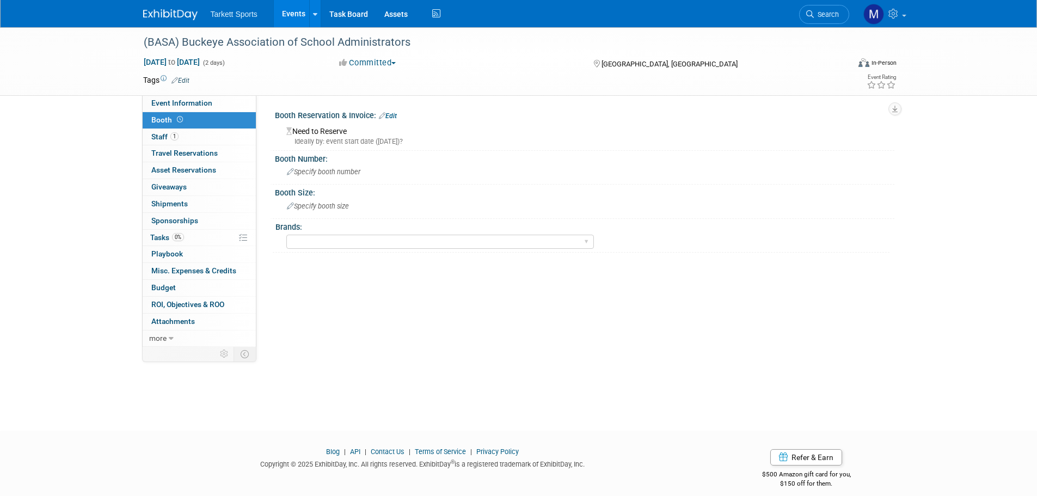
click at [394, 60] on button "Committed" at bounding box center [367, 62] width 65 height 11
click at [480, 69] on div "Oct 8, 2025 to Oct 9, 2025 (2 days) Oct 8, 2025 to Oct 9, 2025 Committed Commit…" at bounding box center [520, 65] width 770 height 16
click at [191, 120] on link "Booth" at bounding box center [199, 120] width 113 height 16
click at [291, 14] on link "Events" at bounding box center [294, 13] width 40 height 27
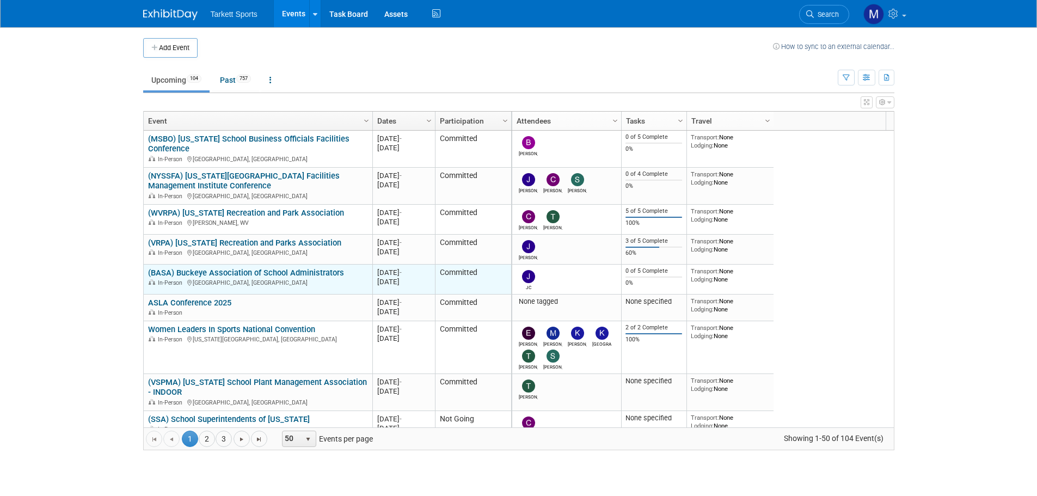
click at [319, 270] on link "(BASA) Buckeye Association of School Administrators" at bounding box center [246, 273] width 196 height 10
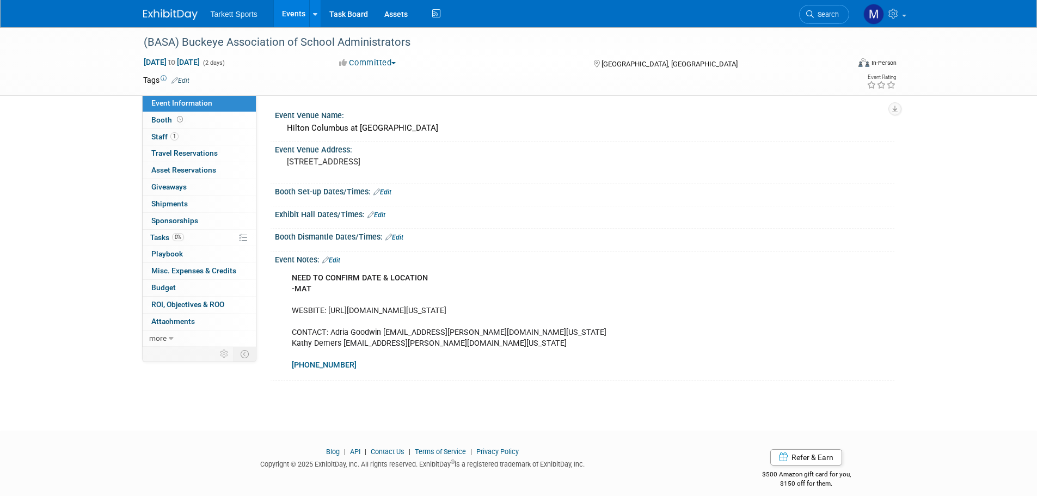
click at [373, 62] on button "Committed" at bounding box center [367, 62] width 65 height 11
click at [456, 70] on div "Oct 8, 2025 to Oct 9, 2025 (2 days) Oct 8, 2025 to Oct 9, 2025 Committed Commit…" at bounding box center [520, 65] width 770 height 16
click at [197, 118] on link "Booth" at bounding box center [199, 120] width 113 height 16
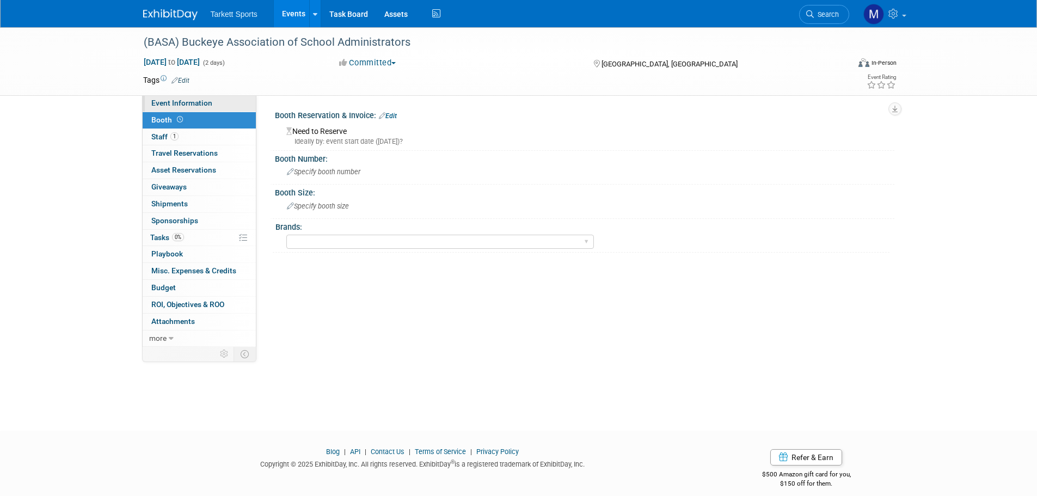
click at [197, 102] on span "Event Information" at bounding box center [181, 103] width 61 height 9
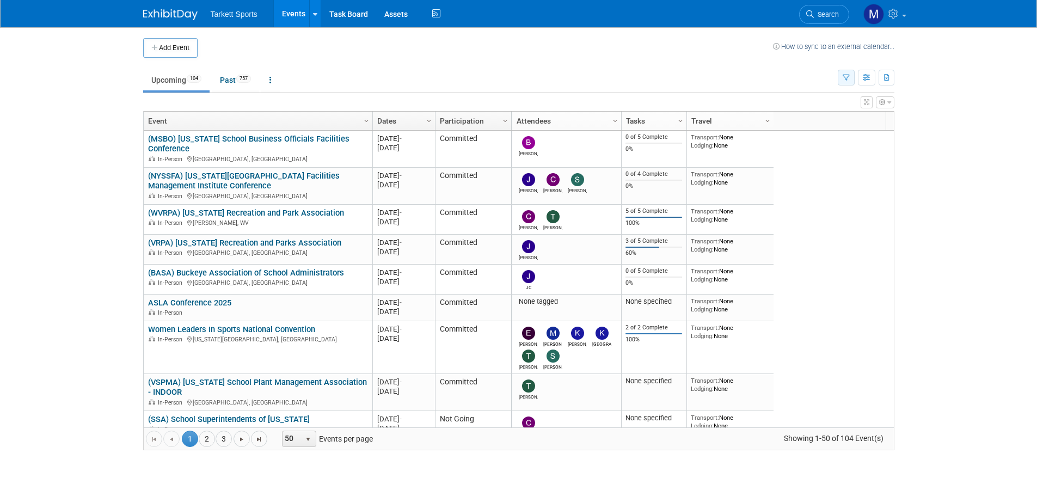
click at [843, 77] on icon "button" at bounding box center [846, 78] width 7 height 7
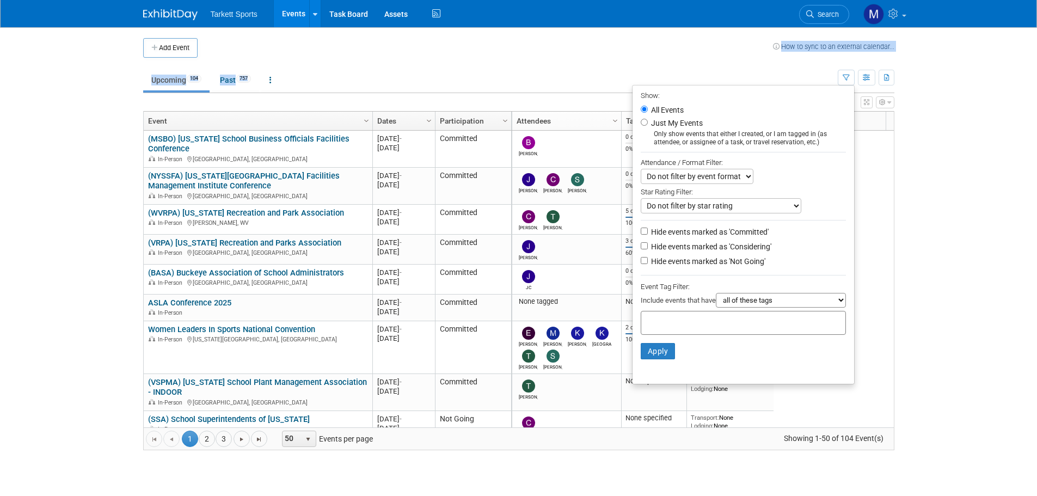
click at [629, 57] on div "Add Event How to sync to an external calendar... New Event Duplicate Event Warn…" at bounding box center [519, 249] width 768 height 445
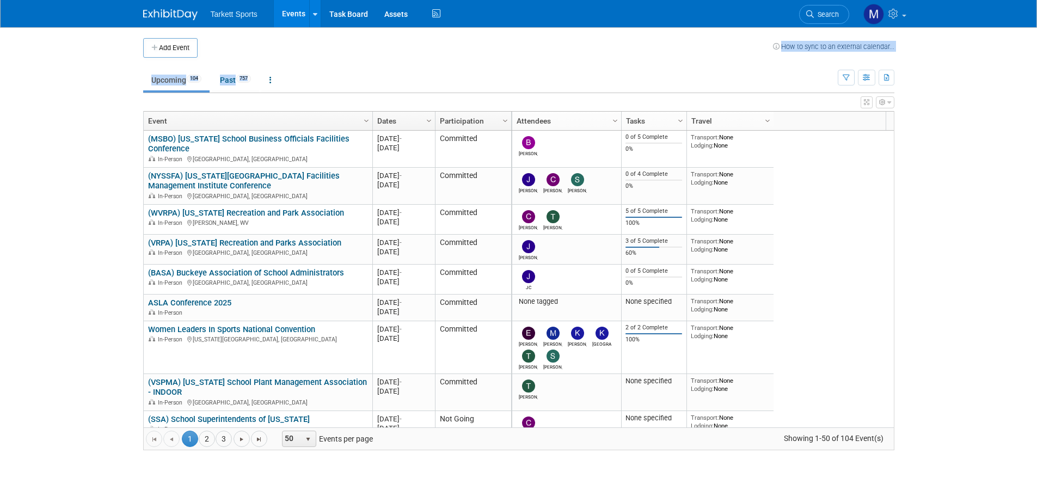
click at [437, 84] on ul "Upcoming 104 Past 757 All Events 861 Past and Upcoming Grouped Annually Events …" at bounding box center [490, 81] width 695 height 24
drag, startPoint x: 928, startPoint y: 162, endPoint x: 813, endPoint y: 5, distance: 194.5
click at [926, 158] on body "Tarkett Sports Events Add Event Bulk Upload Events Shareable Event Boards Recen…" at bounding box center [518, 248] width 1037 height 496
click at [826, 19] on link "Search" at bounding box center [824, 14] width 50 height 19
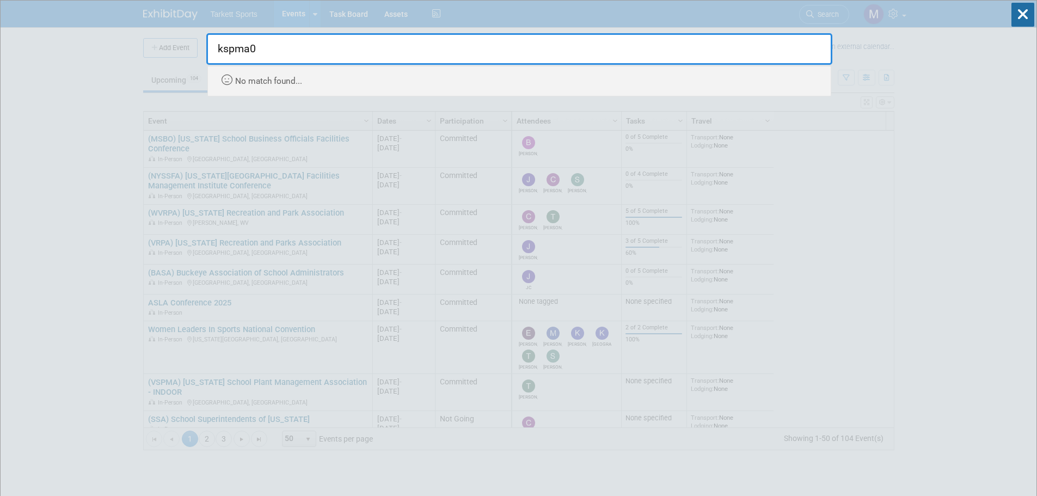
type input "kspma"
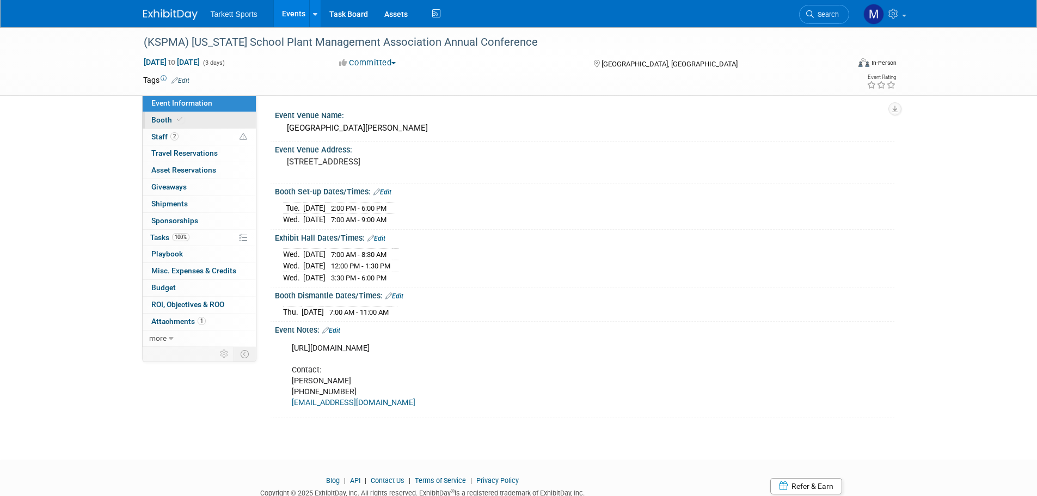
click at [227, 121] on link "Booth" at bounding box center [199, 120] width 113 height 16
select select "FieldTurf, Indoor"
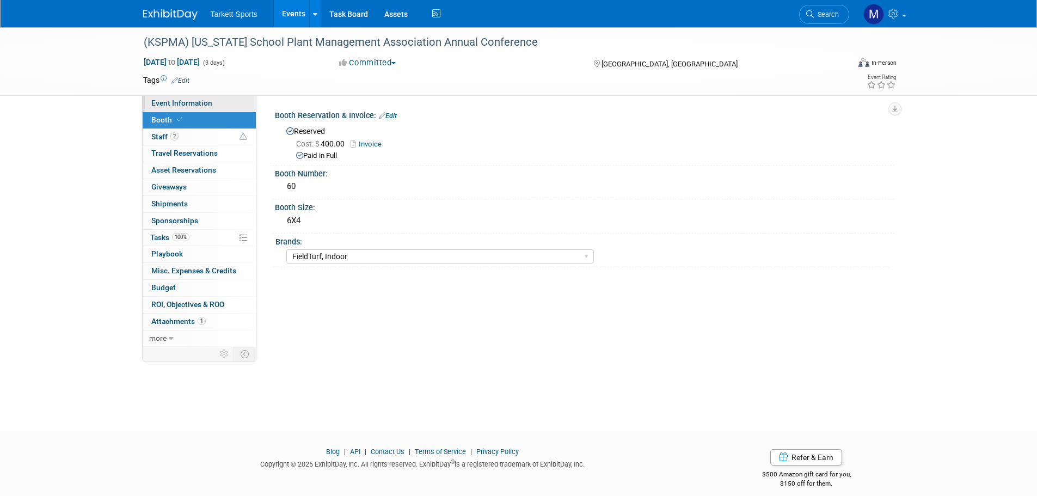
click at [195, 105] on span "Event Information" at bounding box center [181, 103] width 61 height 9
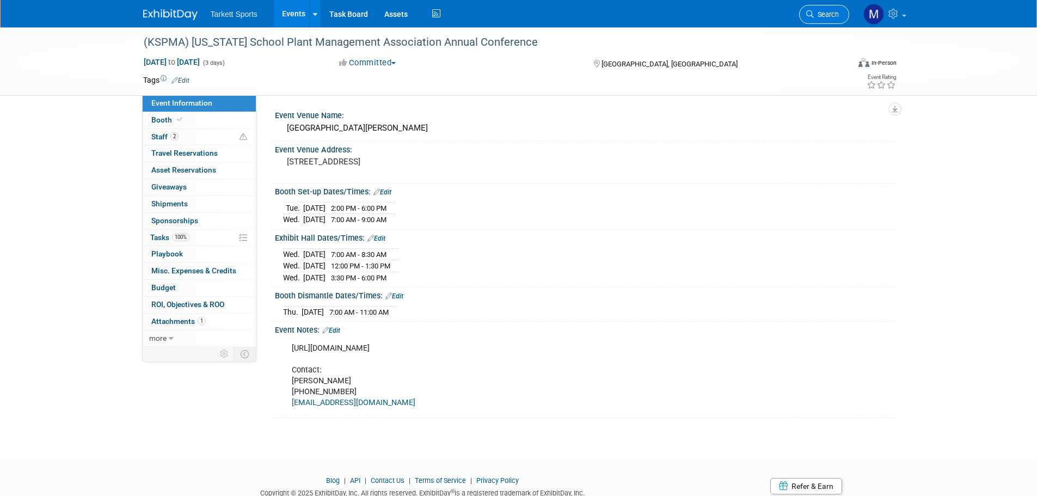
click at [825, 16] on span "Search" at bounding box center [826, 14] width 25 height 8
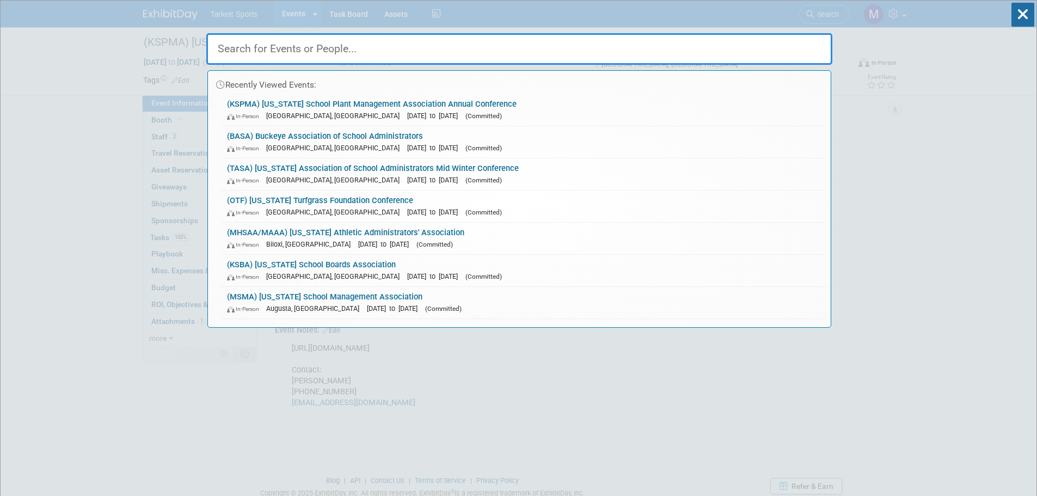
drag, startPoint x: 72, startPoint y: 70, endPoint x: 161, endPoint y: 78, distance: 89.7
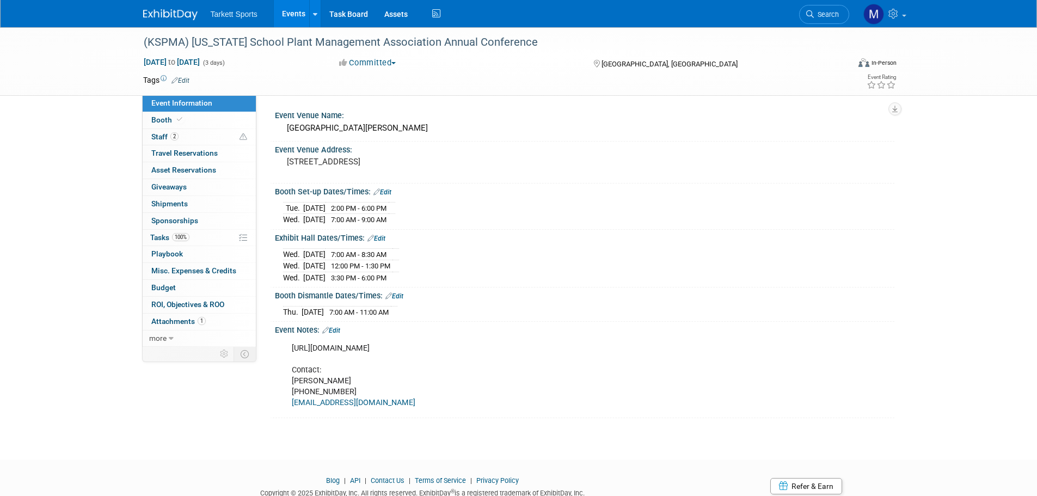
click at [275, 10] on link "Events" at bounding box center [294, 13] width 40 height 27
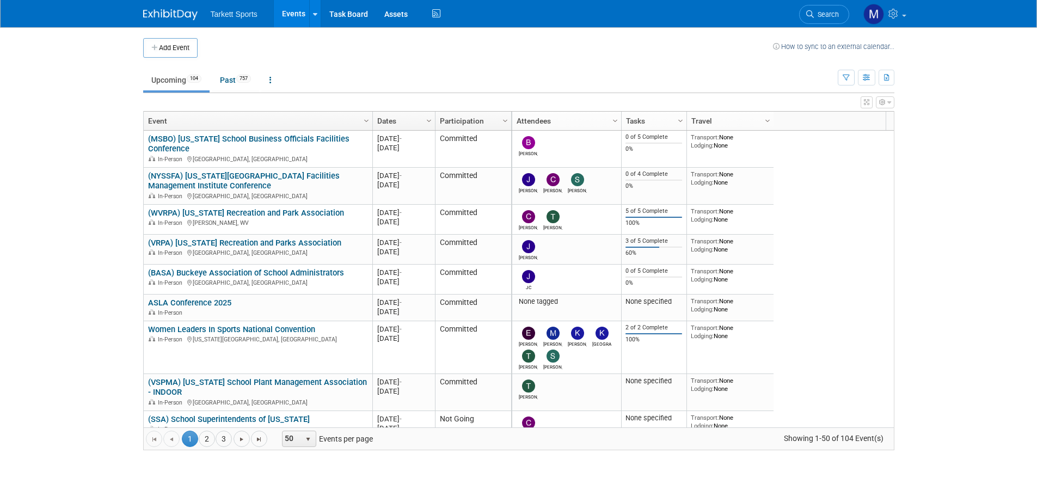
drag, startPoint x: 843, startPoint y: 78, endPoint x: 759, endPoint y: 127, distance: 96.8
click at [843, 78] on icon "button" at bounding box center [846, 78] width 7 height 7
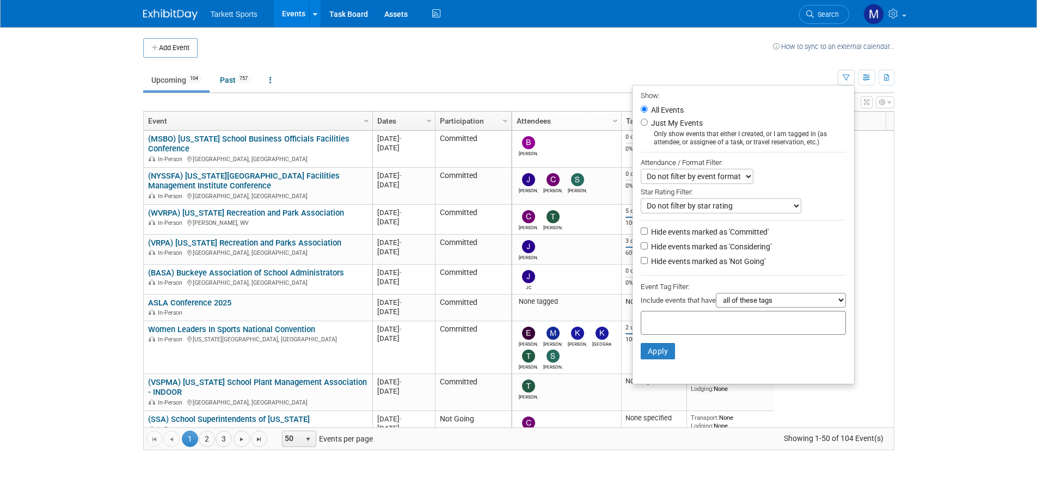
click at [763, 305] on select "all of these tags any one of these tags only and exactly these specific tags" at bounding box center [781, 300] width 130 height 15
click at [691, 359] on li "Apply Clear Filters" at bounding box center [744, 351] width 222 height 33
click at [928, 258] on body "Tarkett Sports Events Add Event Bulk Upload Events Shareable Event Boards Recen…" at bounding box center [518, 248] width 1037 height 496
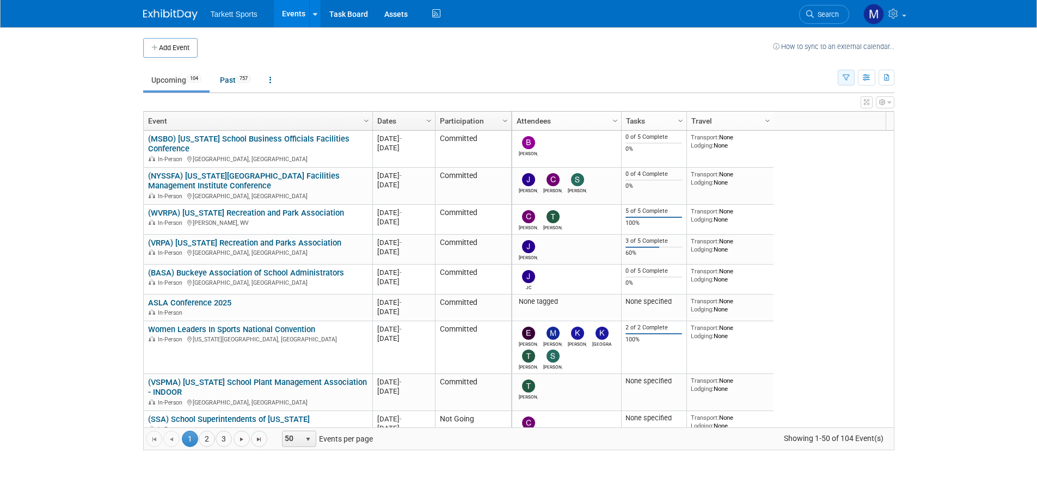
click at [848, 76] on icon "button" at bounding box center [846, 78] width 7 height 7
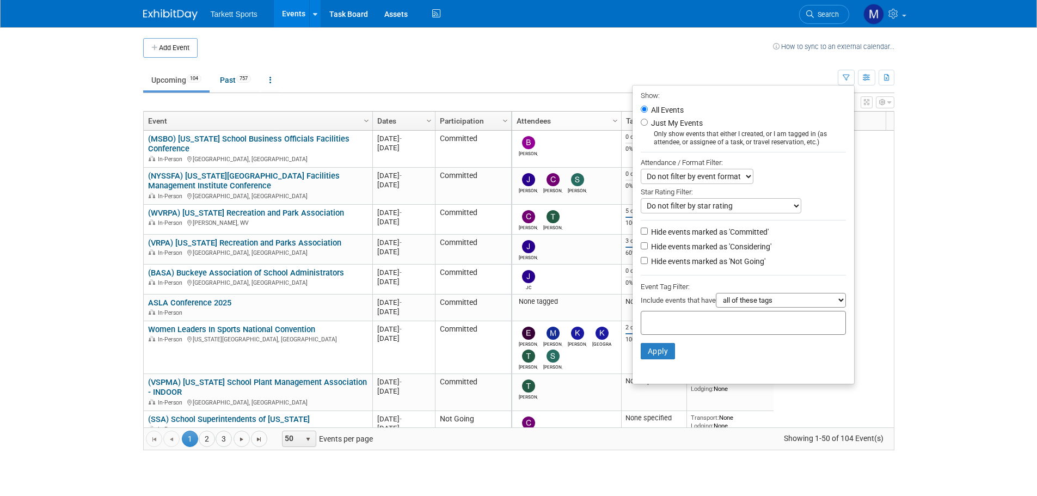
drag, startPoint x: 597, startPoint y: 51, endPoint x: 631, endPoint y: 52, distance: 34.3
click at [598, 51] on td at bounding box center [485, 48] width 575 height 20
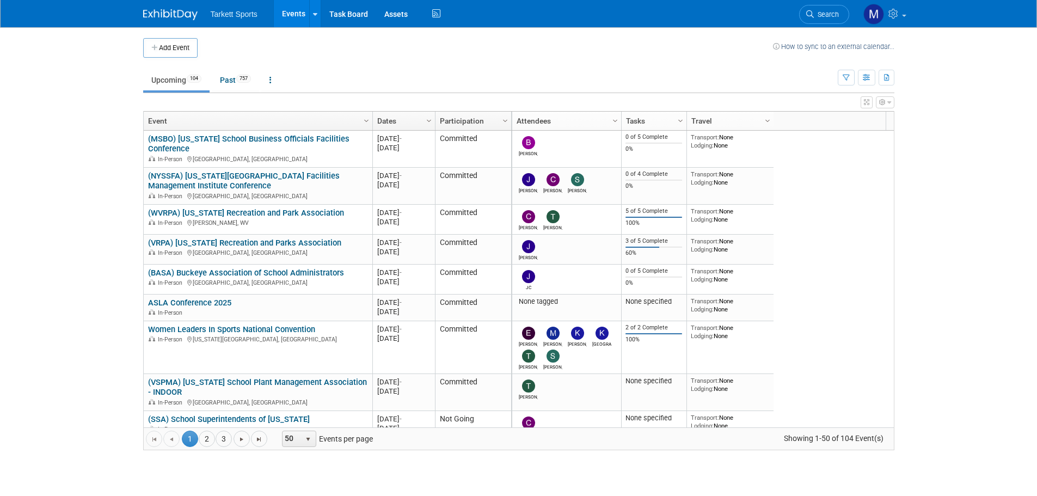
click at [824, 14] on span "Search" at bounding box center [826, 14] width 25 height 8
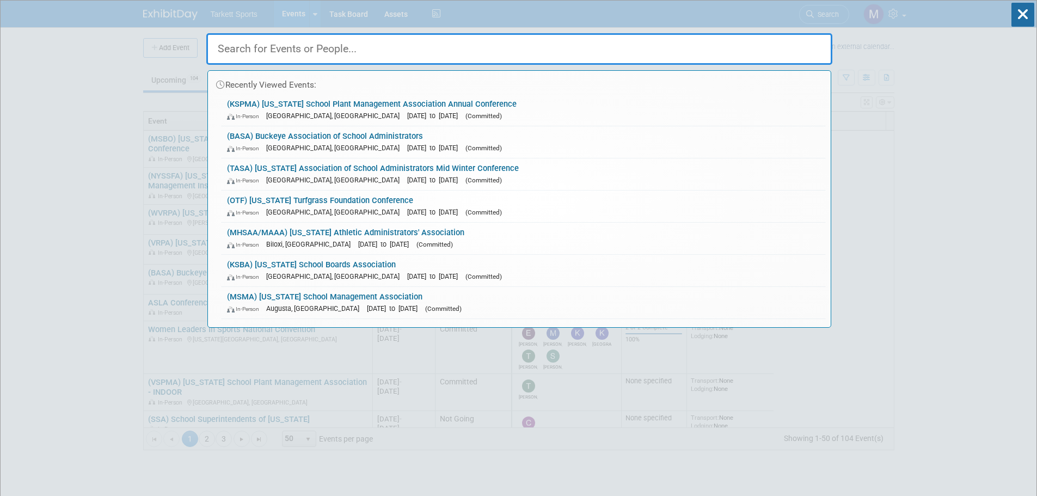
click at [306, 111] on div "In-Person Lexington, KY Oct 14, 2025 to Oct 16, 2025 (Committed)" at bounding box center [523, 115] width 593 height 11
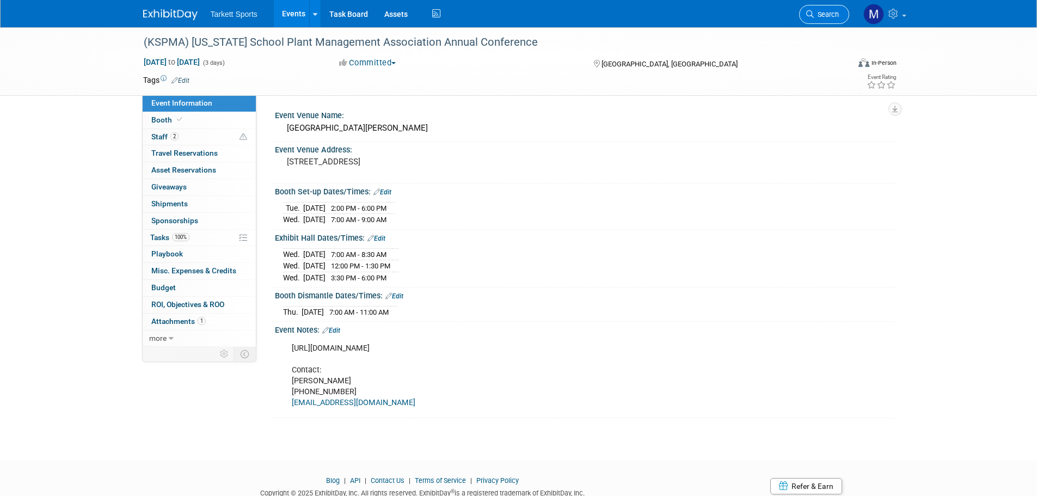
click at [825, 17] on span "Search" at bounding box center [826, 14] width 25 height 8
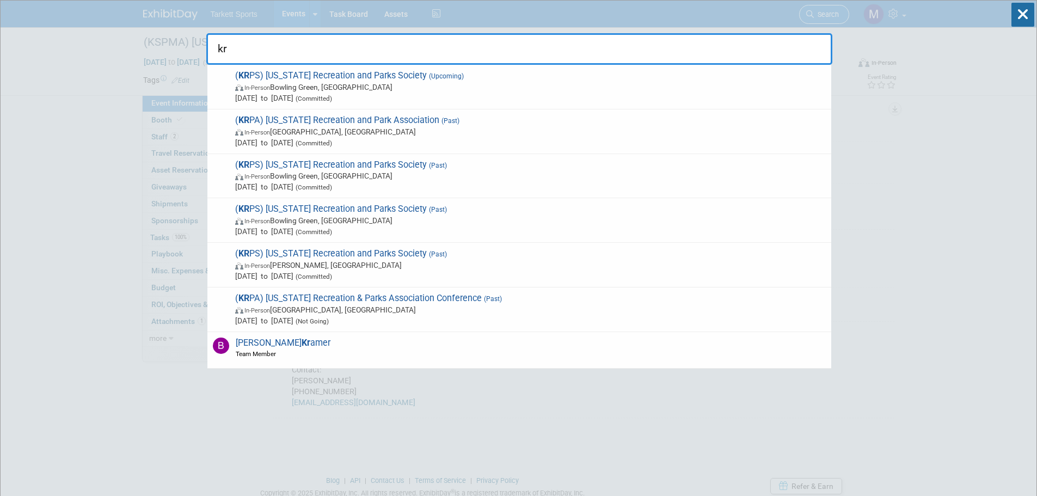
type input "krp"
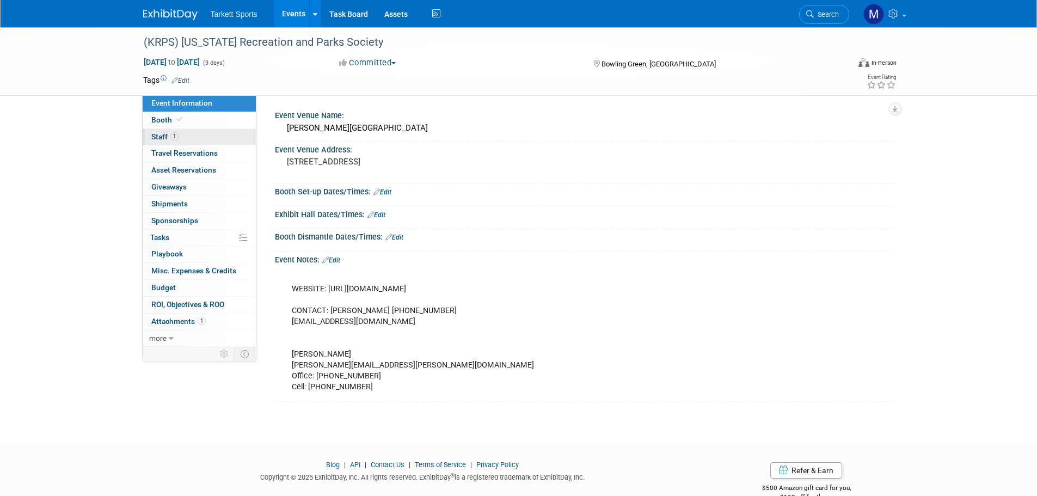
click at [205, 139] on link "1 Staff 1" at bounding box center [199, 137] width 113 height 16
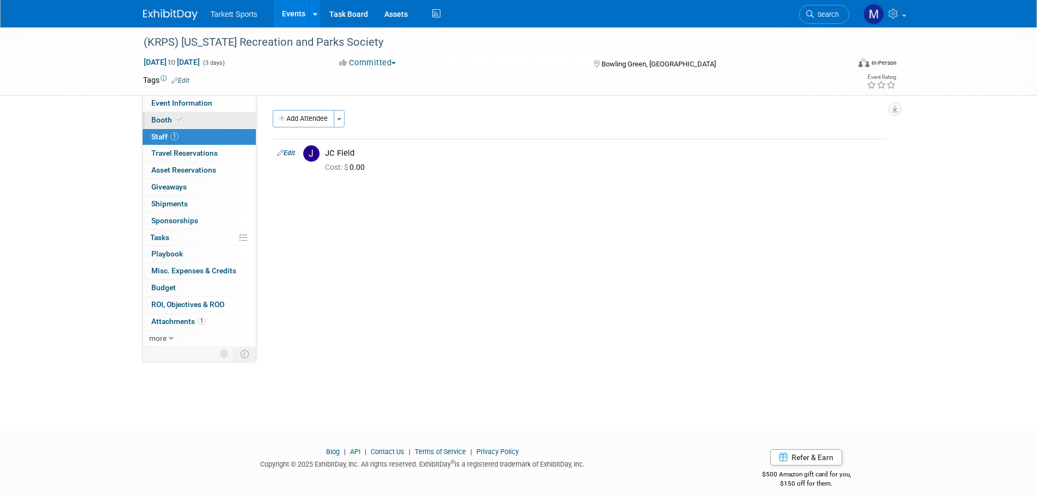
click at [189, 115] on link "Booth" at bounding box center [199, 120] width 113 height 16
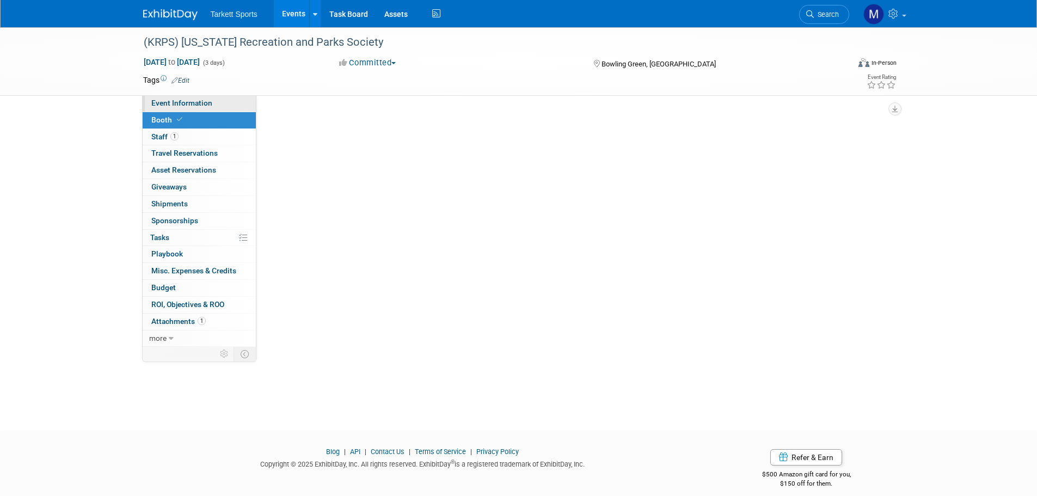
select select "FieldTurf"
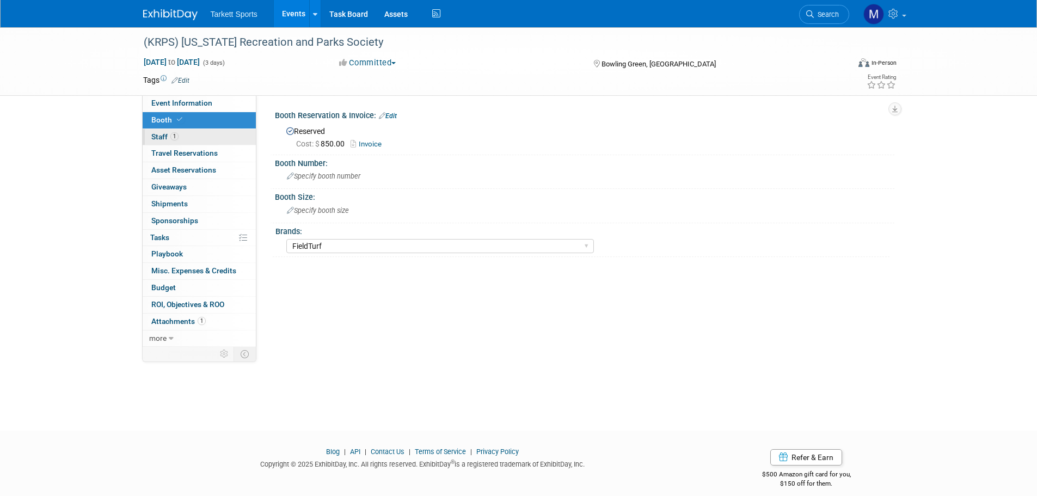
click at [191, 139] on link "1 Staff 1" at bounding box center [199, 137] width 113 height 16
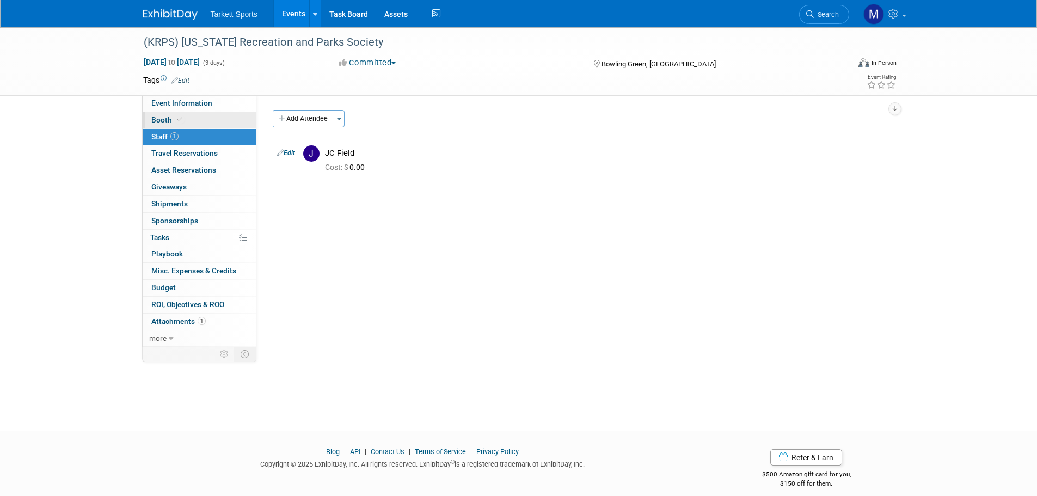
click at [200, 117] on link "Booth" at bounding box center [199, 120] width 113 height 16
select select "FieldTurf"
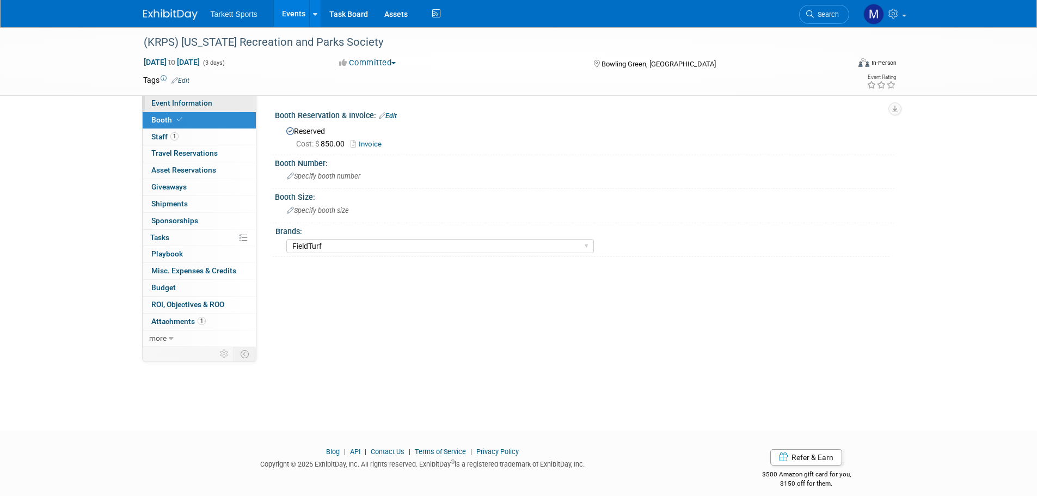
click at [203, 108] on link "Event Information" at bounding box center [199, 103] width 113 height 16
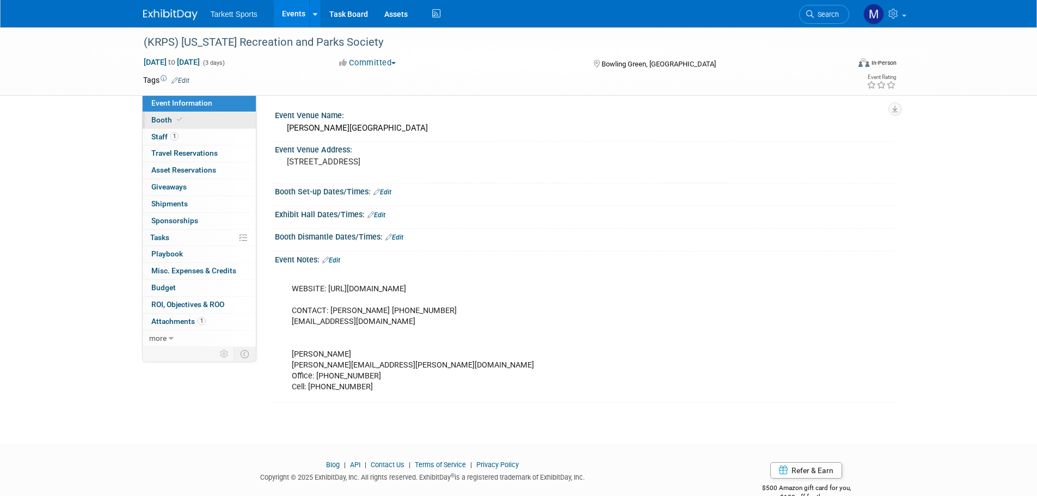
click at [196, 120] on link "Booth" at bounding box center [199, 120] width 113 height 16
select select "FieldTurf"
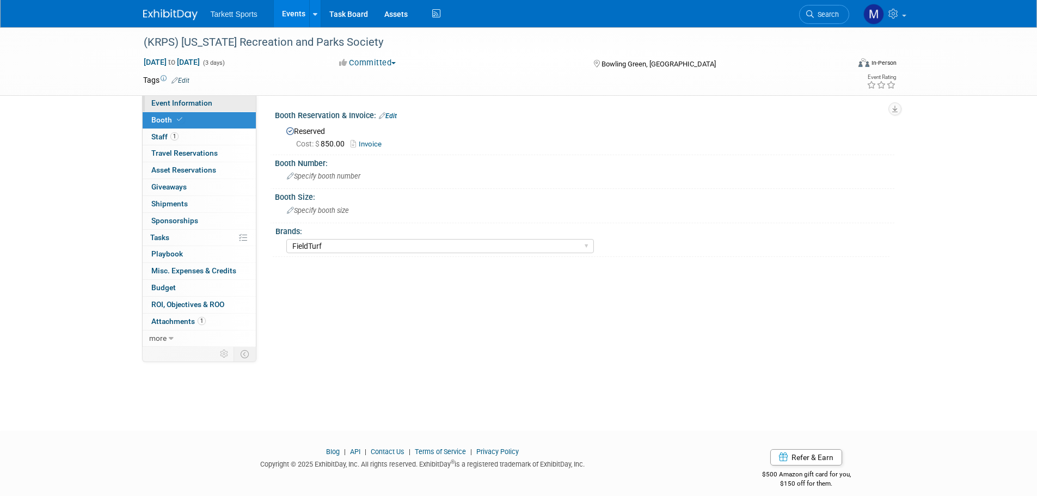
click at [201, 109] on link "Event Information" at bounding box center [199, 103] width 113 height 16
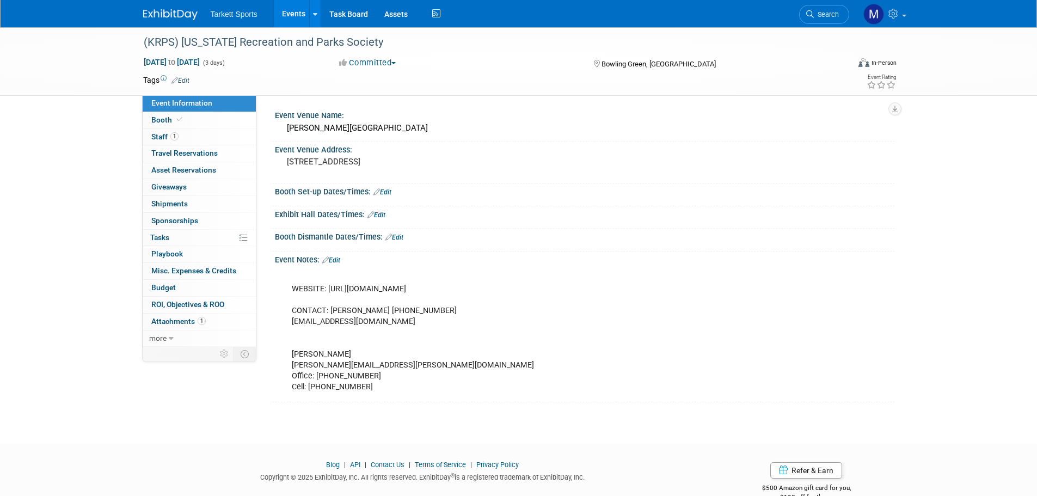
click at [822, 15] on span "Search" at bounding box center [826, 14] width 25 height 8
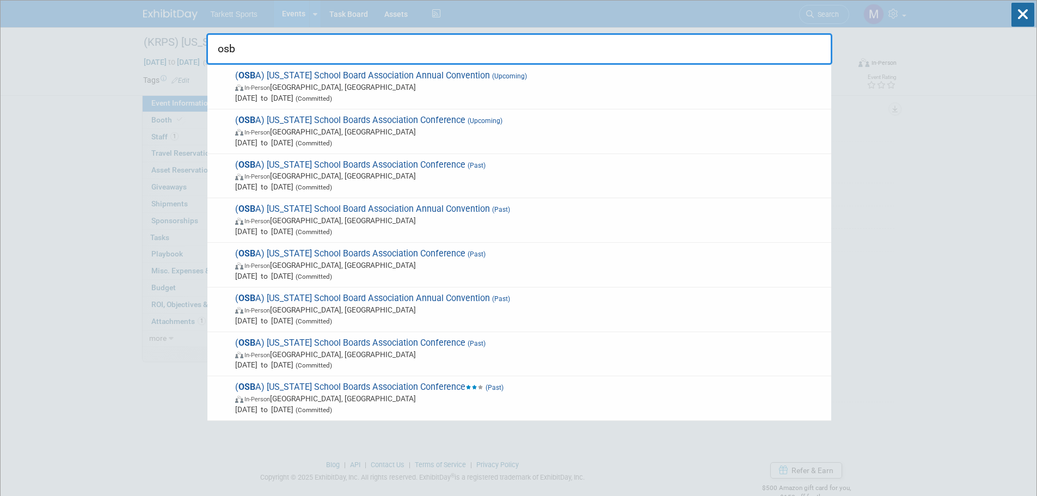
type input "osba"
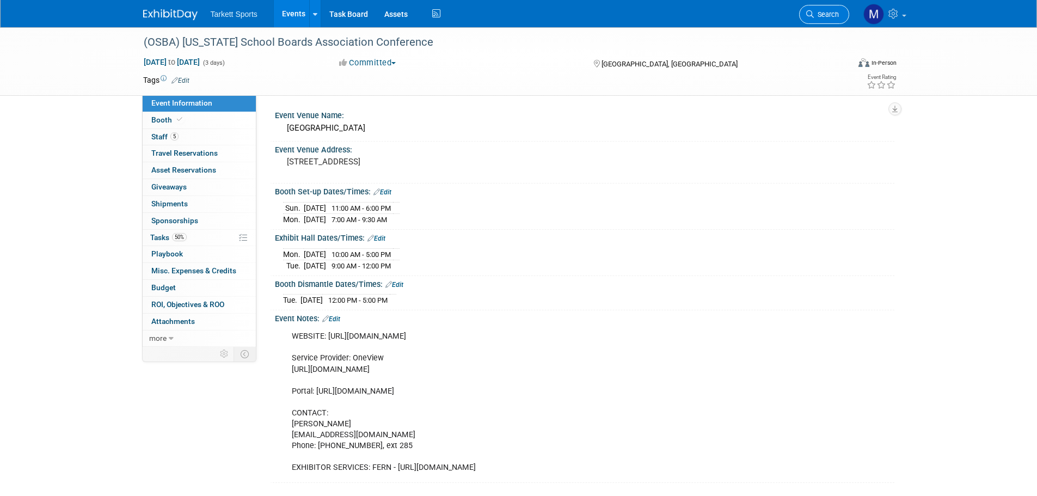
click at [823, 19] on link "Search" at bounding box center [824, 14] width 50 height 19
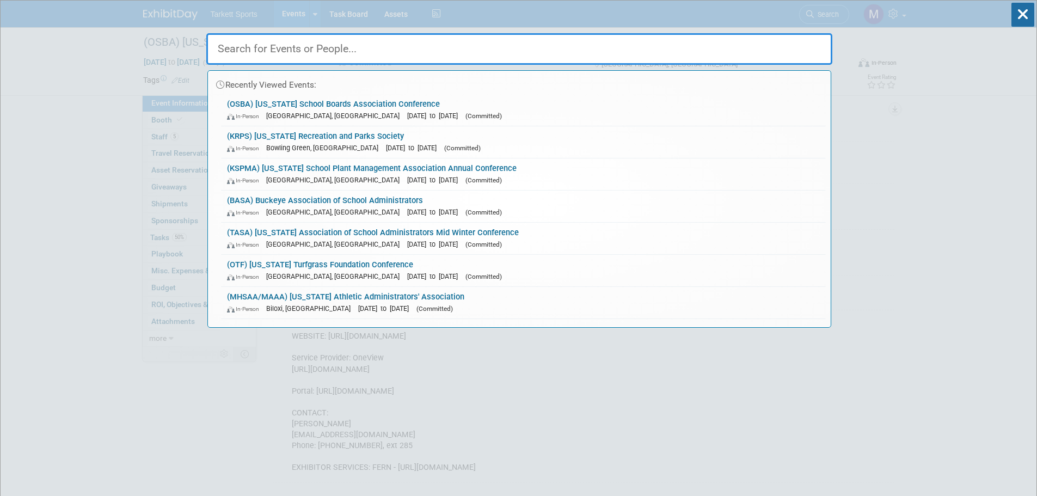
click at [509, 53] on input "text" at bounding box center [519, 49] width 626 height 32
type input "kas"
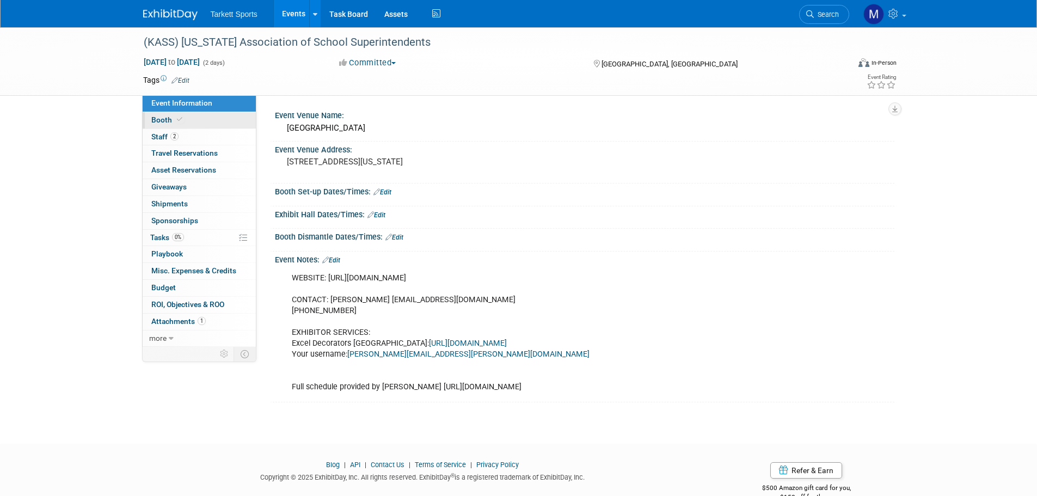
click at [217, 117] on link "Booth" at bounding box center [199, 120] width 113 height 16
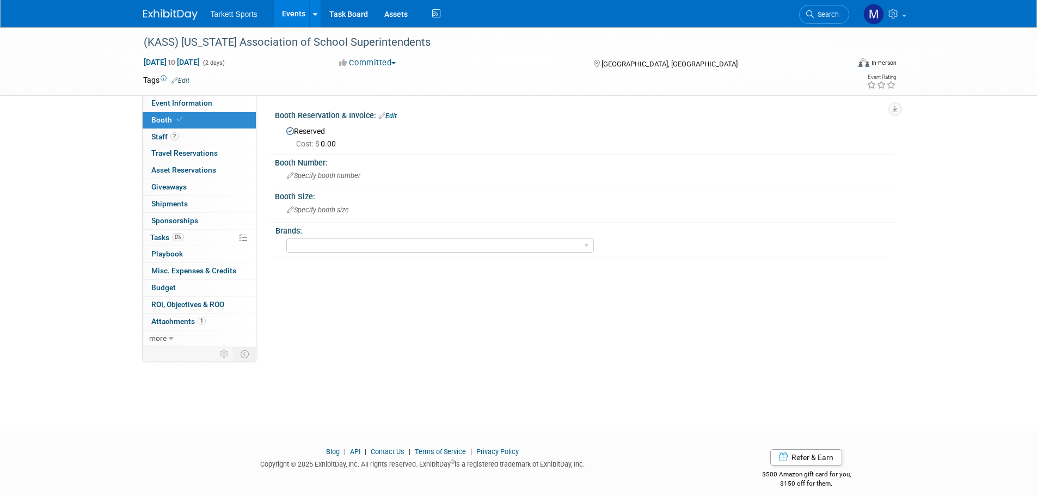
click at [837, 23] on link "Search" at bounding box center [824, 14] width 50 height 19
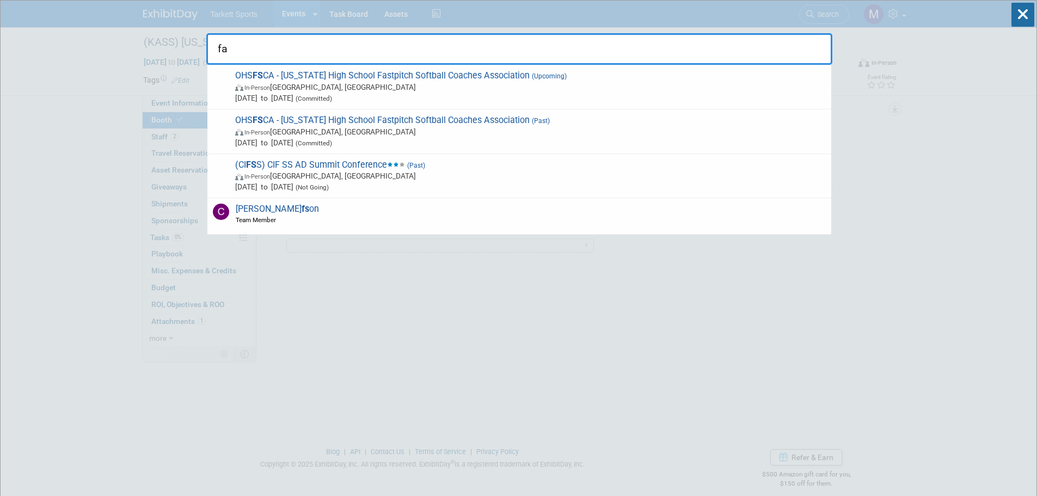
type input "fas"
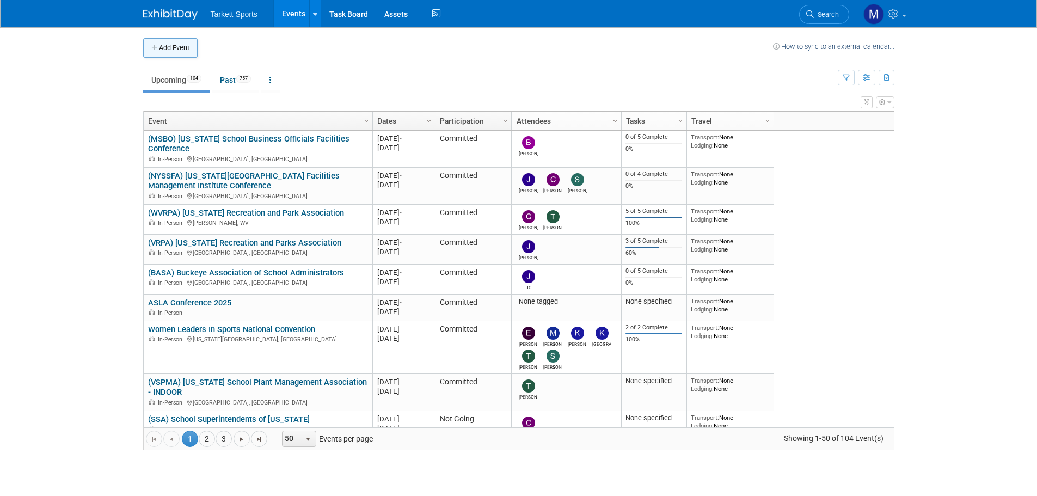
click at [159, 45] on button "Add Event" at bounding box center [170, 48] width 54 height 20
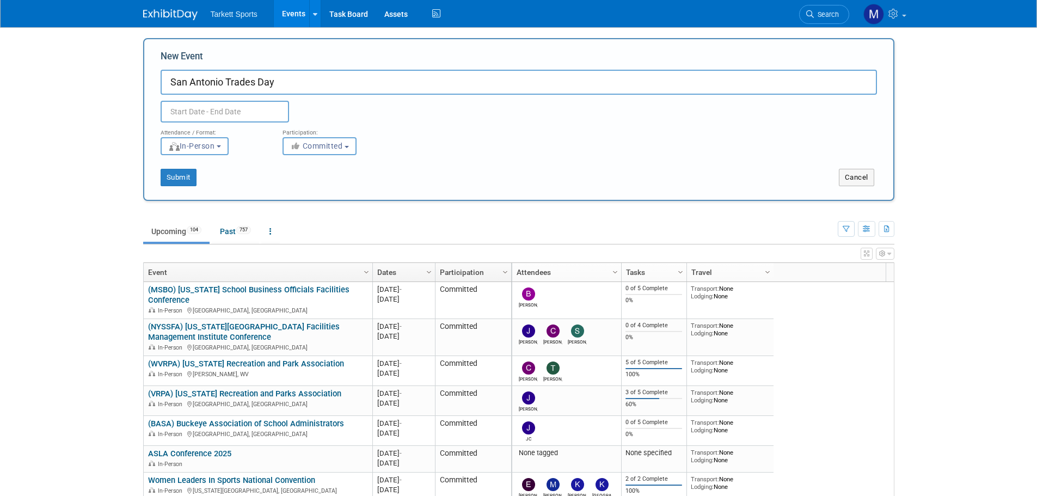
type input "San Antonio Trades Day"
click at [251, 107] on input "text" at bounding box center [225, 112] width 128 height 22
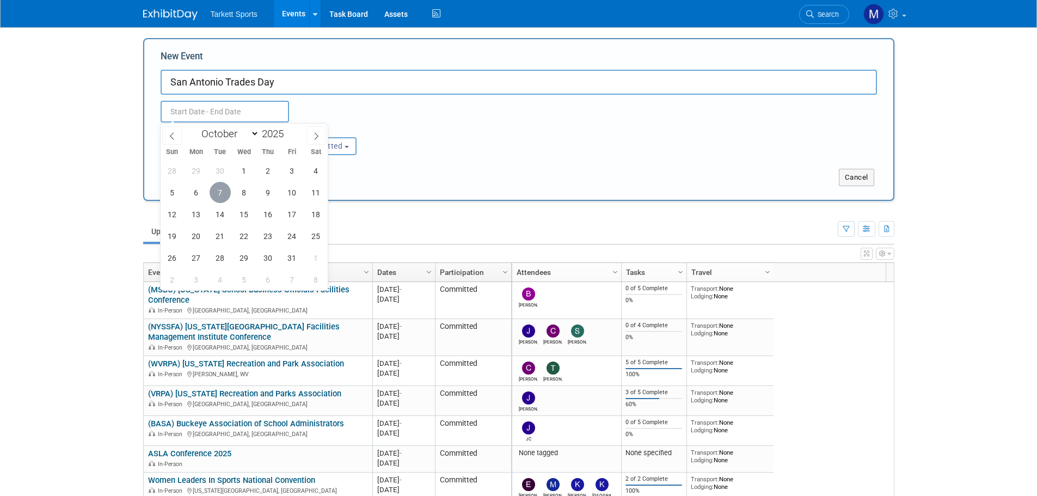
click at [221, 192] on span "7" at bounding box center [220, 192] width 21 height 21
click at [238, 192] on span "8" at bounding box center [244, 192] width 21 height 21
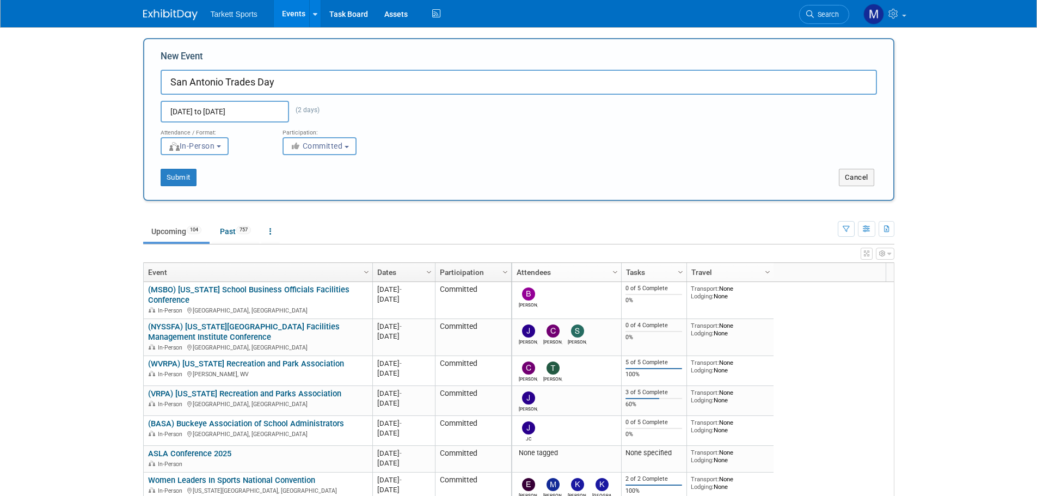
click at [205, 114] on input "[DATE] to [DATE]" at bounding box center [225, 112] width 128 height 22
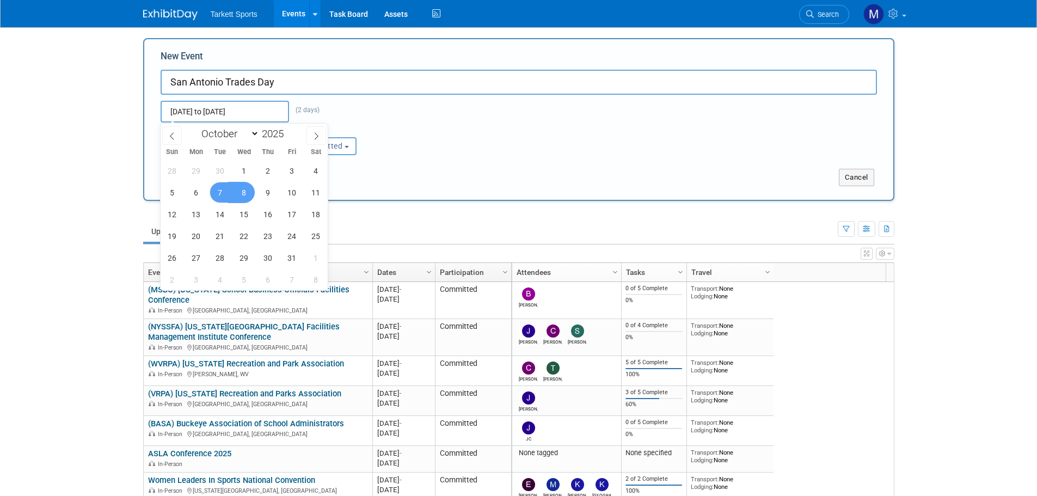
click at [245, 190] on span "8" at bounding box center [244, 192] width 21 height 21
click at [245, 191] on span "8" at bounding box center [244, 192] width 21 height 21
type input "[DATE] to [DATE]"
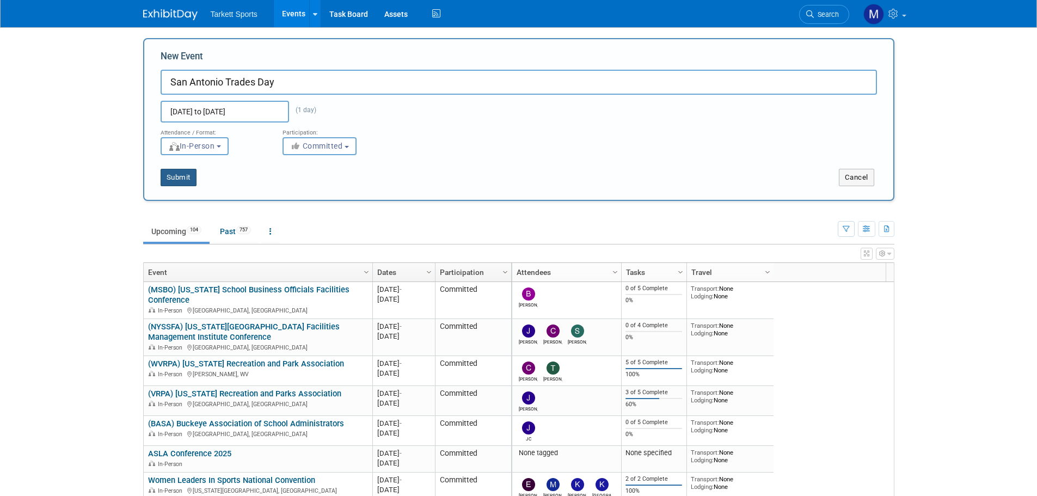
click at [181, 174] on button "Submit" at bounding box center [179, 177] width 36 height 17
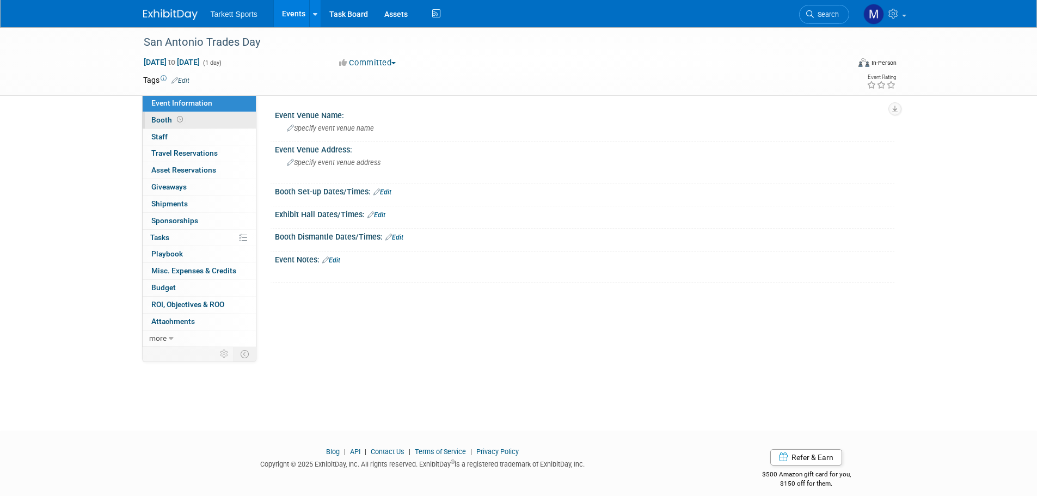
drag, startPoint x: 192, startPoint y: 118, endPoint x: 208, endPoint y: 118, distance: 16.3
click at [192, 118] on link "Booth" at bounding box center [199, 120] width 113 height 16
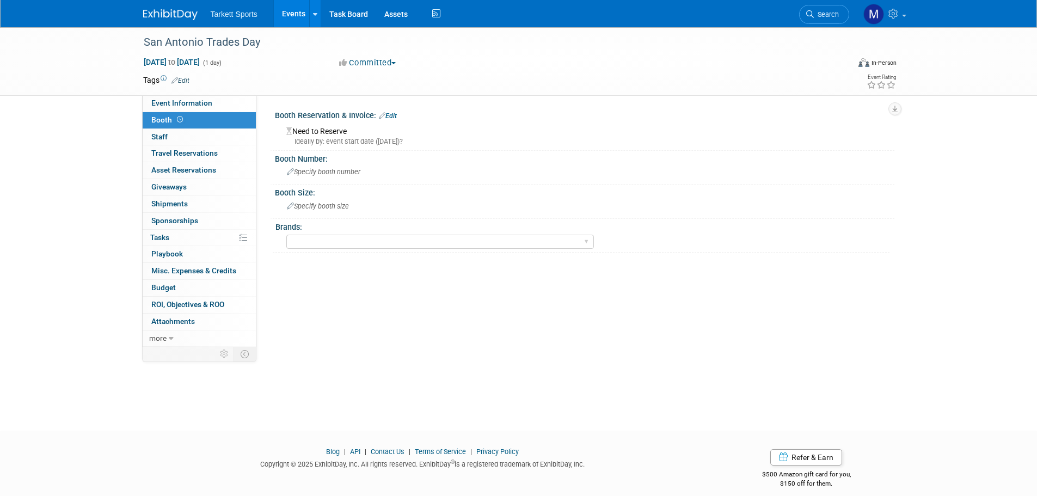
click at [389, 116] on link "Edit" at bounding box center [388, 116] width 18 height 8
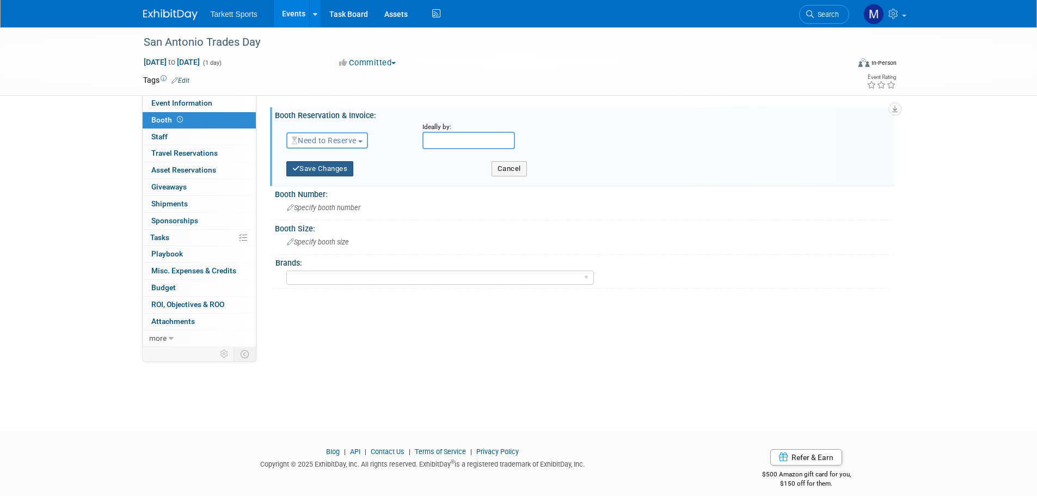
click at [328, 169] on button "Save Changes" at bounding box center [319, 168] width 67 height 15
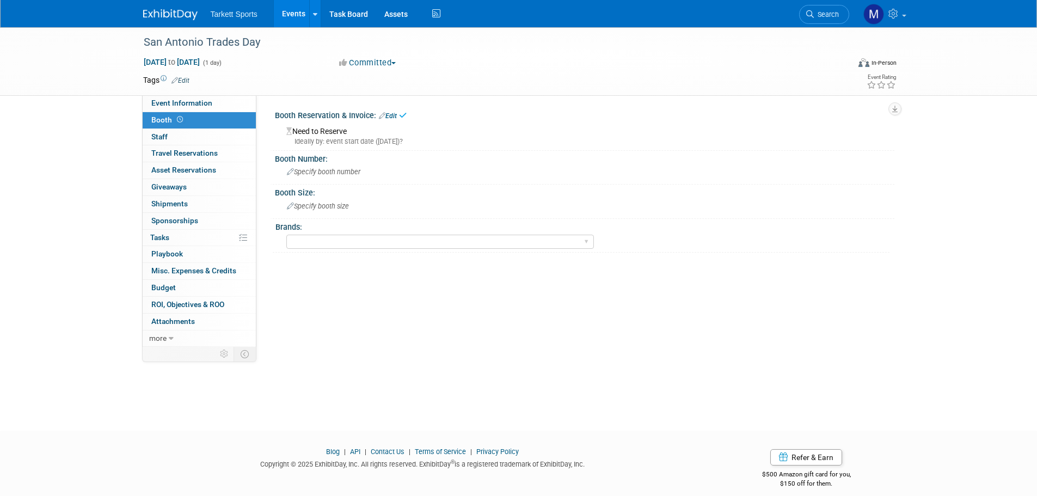
click at [396, 115] on link "Edit" at bounding box center [388, 116] width 18 height 8
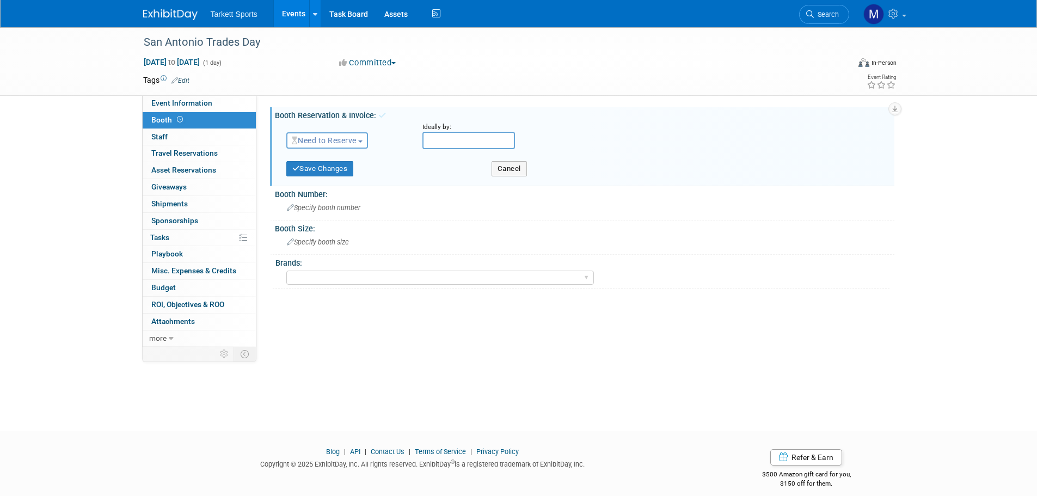
click at [340, 142] on span "Need to Reserve" at bounding box center [324, 140] width 65 height 9
click at [330, 171] on link "Reserved" at bounding box center [345, 174] width 116 height 15
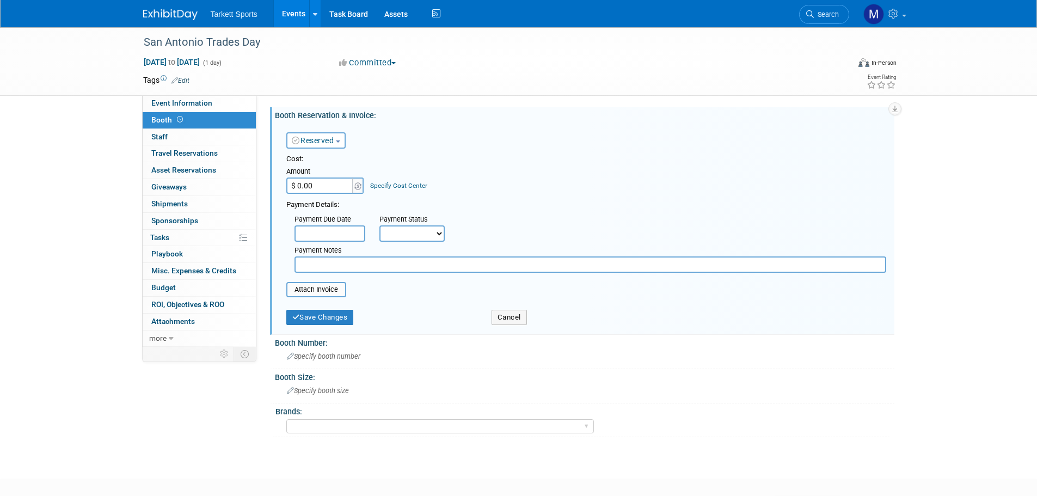
click at [318, 309] on div "Save Changes" at bounding box center [380, 314] width 205 height 22
click at [315, 317] on button "Save Changes" at bounding box center [319, 317] width 67 height 15
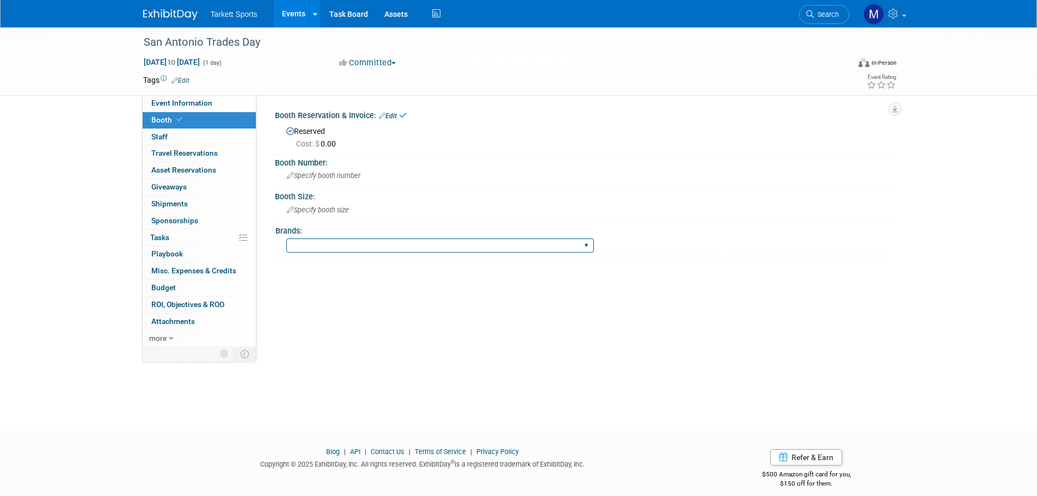
click at [310, 247] on select "FieldTurf FieldTurf, Classic Turf FieldTurf, Beynon FieldTurf, Indoor FieldTurf…" at bounding box center [440, 245] width 308 height 15
select select "FieldTurf"
click at [286, 238] on select "FieldTurf FieldTurf, Classic Turf FieldTurf, Beynon FieldTurf, Indoor FieldTurf…" at bounding box center [440, 245] width 308 height 15
click at [187, 107] on link "Event Information" at bounding box center [199, 103] width 113 height 16
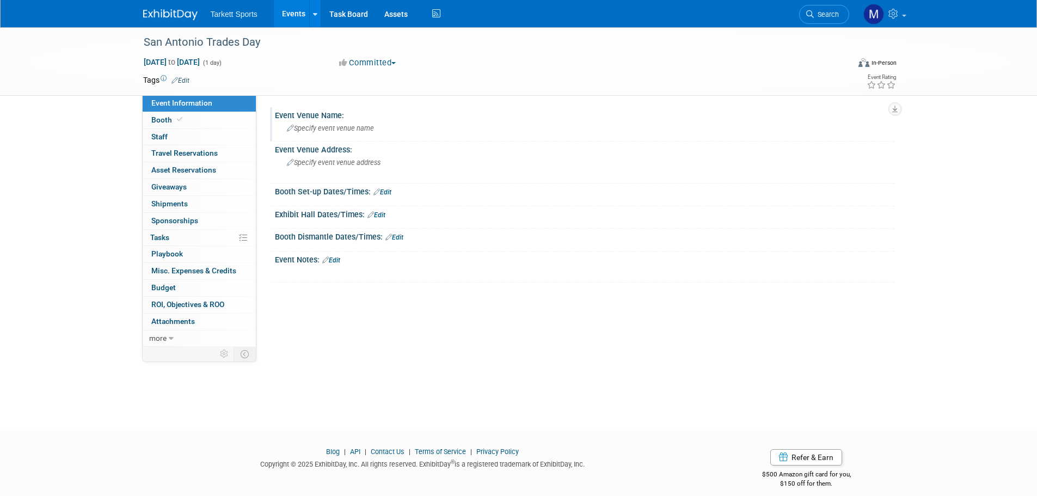
click at [304, 126] on span "Specify event venue name" at bounding box center [330, 128] width 87 height 8
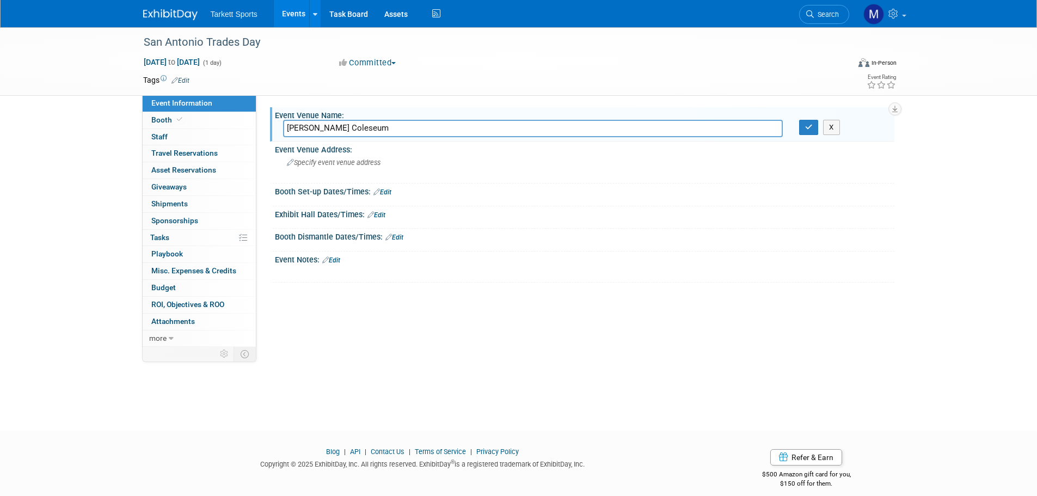
click at [348, 126] on input "Freeman Coleseum" at bounding box center [533, 128] width 500 height 17
click at [350, 125] on input "Freeman Coleseum" at bounding box center [533, 128] width 500 height 17
type input "Freeman Coliseum Expo Hall"
click at [809, 130] on icon "button" at bounding box center [809, 127] width 8 height 7
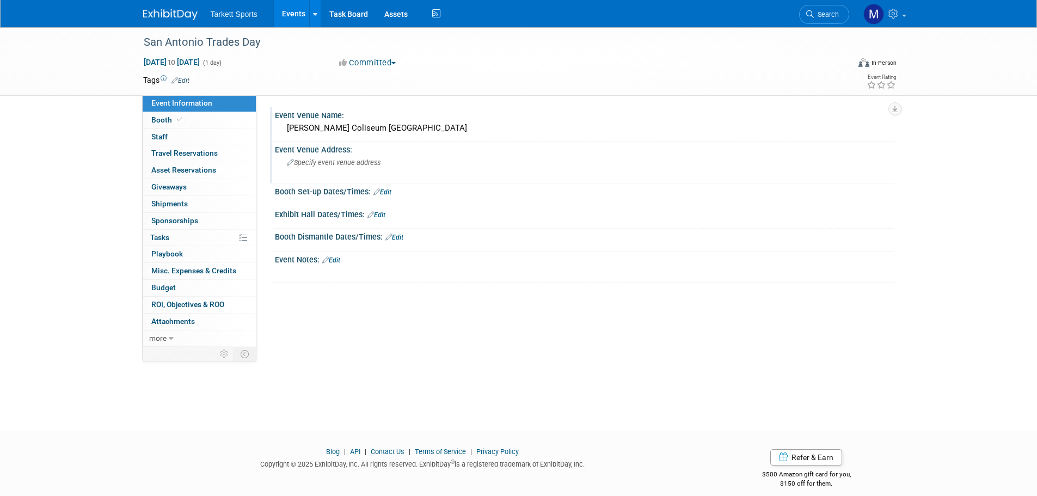
click at [342, 164] on span "Specify event venue address" at bounding box center [334, 162] width 94 height 8
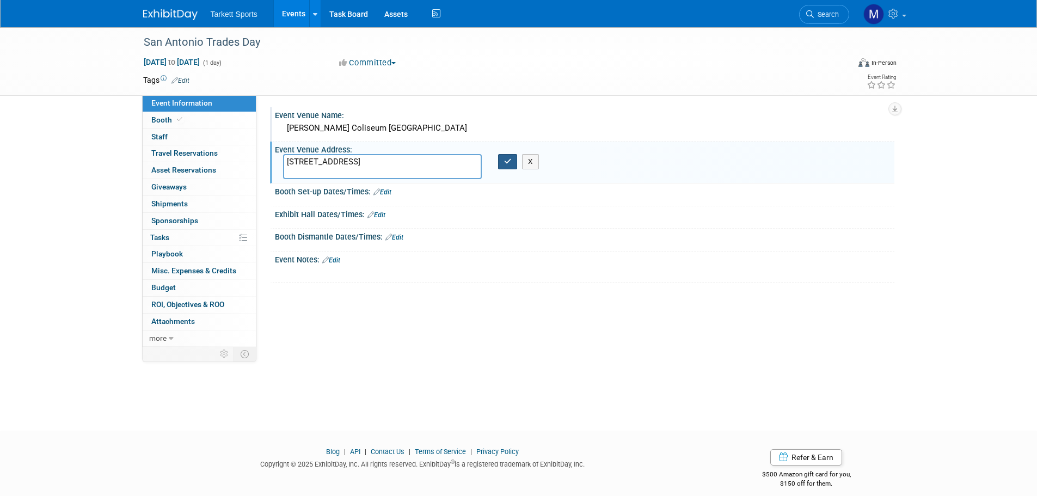
type textarea "3201 E Houston St, San Antonio, TX 78219, United States"
click at [511, 163] on icon "button" at bounding box center [508, 161] width 8 height 7
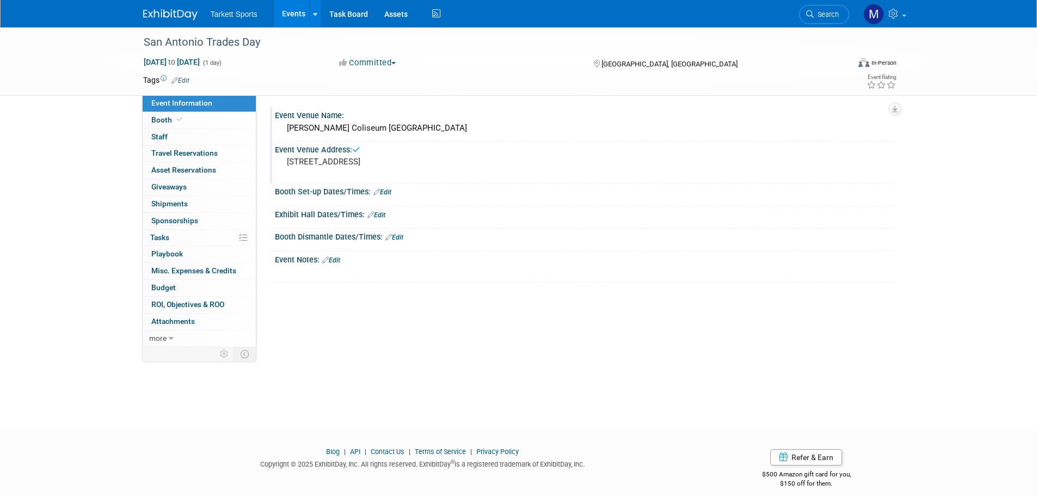
click at [398, 187] on div "Booth Set-up Dates/Times: Edit" at bounding box center [584, 190] width 619 height 14
click at [391, 193] on link "Edit" at bounding box center [382, 192] width 18 height 8
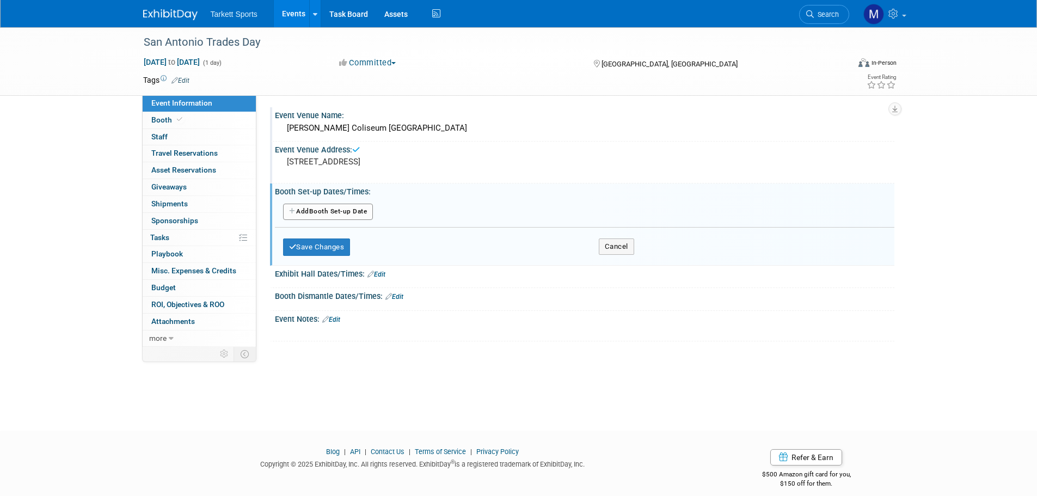
click at [339, 212] on button "Add Another Booth Set-up Date" at bounding box center [328, 212] width 90 height 16
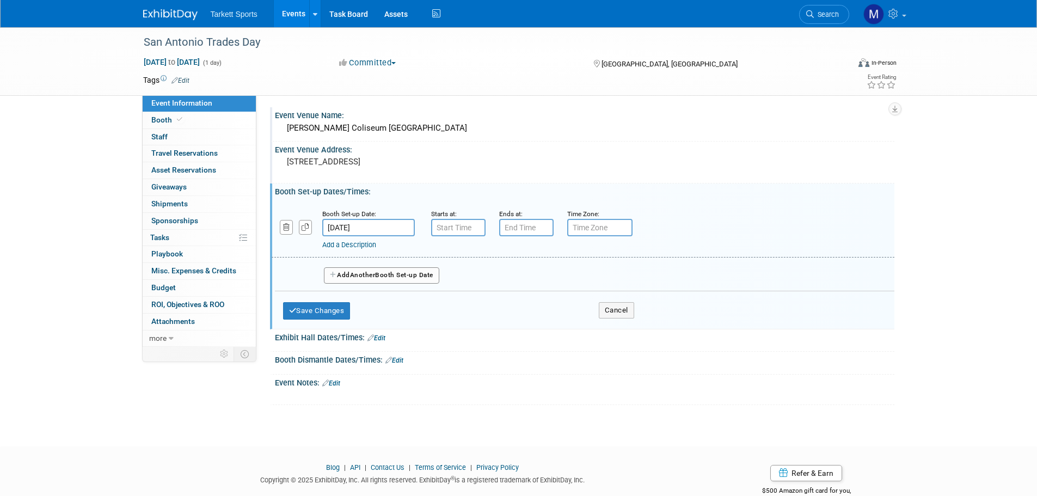
click at [379, 227] on input "[DATE]" at bounding box center [368, 227] width 93 height 17
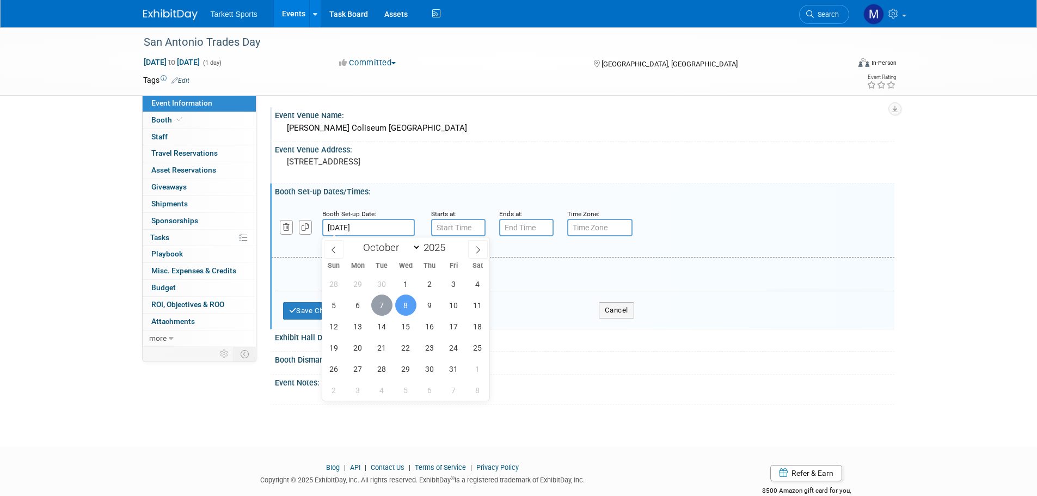
click at [379, 304] on span "7" at bounding box center [381, 304] width 21 height 21
type input "[DATE]"
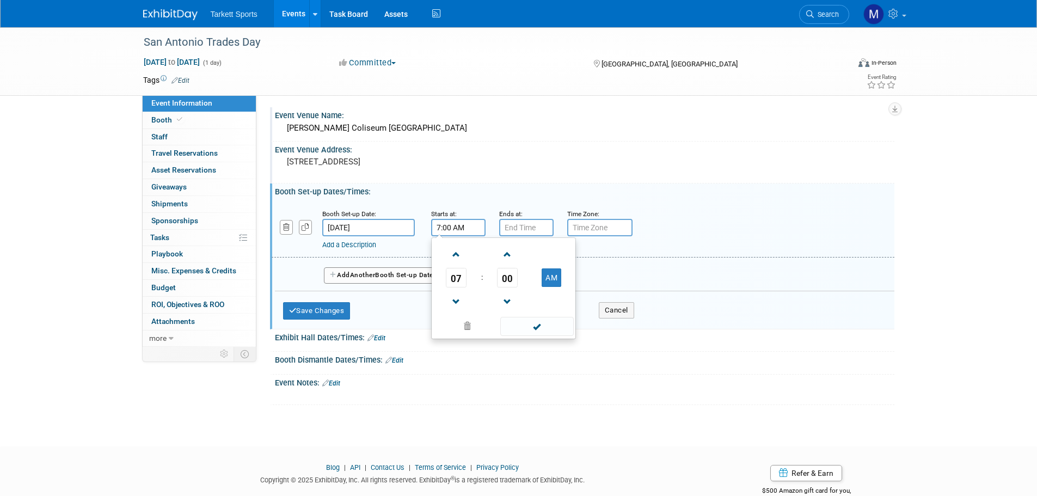
click at [440, 234] on div "7:00 AM 07 : 00 AM 12 01 02 03 04 05 06 07 08 09 10 11 00 05 10 15 20 25 30 35 …" at bounding box center [458, 227] width 54 height 17
click at [454, 279] on span "07" at bounding box center [456, 278] width 21 height 20
click at [483, 261] on td "01" at bounding box center [486, 254] width 35 height 29
click at [560, 274] on button "AM" at bounding box center [552, 277] width 20 height 19
type input "1:00 PM"
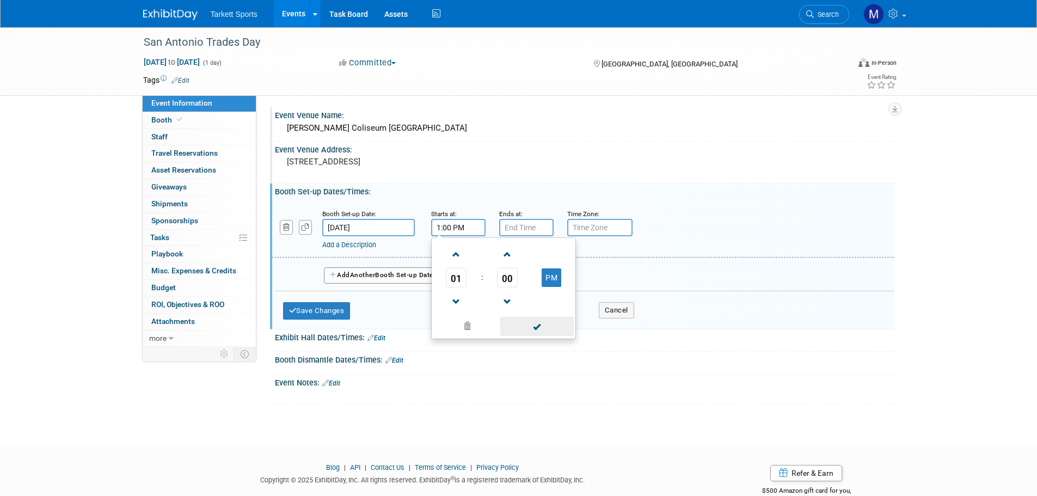
click at [528, 327] on span at bounding box center [536, 326] width 73 height 19
click at [518, 228] on input "7:00 PM" at bounding box center [526, 227] width 54 height 17
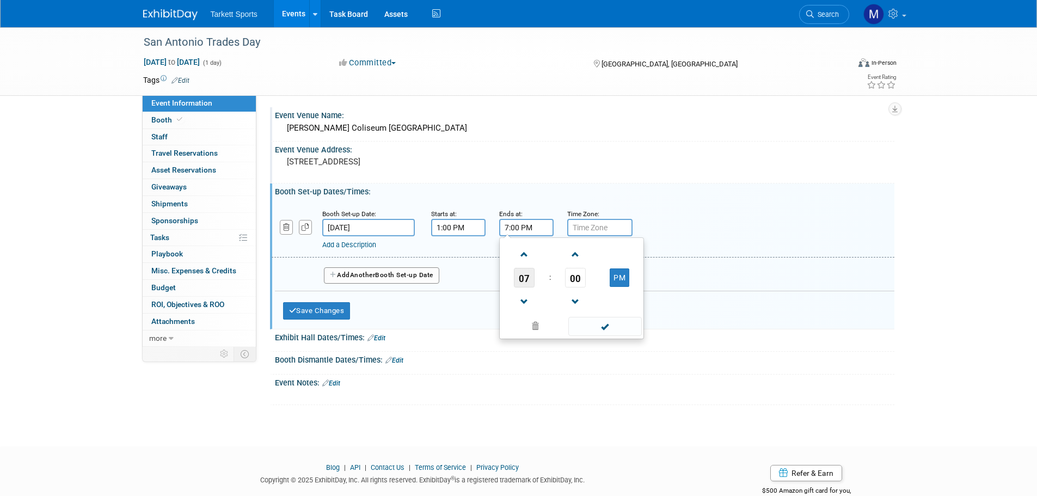
click at [523, 274] on span "07" at bounding box center [524, 278] width 21 height 20
click at [615, 261] on td "03" at bounding box center [623, 254] width 35 height 29
type input "3:00 PM"
click at [619, 329] on span at bounding box center [604, 326] width 73 height 19
click at [392, 280] on button "Add Another Booth Set-up Date" at bounding box center [381, 275] width 115 height 16
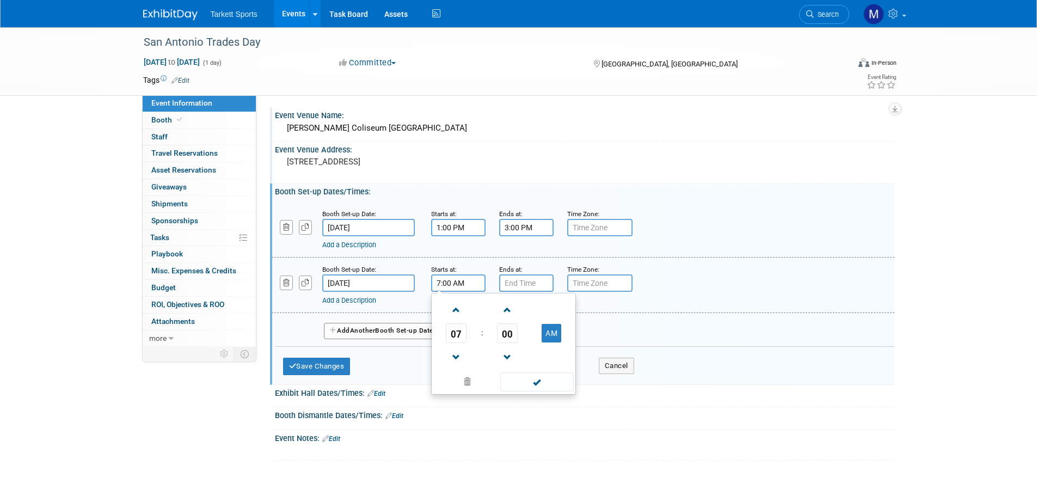
click at [459, 286] on input "7:00 AM" at bounding box center [458, 282] width 54 height 17
drag, startPoint x: 450, startPoint y: 336, endPoint x: 459, endPoint y: 336, distance: 9.3
click at [450, 336] on span "07" at bounding box center [456, 333] width 21 height 20
click at [527, 336] on td "06" at bounding box center [521, 339] width 35 height 29
click at [509, 334] on span "00" at bounding box center [507, 333] width 21 height 20
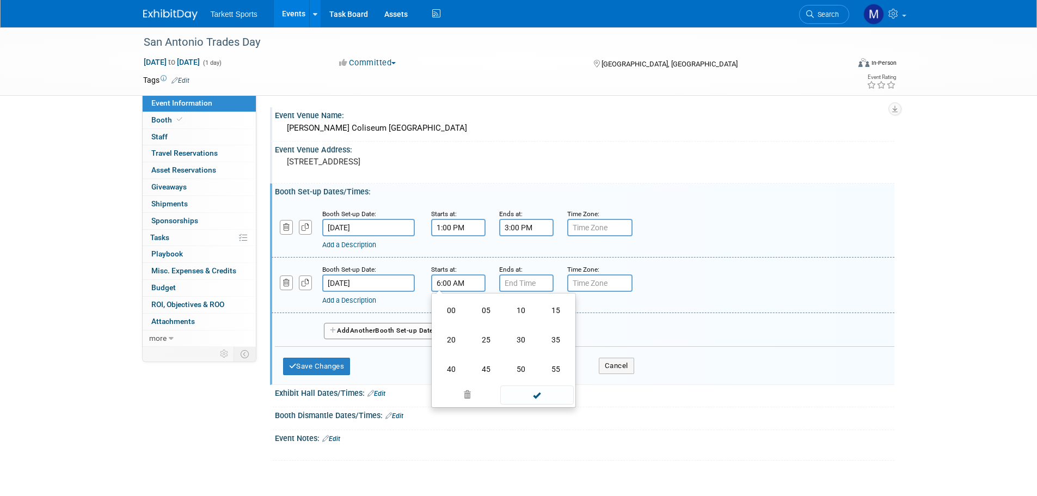
click at [509, 334] on td "30" at bounding box center [521, 339] width 35 height 29
type input "6:30 AM"
click at [536, 378] on span at bounding box center [536, 381] width 73 height 19
click at [524, 285] on input "7:00 PM" at bounding box center [526, 282] width 54 height 17
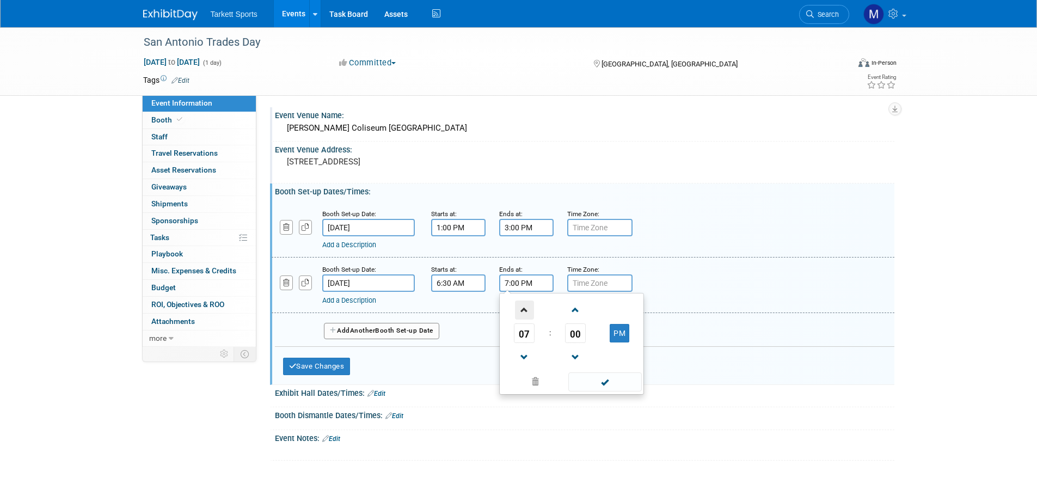
click at [523, 311] on span at bounding box center [524, 309] width 19 height 19
click at [617, 341] on button "PM" at bounding box center [620, 333] width 20 height 19
click at [578, 337] on span "00" at bounding box center [575, 333] width 21 height 20
click at [579, 342] on td "30" at bounding box center [589, 339] width 35 height 29
type input "8:30 AM"
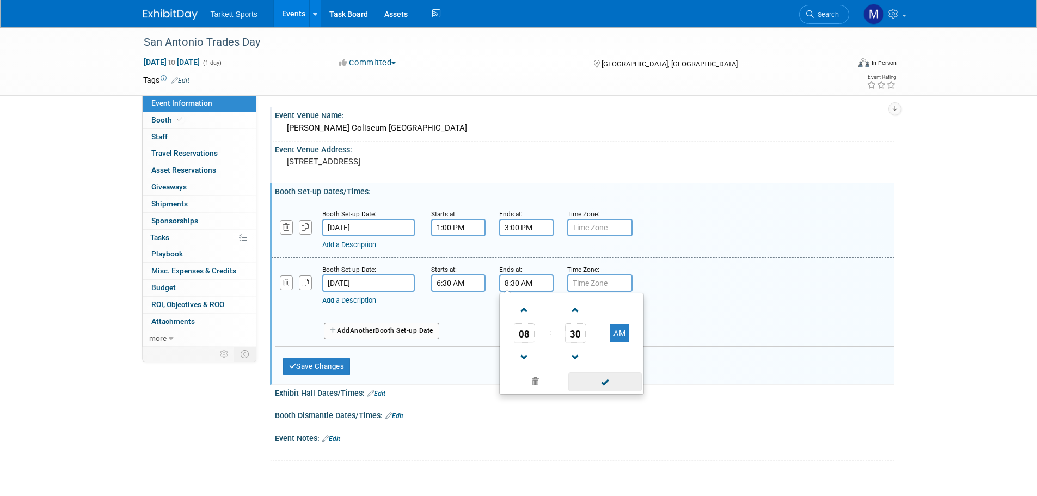
click at [597, 382] on span at bounding box center [604, 381] width 73 height 19
click at [327, 355] on div "Save Changes Cancel" at bounding box center [458, 364] width 351 height 34
click at [324, 359] on button "Save Changes" at bounding box center [316, 366] width 67 height 17
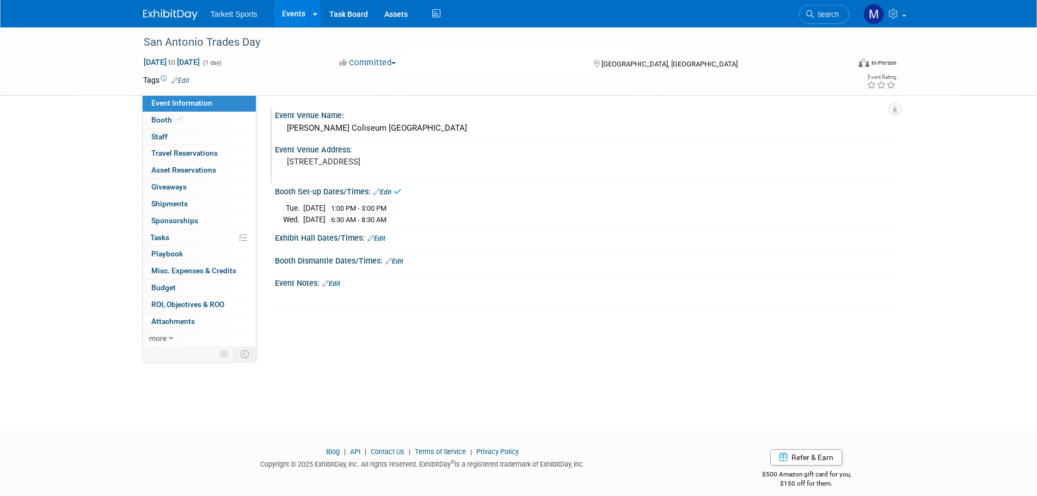
click at [378, 240] on link "Edit" at bounding box center [376, 239] width 18 height 8
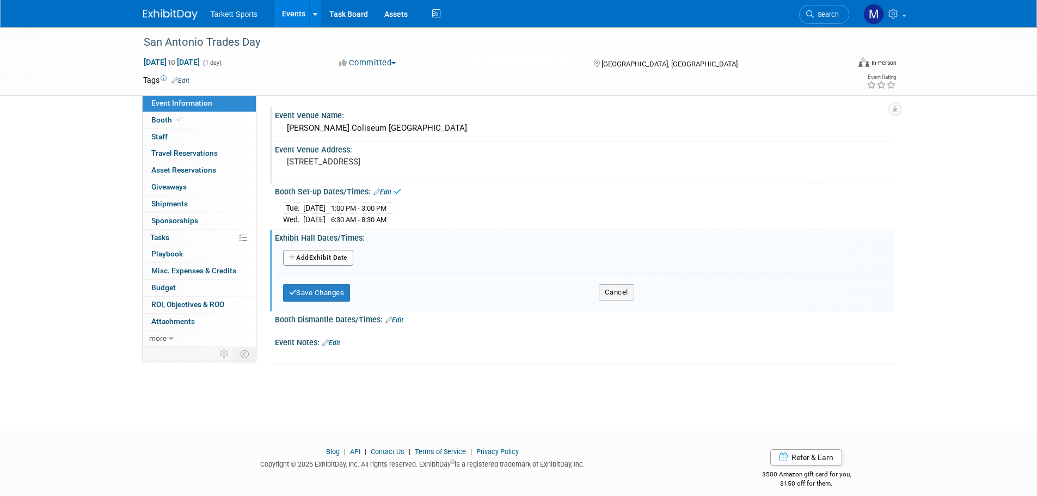
click at [326, 260] on button "Add Another Exhibit Date" at bounding box center [318, 258] width 70 height 16
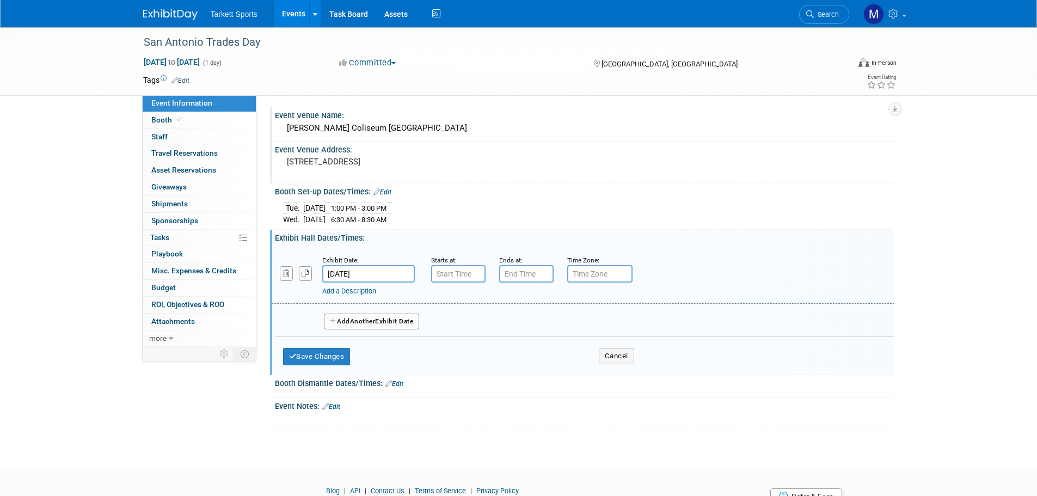
type input "7:00 AM"
click at [447, 275] on input "7:00 AM" at bounding box center [458, 273] width 54 height 17
drag, startPoint x: 531, startPoint y: 368, endPoint x: 512, endPoint y: 289, distance: 81.7
click at [531, 367] on span at bounding box center [536, 372] width 73 height 19
click at [513, 266] on div "Ends at:" at bounding box center [525, 268] width 52 height 28
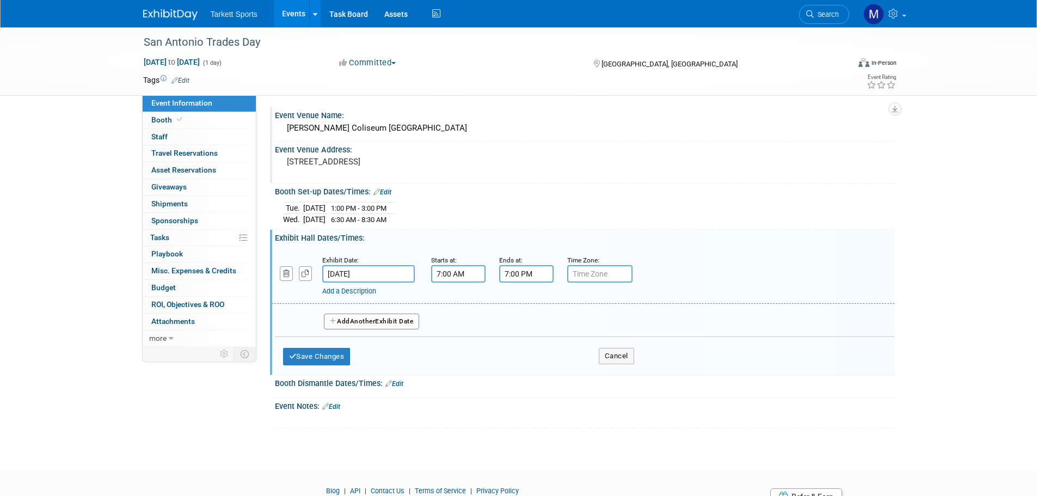
click at [514, 275] on input "7:00 PM" at bounding box center [526, 273] width 54 height 17
click at [520, 321] on span "07" at bounding box center [524, 324] width 21 height 20
click at [557, 296] on td "01" at bounding box center [554, 300] width 35 height 29
type input "1:00 PM"
click at [604, 375] on span at bounding box center [604, 372] width 73 height 19
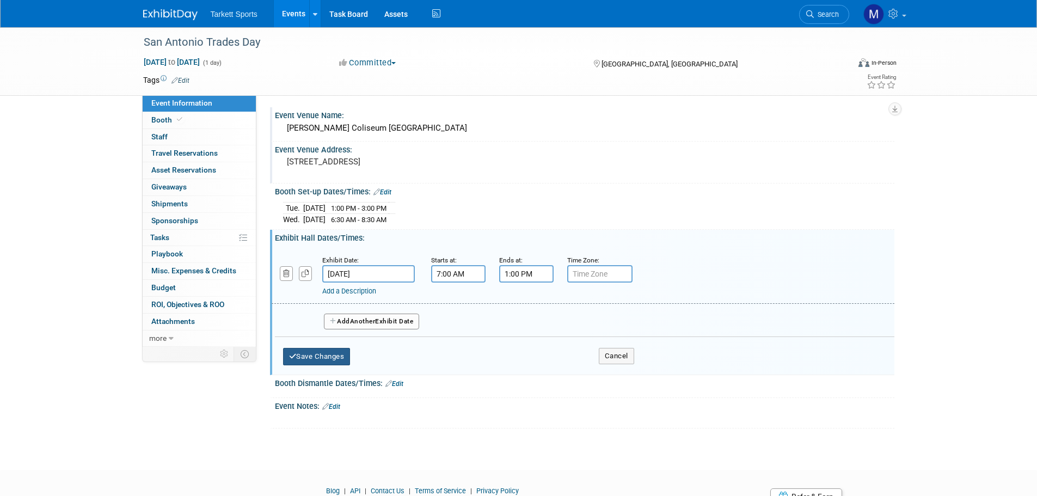
click at [340, 359] on button "Save Changes" at bounding box center [316, 356] width 67 height 17
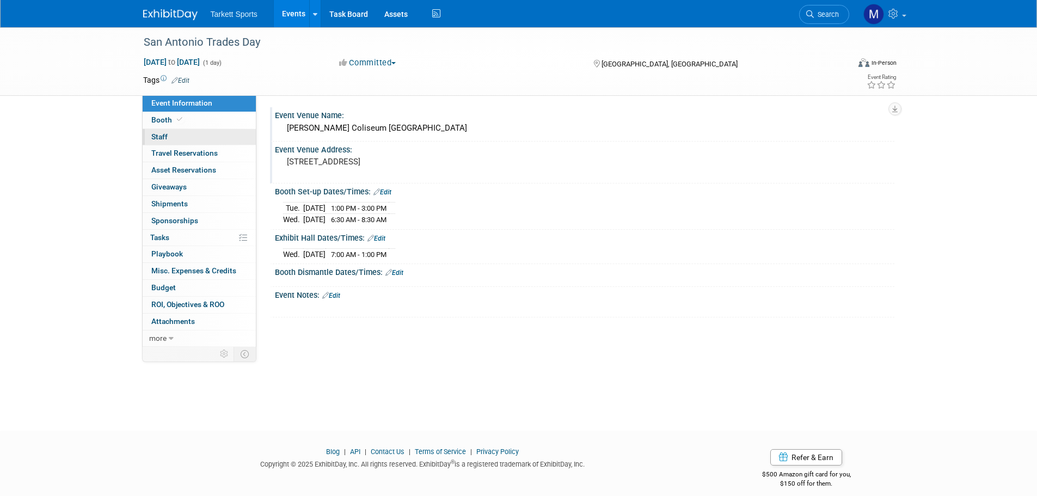
drag, startPoint x: 197, startPoint y: 131, endPoint x: 220, endPoint y: 132, distance: 23.4
click at [197, 131] on link "0 Staff 0" at bounding box center [199, 137] width 113 height 16
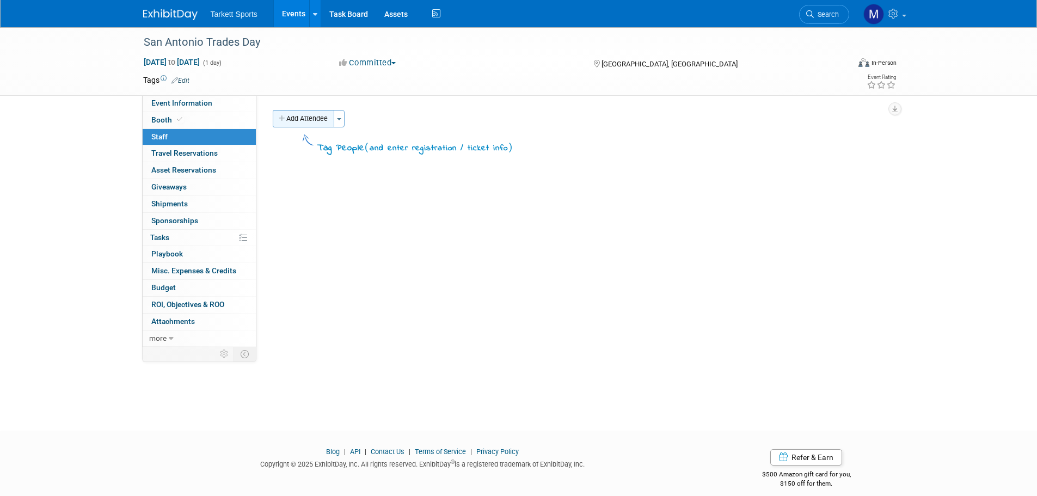
click at [294, 120] on button "Add Attendee" at bounding box center [304, 118] width 62 height 17
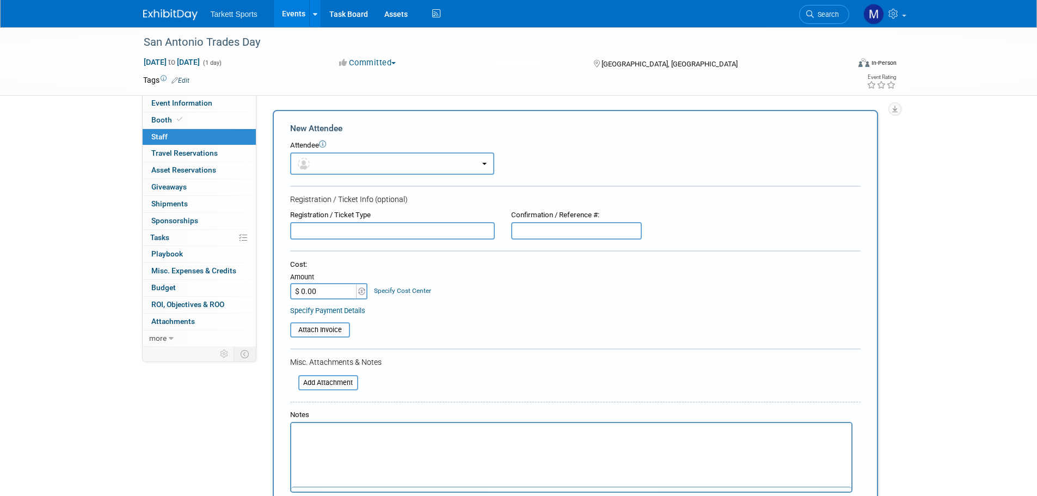
click at [359, 164] on button "button" at bounding box center [392, 163] width 204 height 22
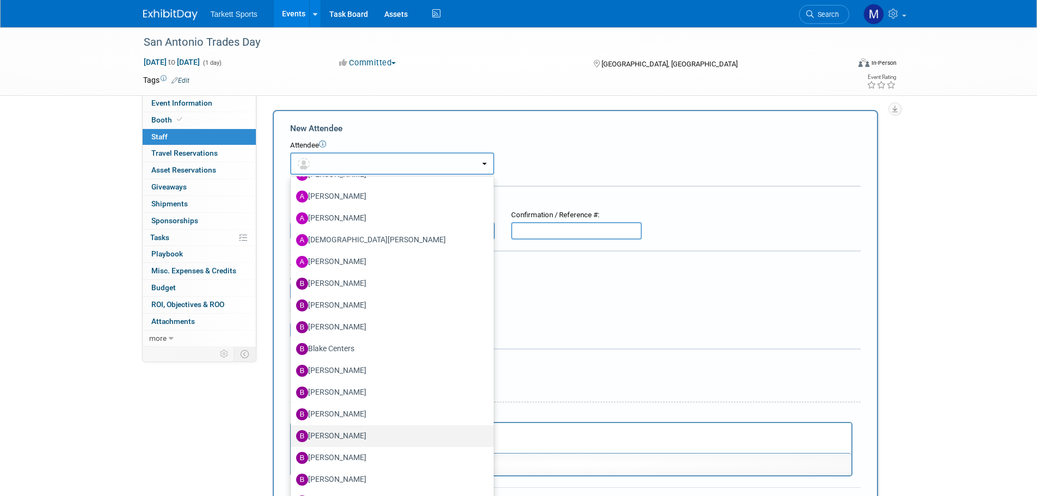
scroll to position [109, 0]
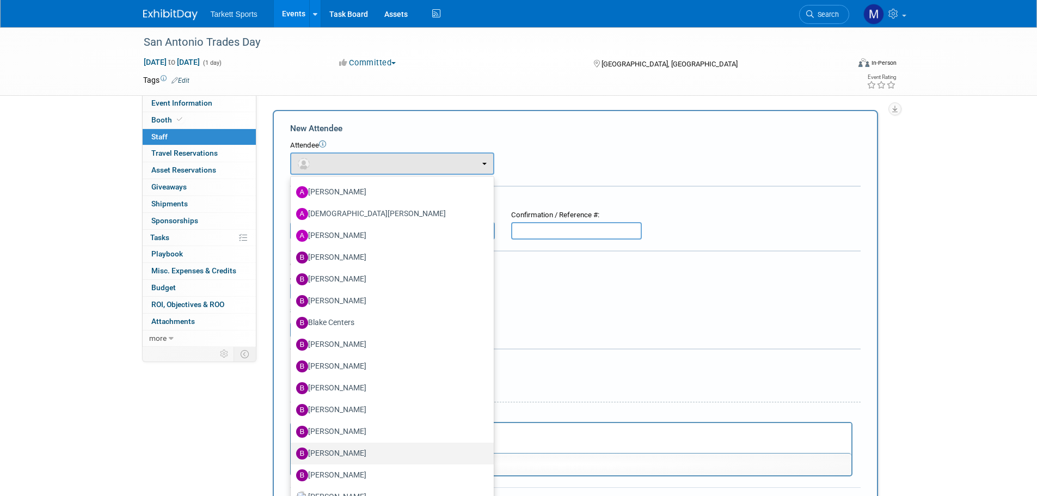
click at [355, 452] on label "[PERSON_NAME]" at bounding box center [389, 453] width 187 height 17
click at [292, 452] on input "[PERSON_NAME]" at bounding box center [288, 452] width 7 height 7
select select "9dd05073-ae29-403a-b6f7-41ac09db8a67"
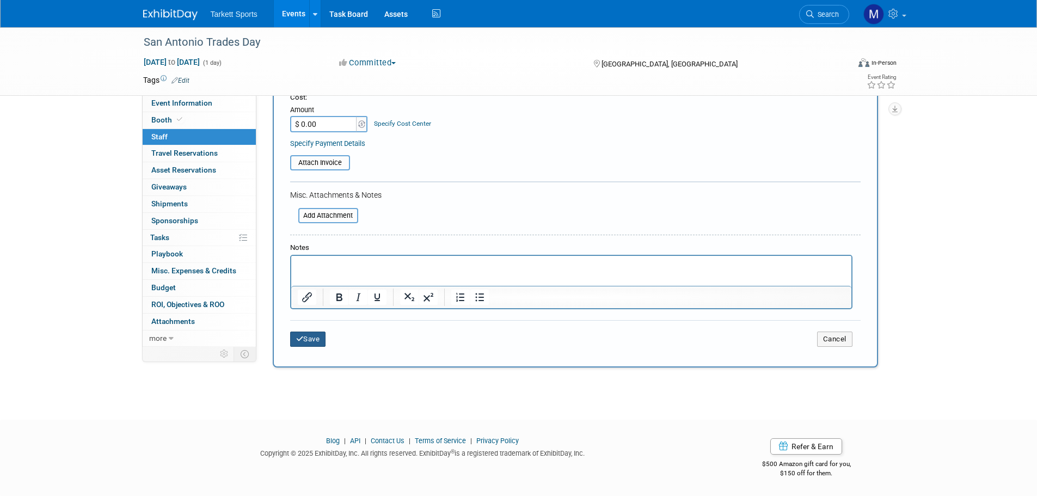
click at [312, 345] on button "Save" at bounding box center [308, 339] width 36 height 15
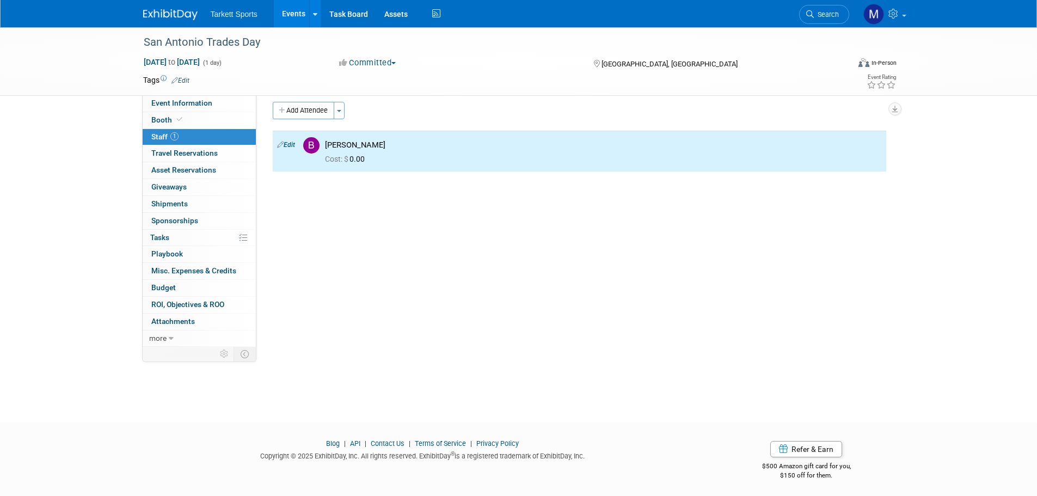
scroll to position [0, 0]
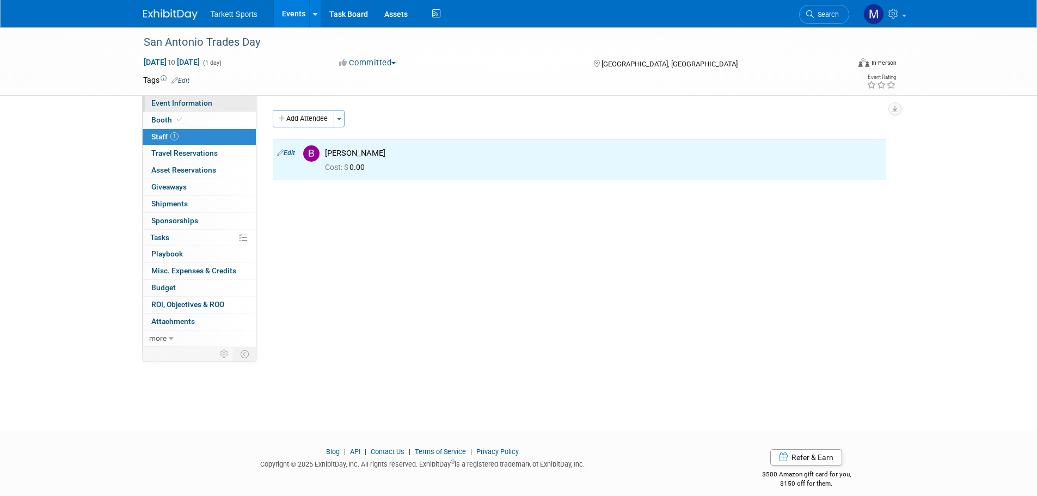
click at [191, 102] on span "Event Information" at bounding box center [181, 103] width 61 height 9
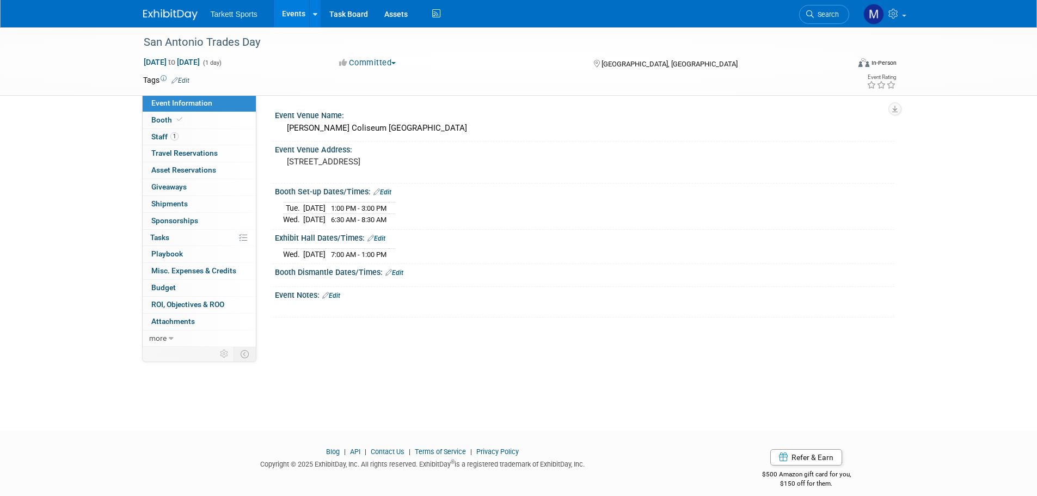
click at [296, 12] on link "Events" at bounding box center [294, 13] width 40 height 27
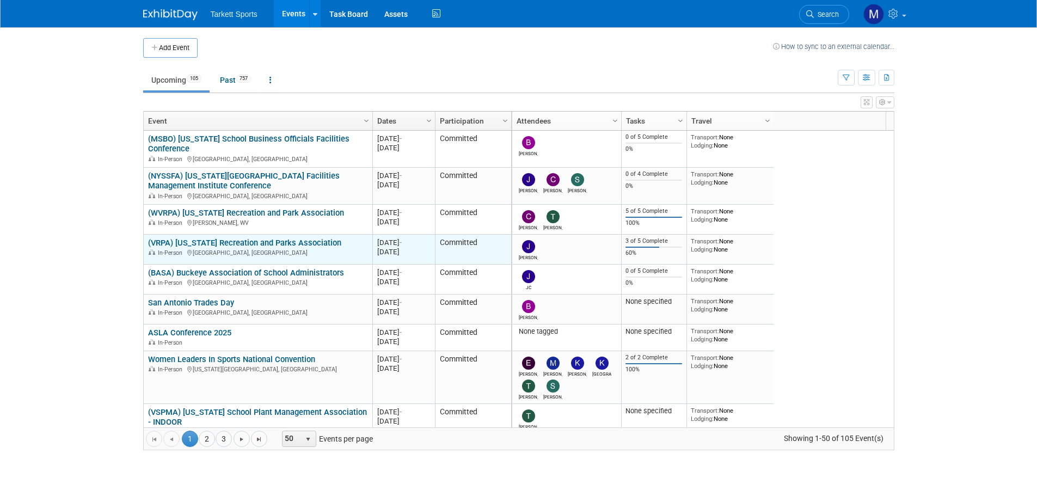
click at [304, 241] on link "(VRPA) [US_STATE] Recreation and Parks Association" at bounding box center [244, 243] width 193 height 10
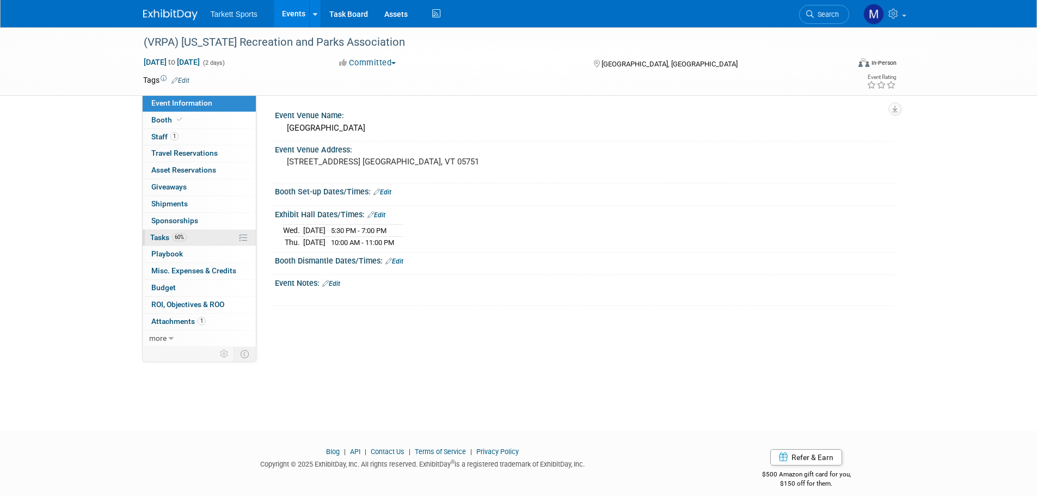
click at [208, 240] on link "60% Tasks 60%" at bounding box center [199, 238] width 113 height 16
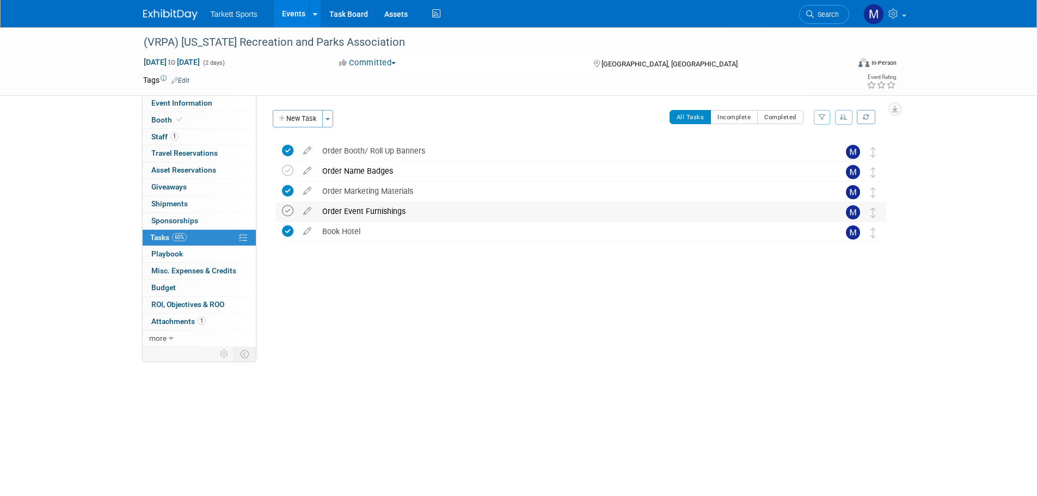
click at [292, 210] on icon at bounding box center [287, 210] width 11 height 11
click at [290, 173] on icon at bounding box center [287, 170] width 11 height 11
click at [366, 238] on div "Book Hotel" at bounding box center [570, 231] width 507 height 19
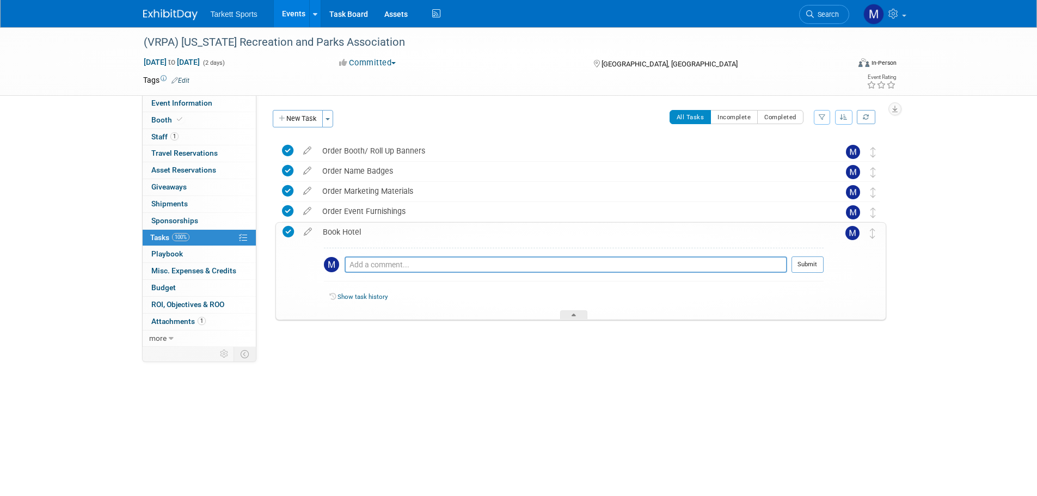
click at [366, 238] on div "Book Hotel" at bounding box center [570, 232] width 506 height 19
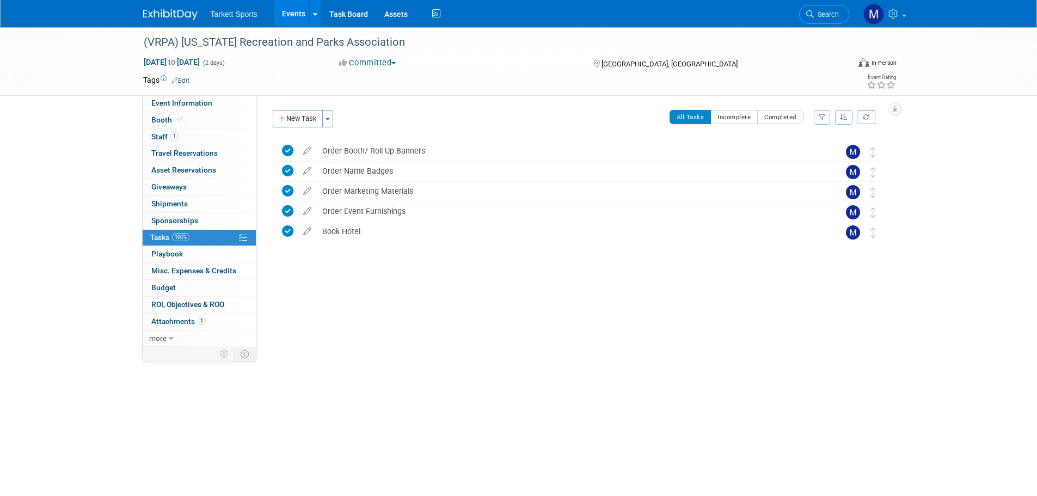
click at [297, 15] on link "Events" at bounding box center [294, 13] width 40 height 27
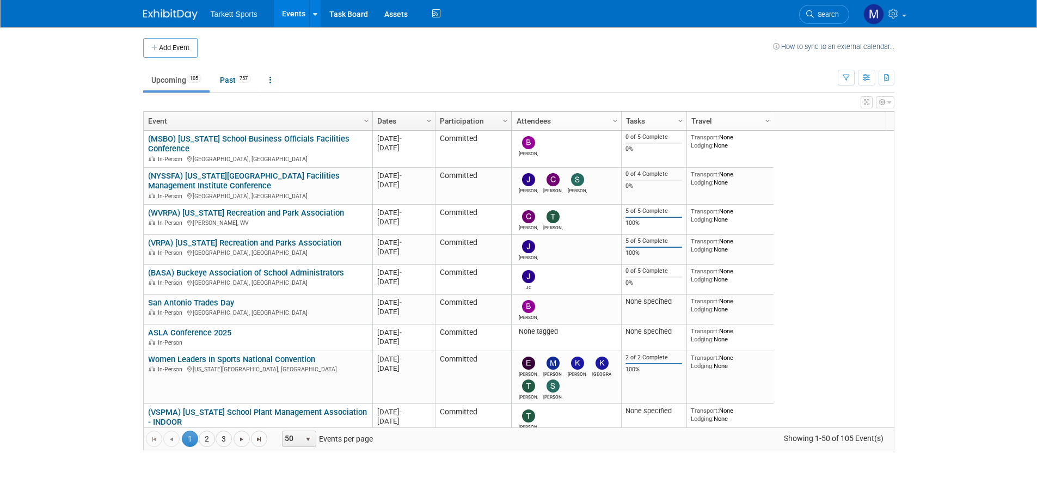
click at [835, 15] on span "Search" at bounding box center [826, 14] width 25 height 8
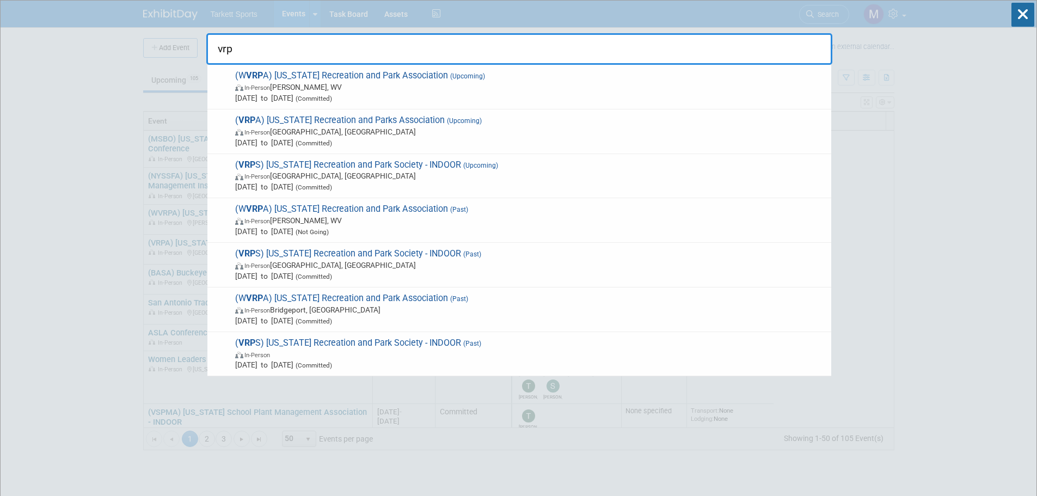
type input "vrps"
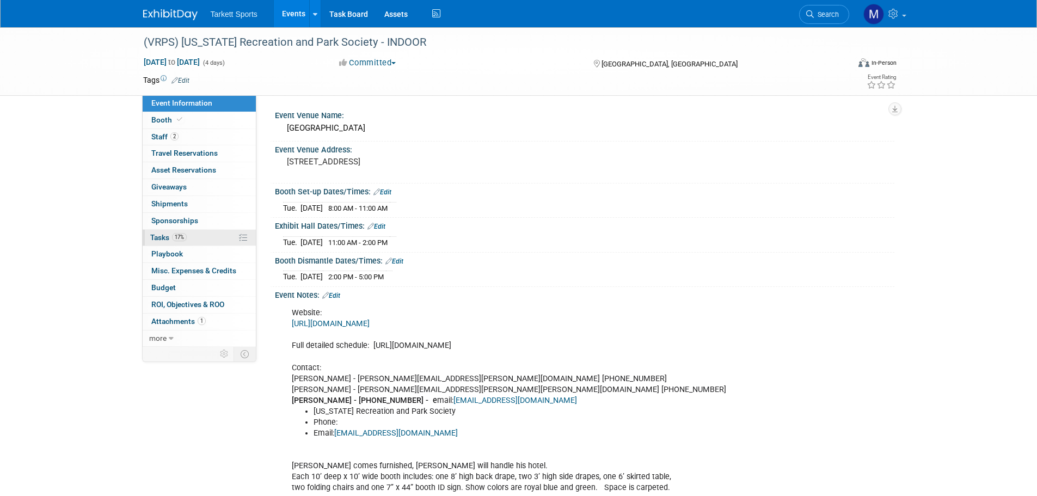
click at [206, 235] on link "17% Tasks 17%" at bounding box center [199, 238] width 113 height 16
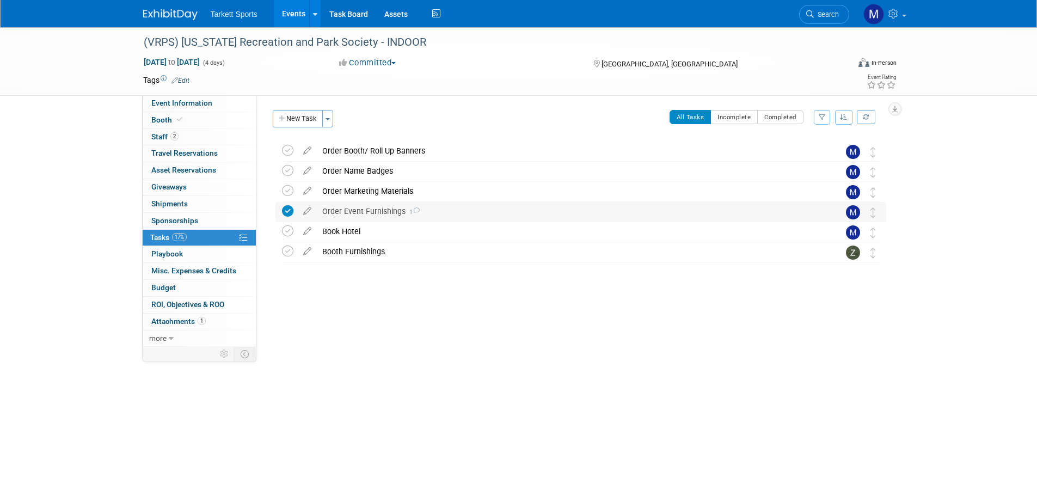
click at [352, 217] on div "Order Event Furnishings 1" at bounding box center [570, 211] width 507 height 19
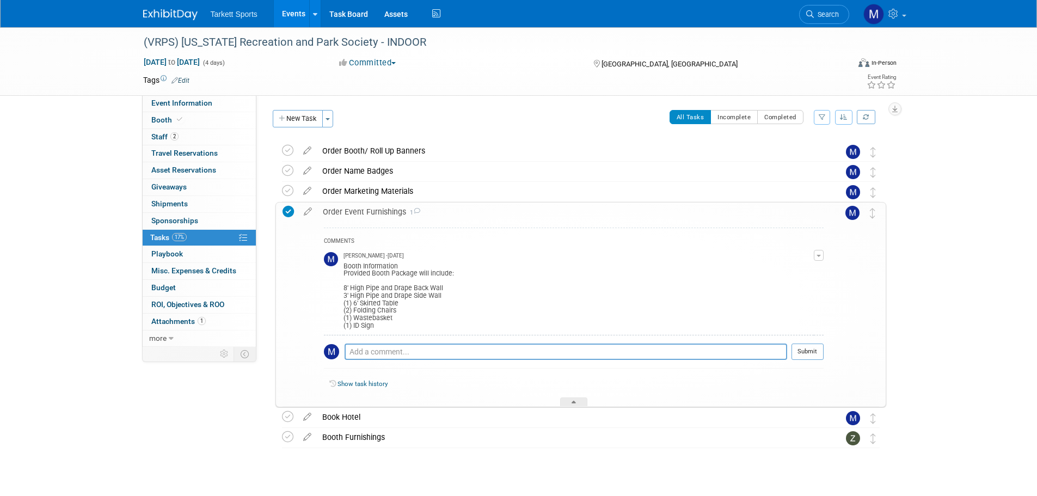
click at [362, 214] on div "Order Event Furnishings 1" at bounding box center [570, 211] width 506 height 19
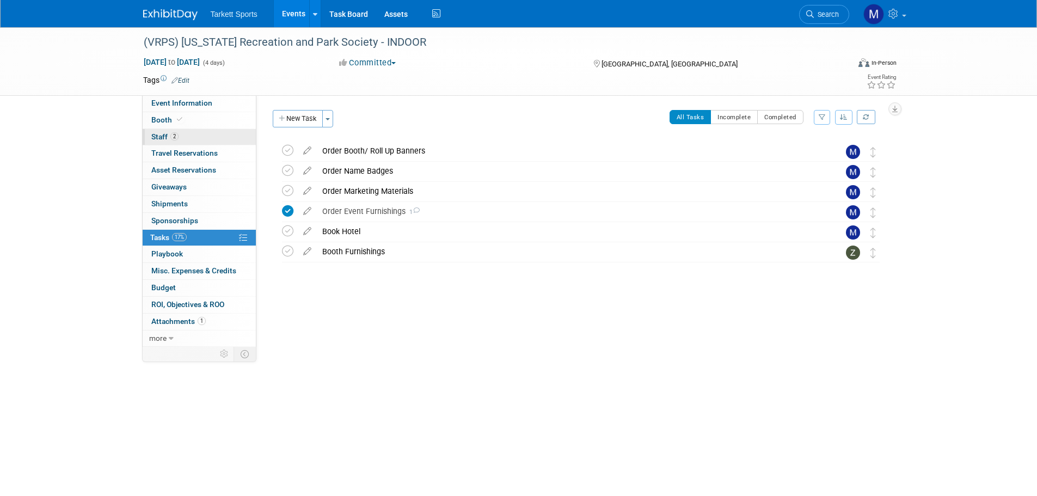
click at [174, 138] on span "2" at bounding box center [174, 136] width 8 height 8
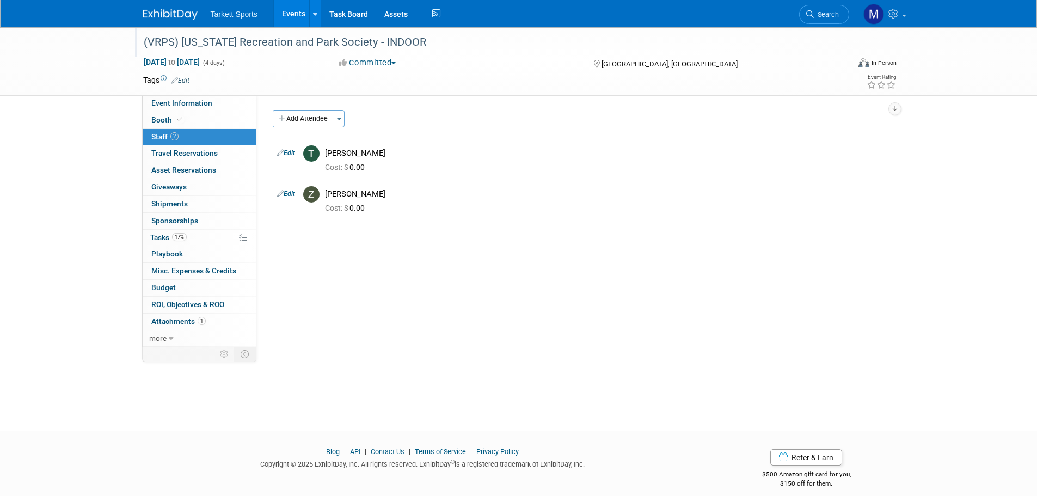
click at [353, 46] on div "(VRPS) [US_STATE] Recreation and Park Society - INDOOR" at bounding box center [486, 43] width 693 height 20
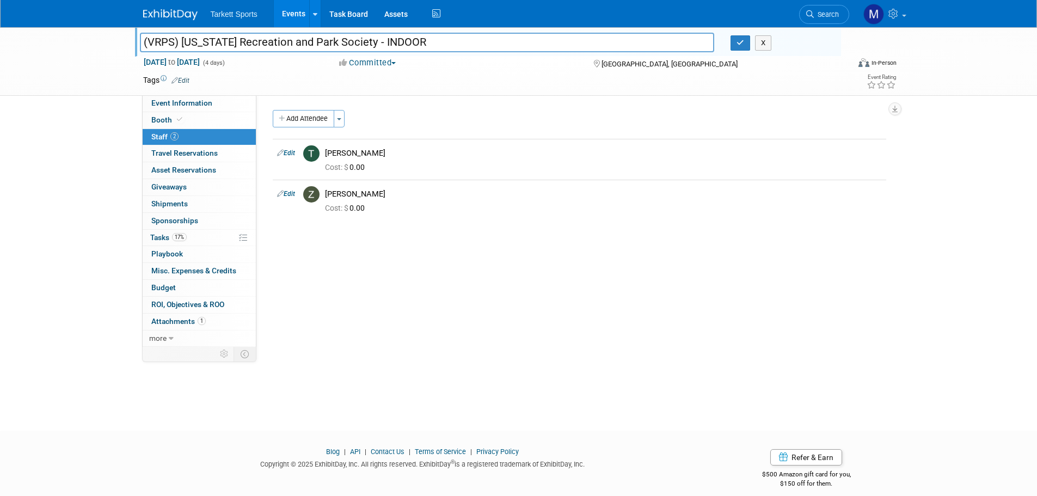
drag, startPoint x: 357, startPoint y: 41, endPoint x: 32, endPoint y: 43, distance: 324.4
click at [35, 43] on div "(VRPS) Virginia Recreation and Park Society - INDOOR (VRPS) Virginia Recreation…" at bounding box center [518, 61] width 1037 height 69
click at [821, 17] on span "Search" at bounding box center [826, 14] width 25 height 8
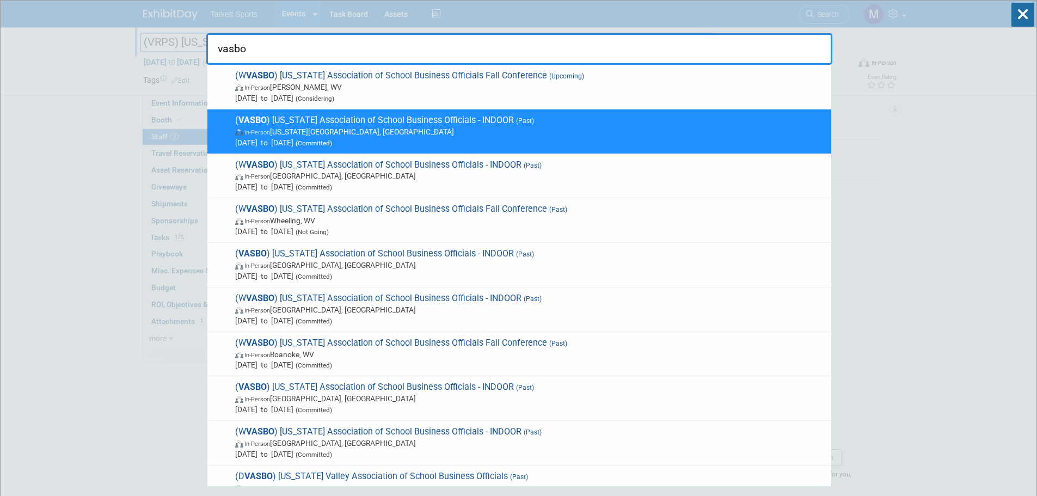
type input "vasbo"
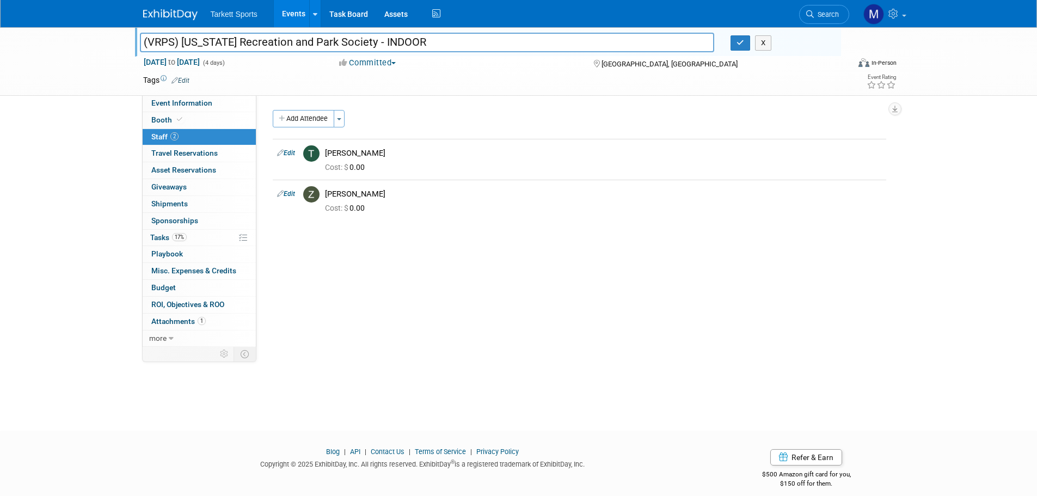
click at [821, 15] on span "Search" at bounding box center [826, 14] width 25 height 8
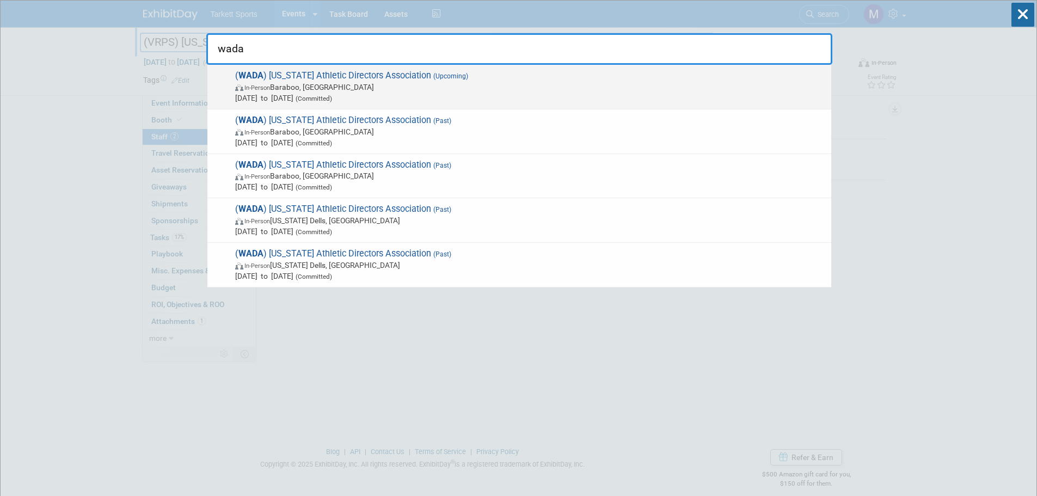
type input "wada"
click at [354, 79] on span "( WADA ) Wisconsin Athletic Directors Association (Upcoming) In-Person Baraboo,…" at bounding box center [529, 86] width 594 height 33
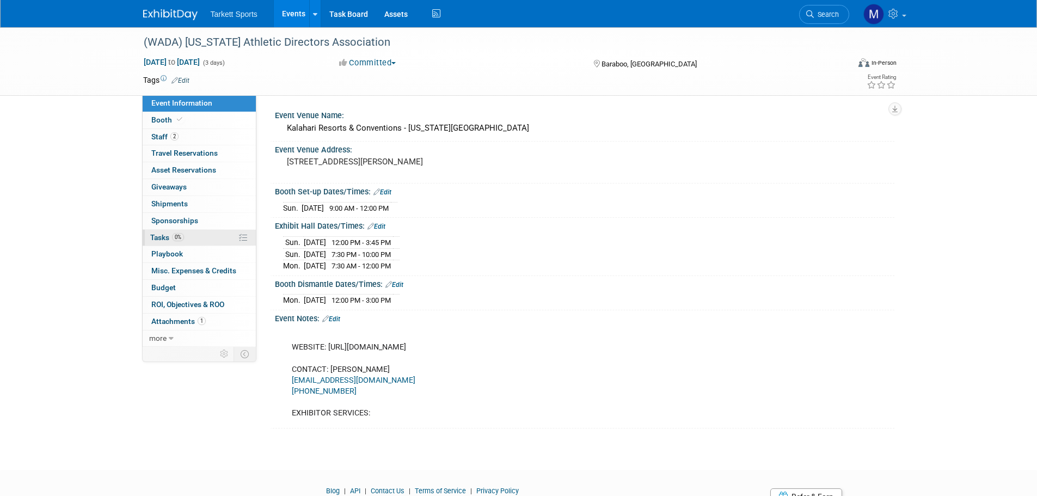
drag, startPoint x: 175, startPoint y: 230, endPoint x: 193, endPoint y: 242, distance: 21.3
click at [175, 230] on link "0% Tasks 0%" at bounding box center [199, 238] width 113 height 16
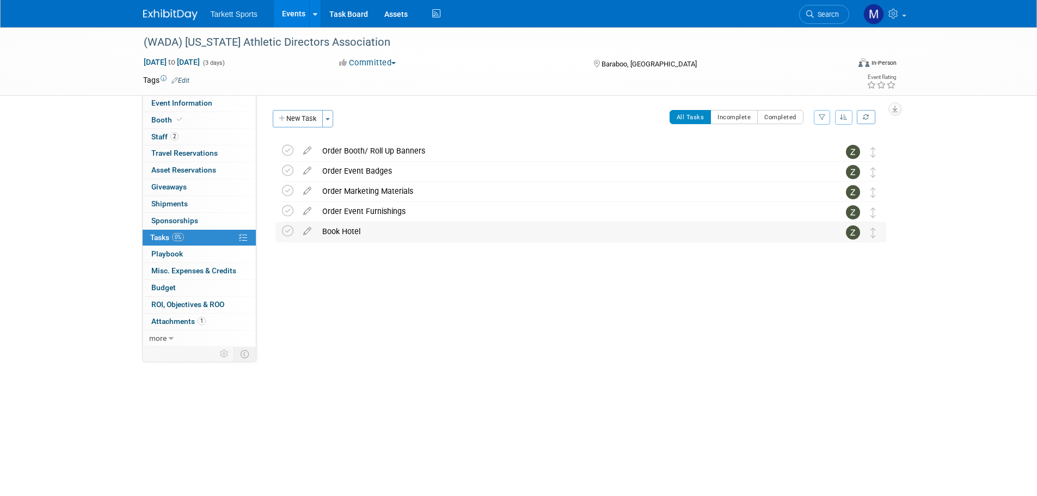
click at [353, 232] on div "Book Hotel" at bounding box center [570, 231] width 507 height 19
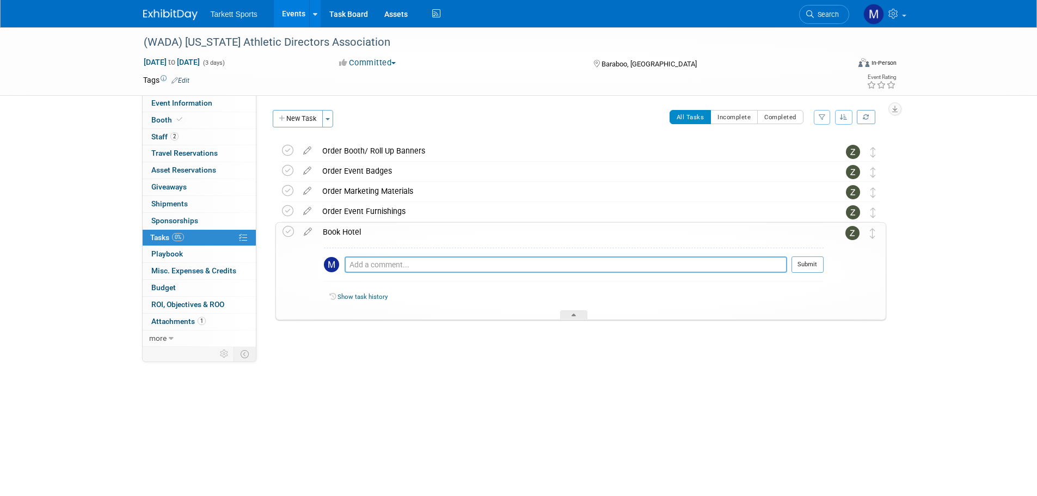
click at [384, 263] on textarea at bounding box center [566, 264] width 443 height 16
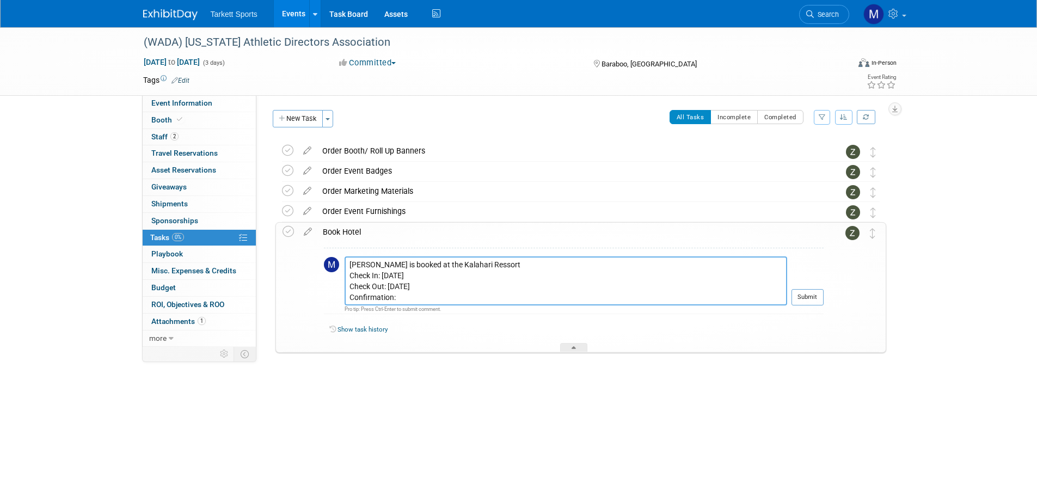
paste textarea "R6YME2XQ"
type textarea "[PERSON_NAME] is booked at the Kalahari Ressort Check In: [DATE] Check Out: [DA…"
drag, startPoint x: 815, startPoint y: 301, endPoint x: 806, endPoint y: 299, distance: 8.9
click at [815, 301] on button "Submit" at bounding box center [807, 297] width 32 height 16
